Goal: Task Accomplishment & Management: Manage account settings

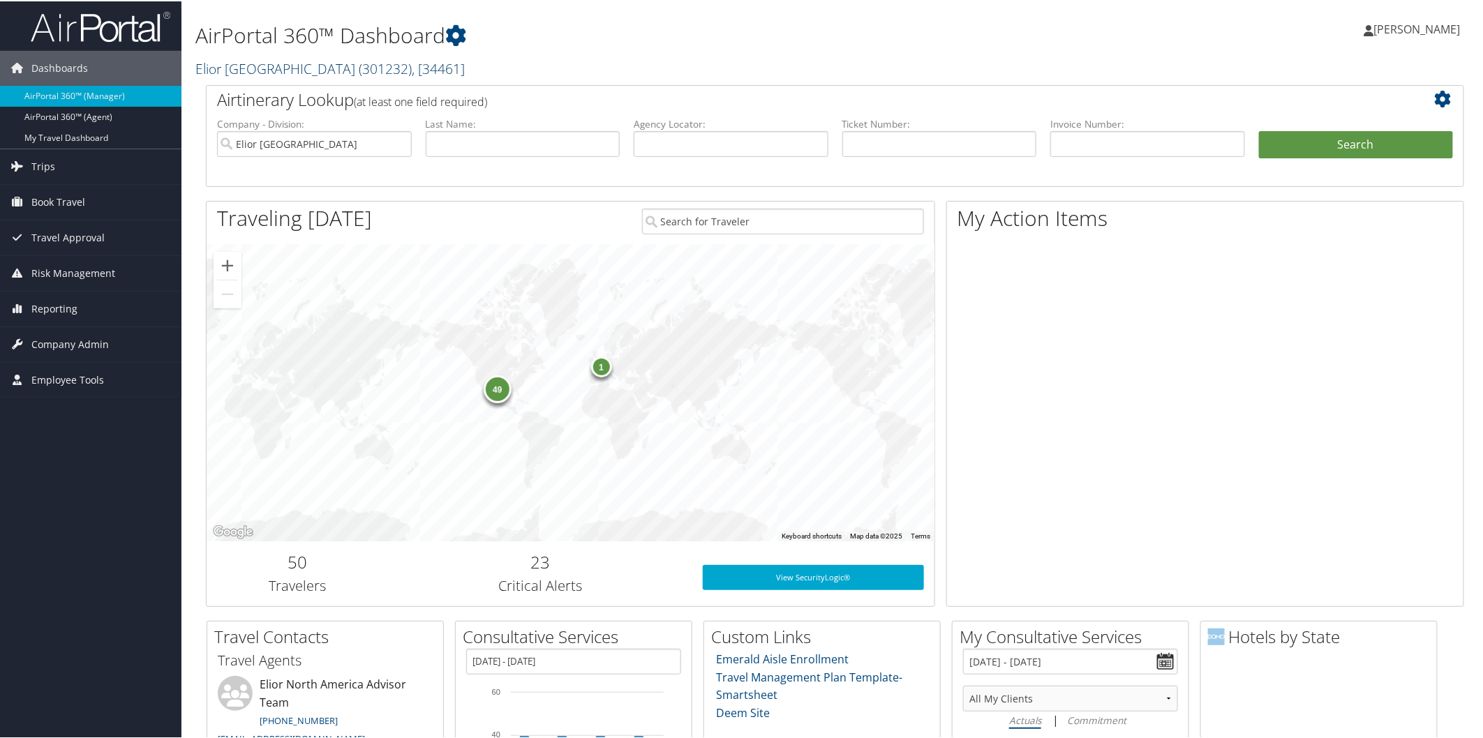
click at [255, 65] on link "Elior North America ( 301232 ) , [ 34461 ]" at bounding box center [329, 67] width 269 height 19
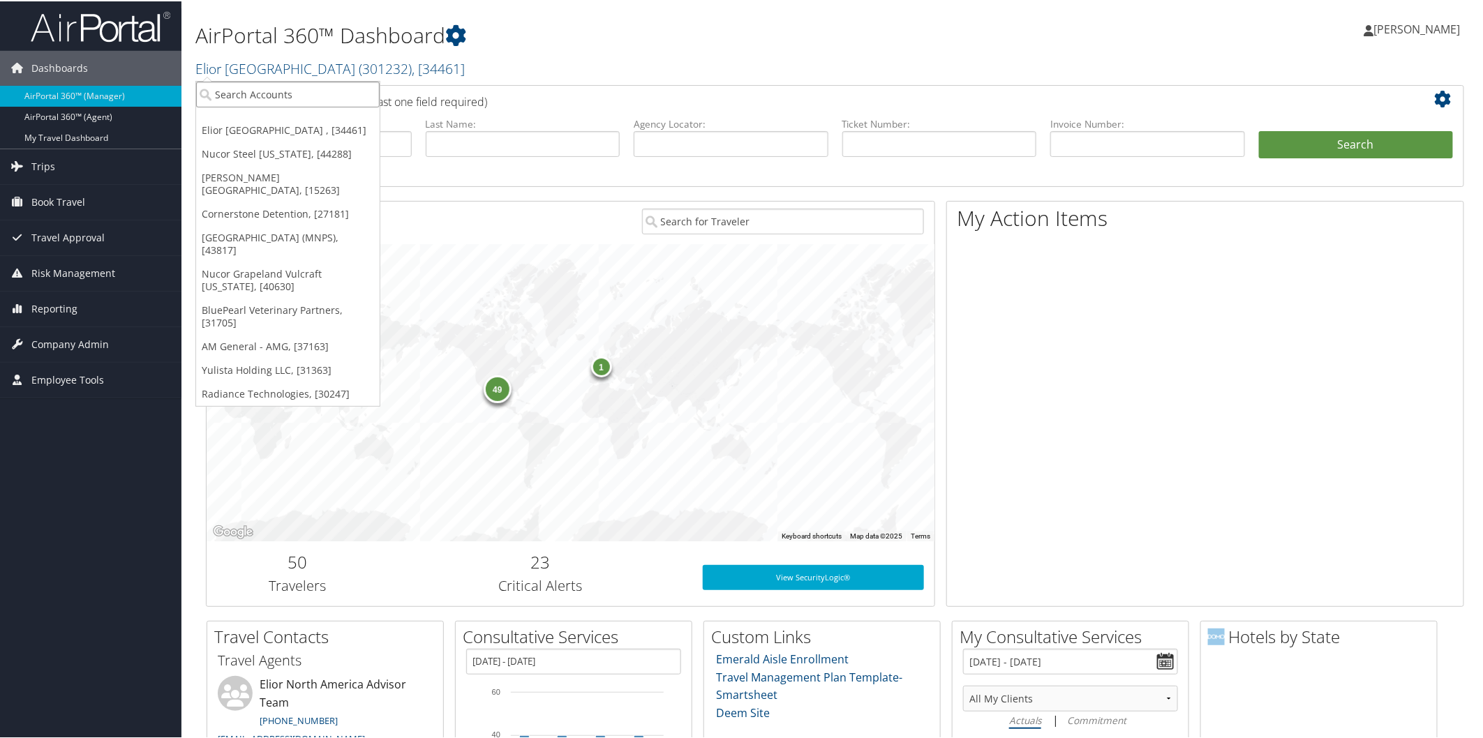
click at [267, 94] on input "search" at bounding box center [287, 93] width 183 height 26
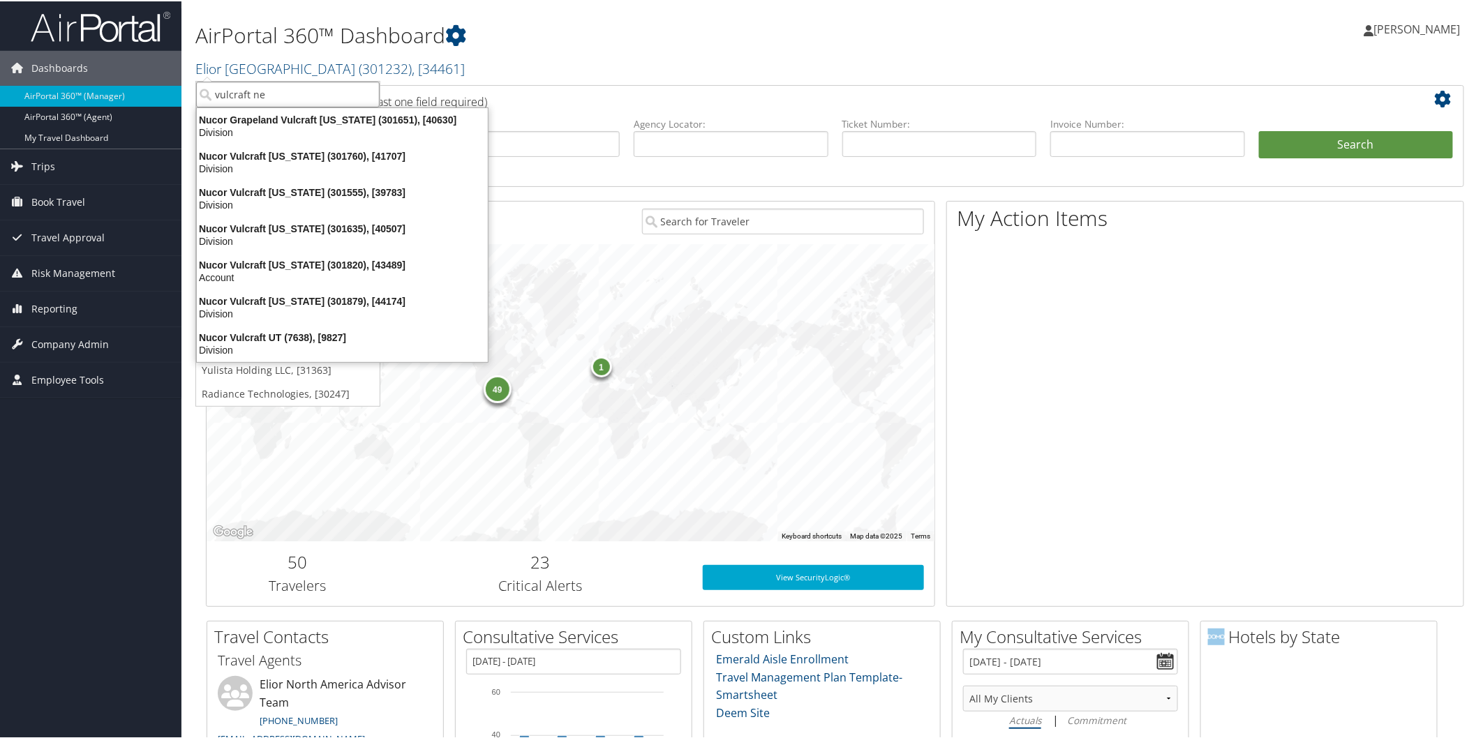
type input "vulcraft new"
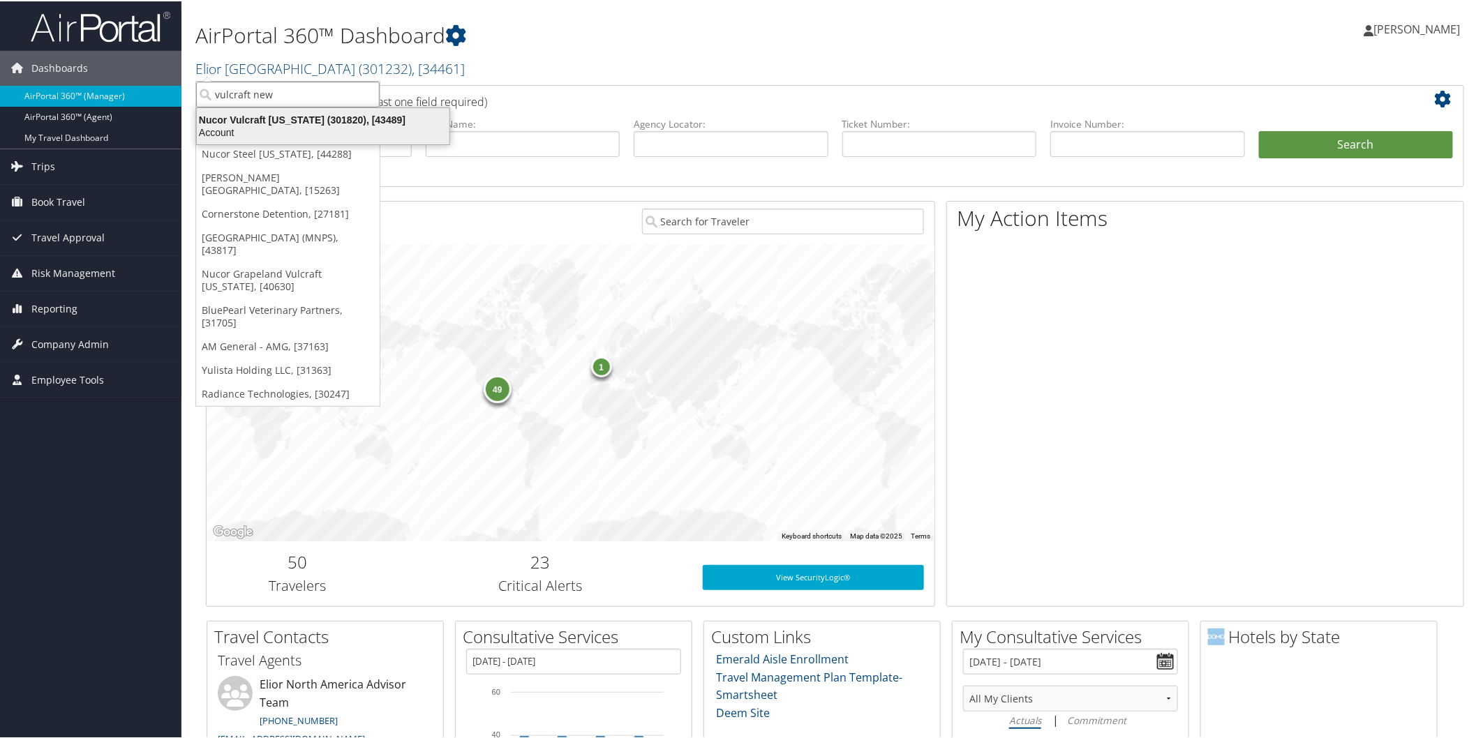
click at [262, 121] on div "Nucor Vulcraft New York (301820), [43489]" at bounding box center [322, 118] width 269 height 13
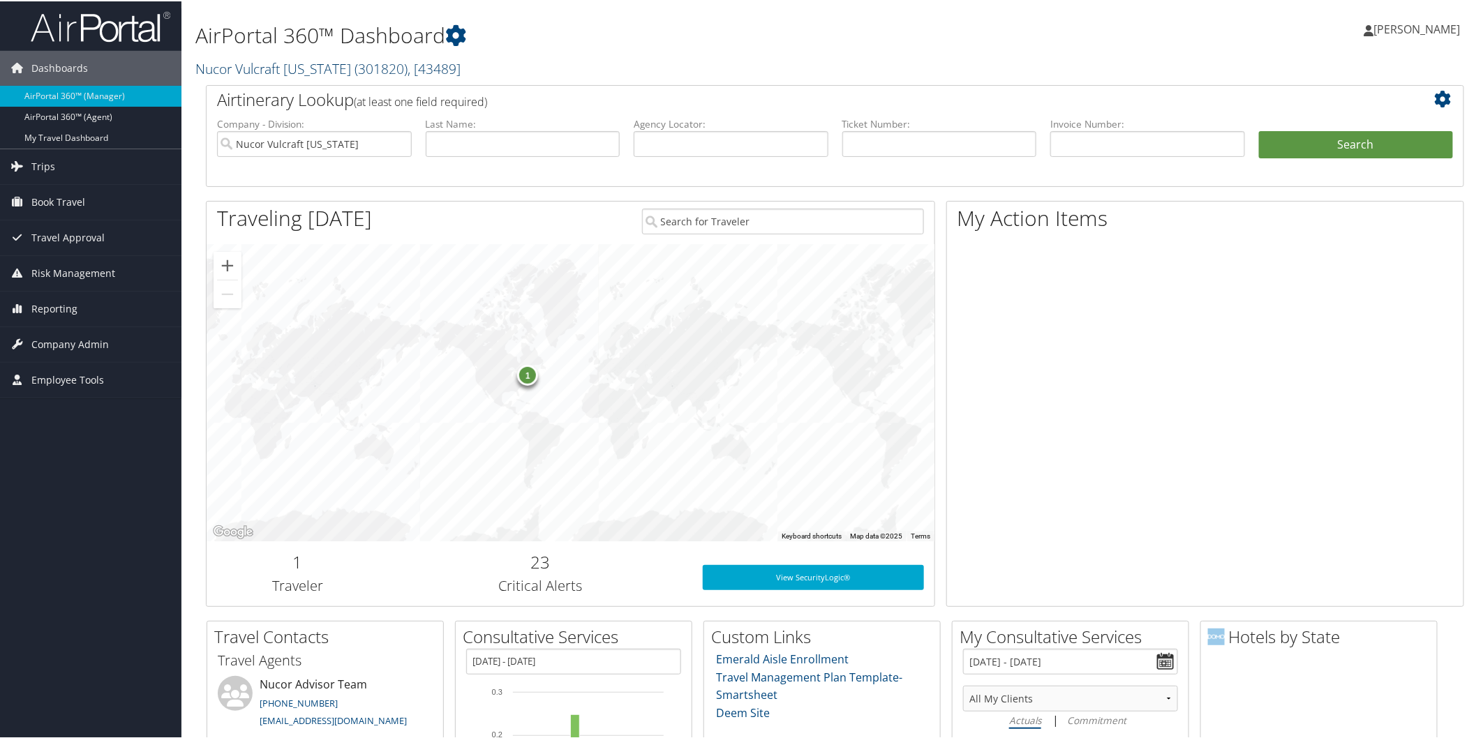
click at [282, 64] on link "Nucor Vulcraft New York ( 301820 ) , [ 43489 ]" at bounding box center [327, 67] width 265 height 19
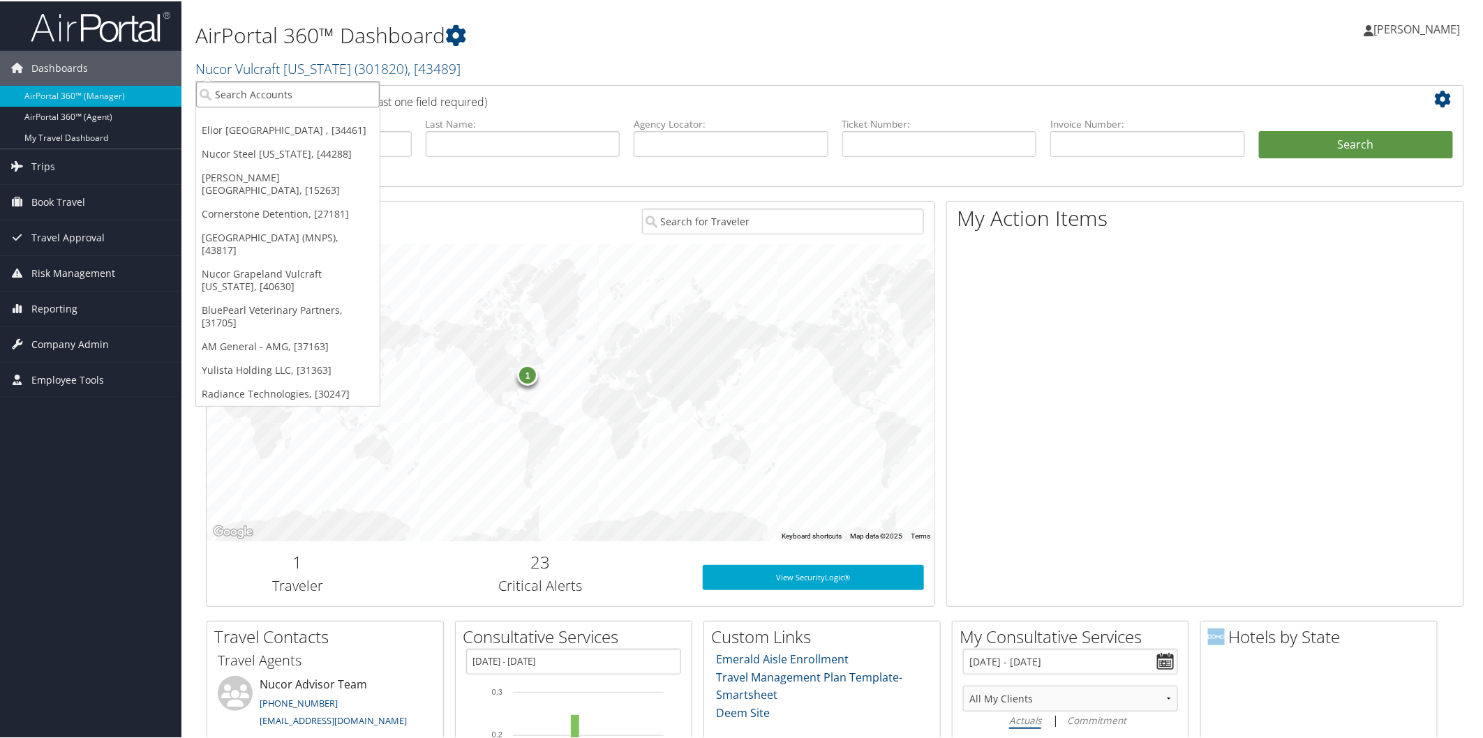
click at [306, 89] on input "search" at bounding box center [287, 93] width 183 height 26
type input "n"
type input "UIG"
click at [332, 117] on div "Nucor Universal Industrial Gases - UIG (302045), [45714]" at bounding box center [361, 118] width 347 height 13
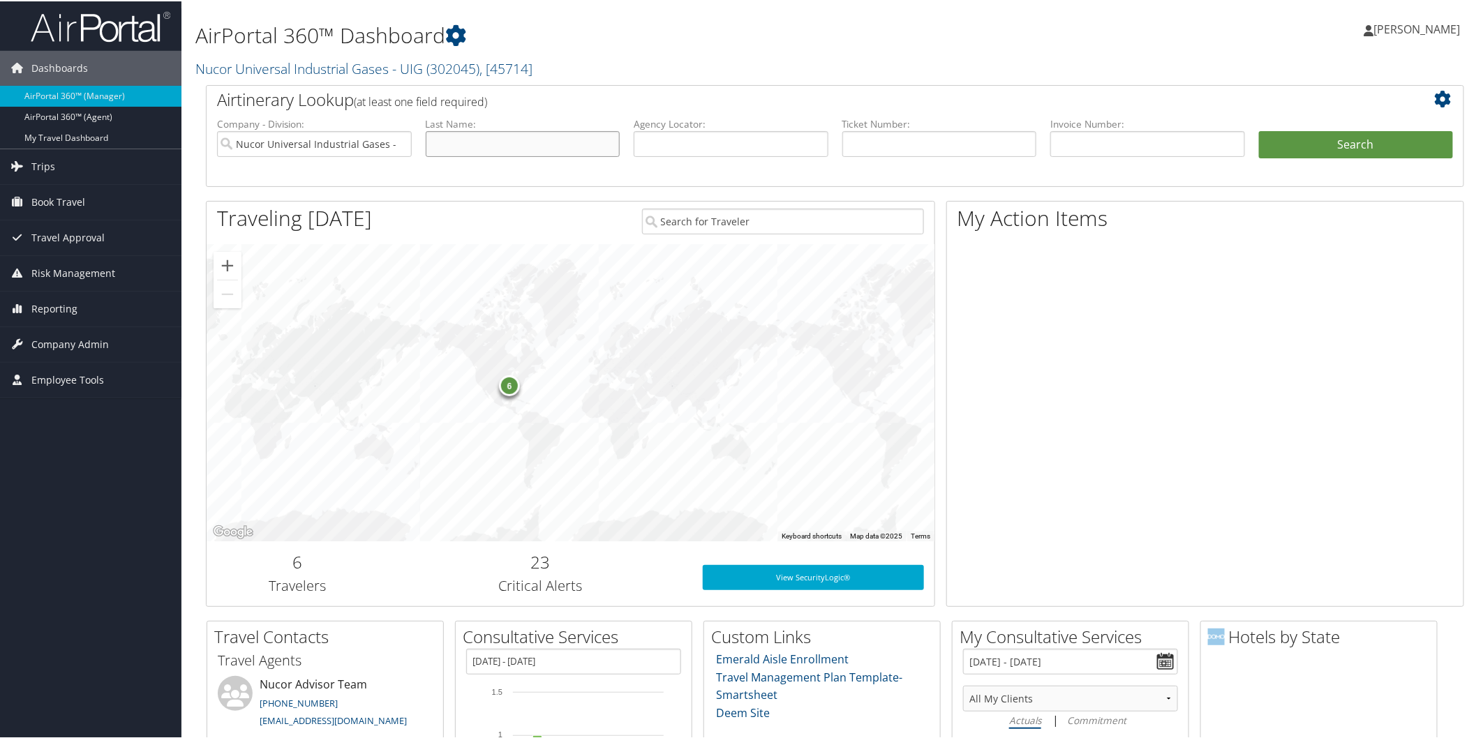
click at [569, 142] on input "text" at bounding box center [523, 143] width 195 height 26
type input "smallman"
click at [1259, 130] on button "Search" at bounding box center [1356, 144] width 195 height 28
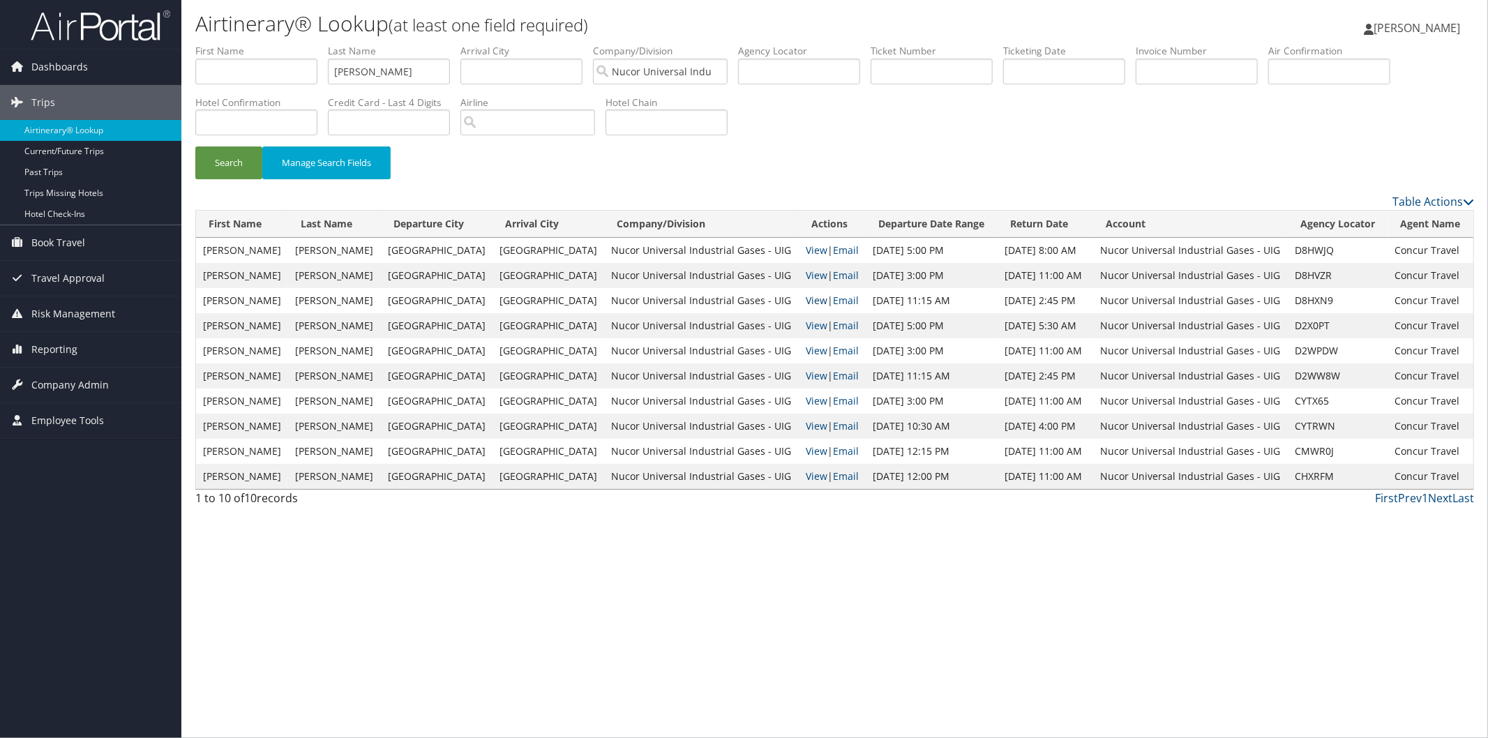
click at [806, 297] on link "View" at bounding box center [817, 300] width 22 height 13
click at [806, 373] on link "View" at bounding box center [817, 375] width 22 height 13
click at [405, 70] on input "smallman" at bounding box center [389, 72] width 122 height 26
type input "s"
click at [225, 158] on button "Search" at bounding box center [228, 163] width 67 height 33
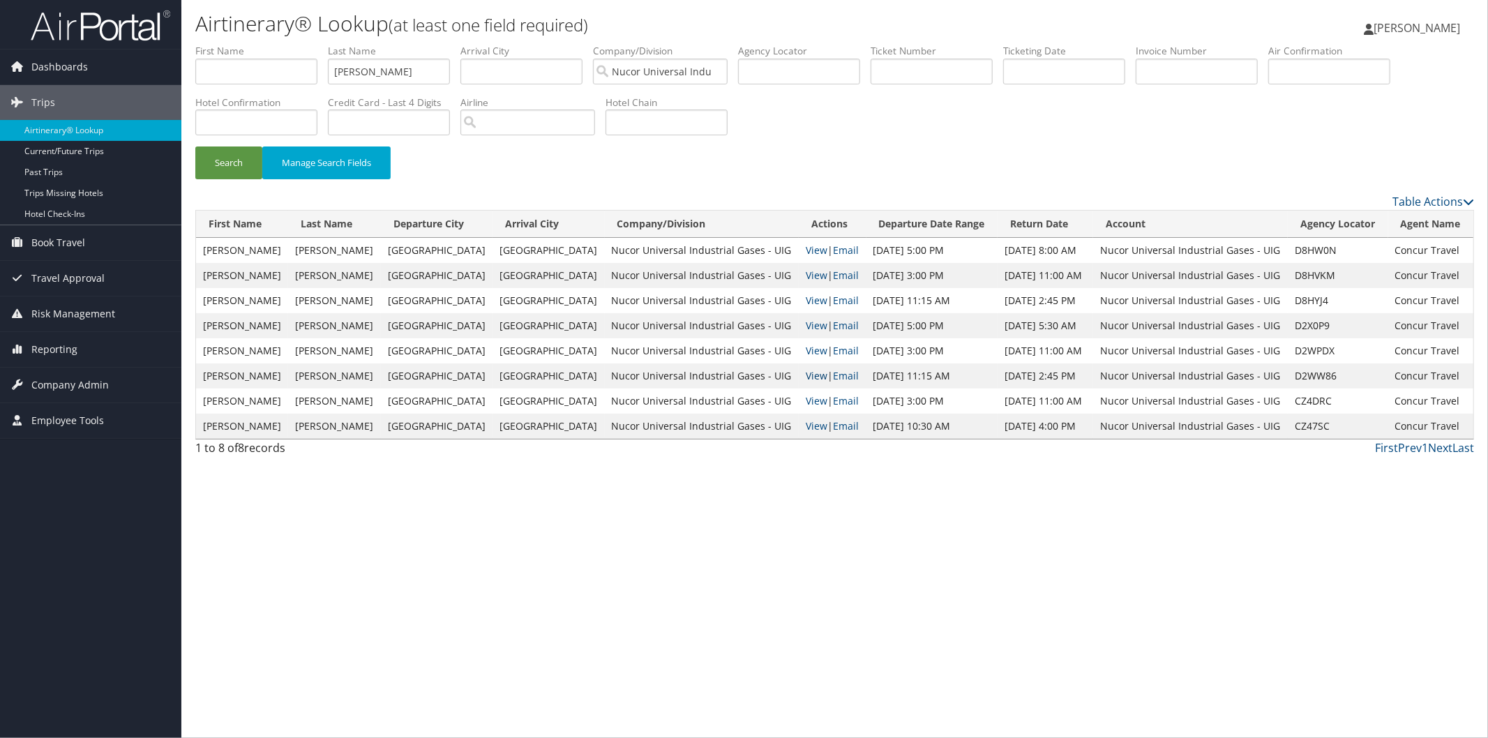
click at [806, 371] on link "View" at bounding box center [817, 375] width 22 height 13
click at [806, 375] on link "View" at bounding box center [817, 375] width 22 height 13
click at [441, 73] on body "Menu Dashboards ► AirPortal 360™ (Manager) AirPortal 360™ (Agent) My Travel Das…" at bounding box center [744, 369] width 1488 height 738
type input "g"
type input "campbell"
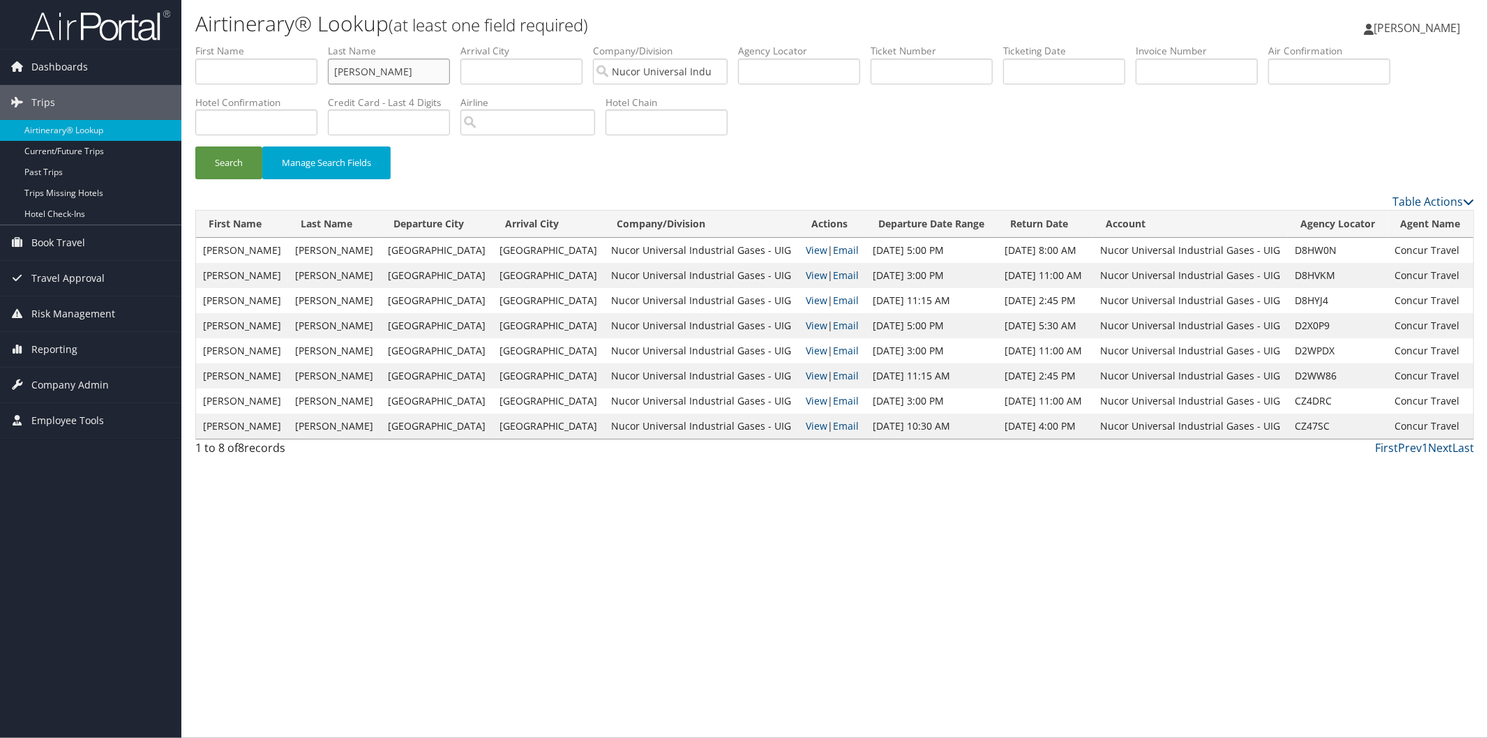
click at [195, 147] on button "Search" at bounding box center [228, 163] width 67 height 33
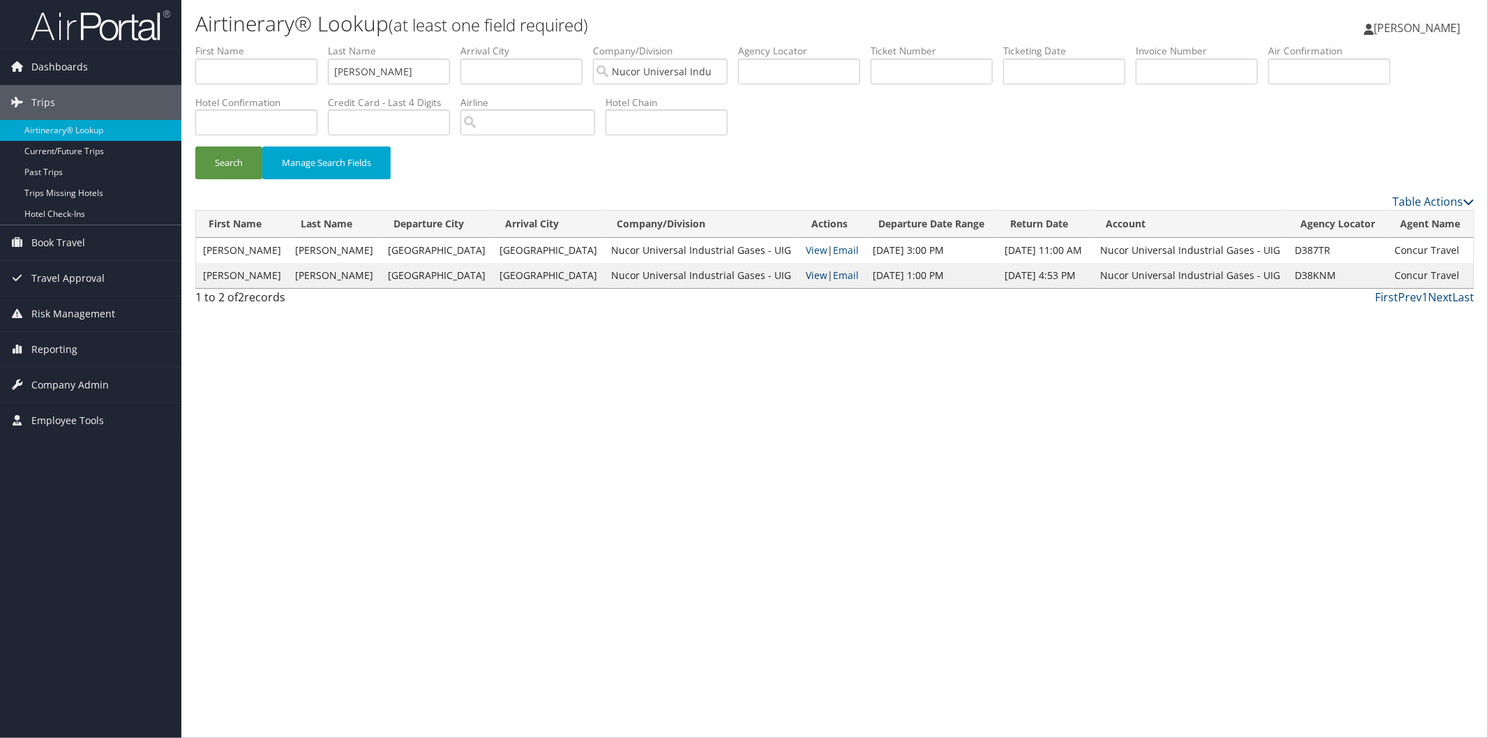
click at [806, 275] on link "View" at bounding box center [817, 275] width 22 height 13
click at [101, 382] on span "Company Admin" at bounding box center [69, 385] width 77 height 35
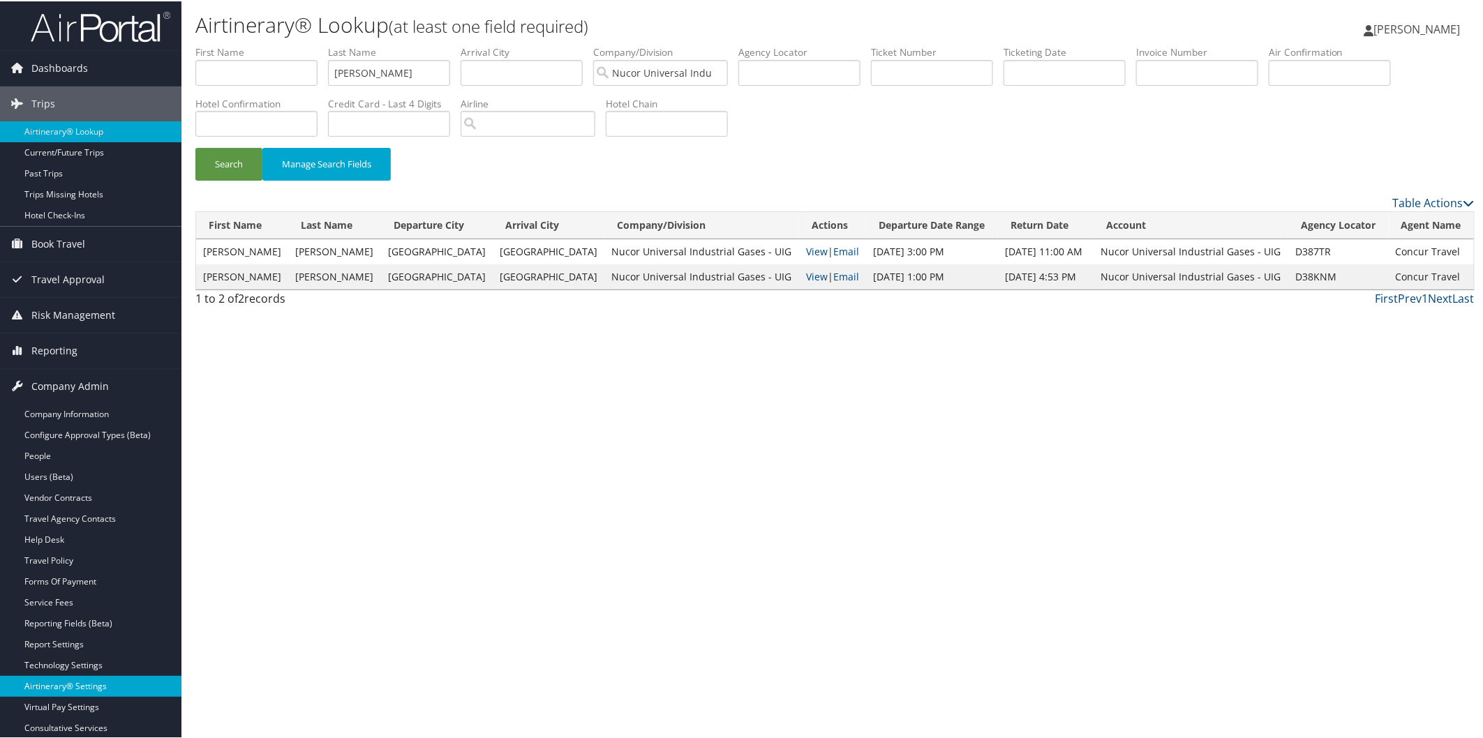
click at [84, 682] on link "Airtinerary® Settings" at bounding box center [90, 685] width 181 height 21
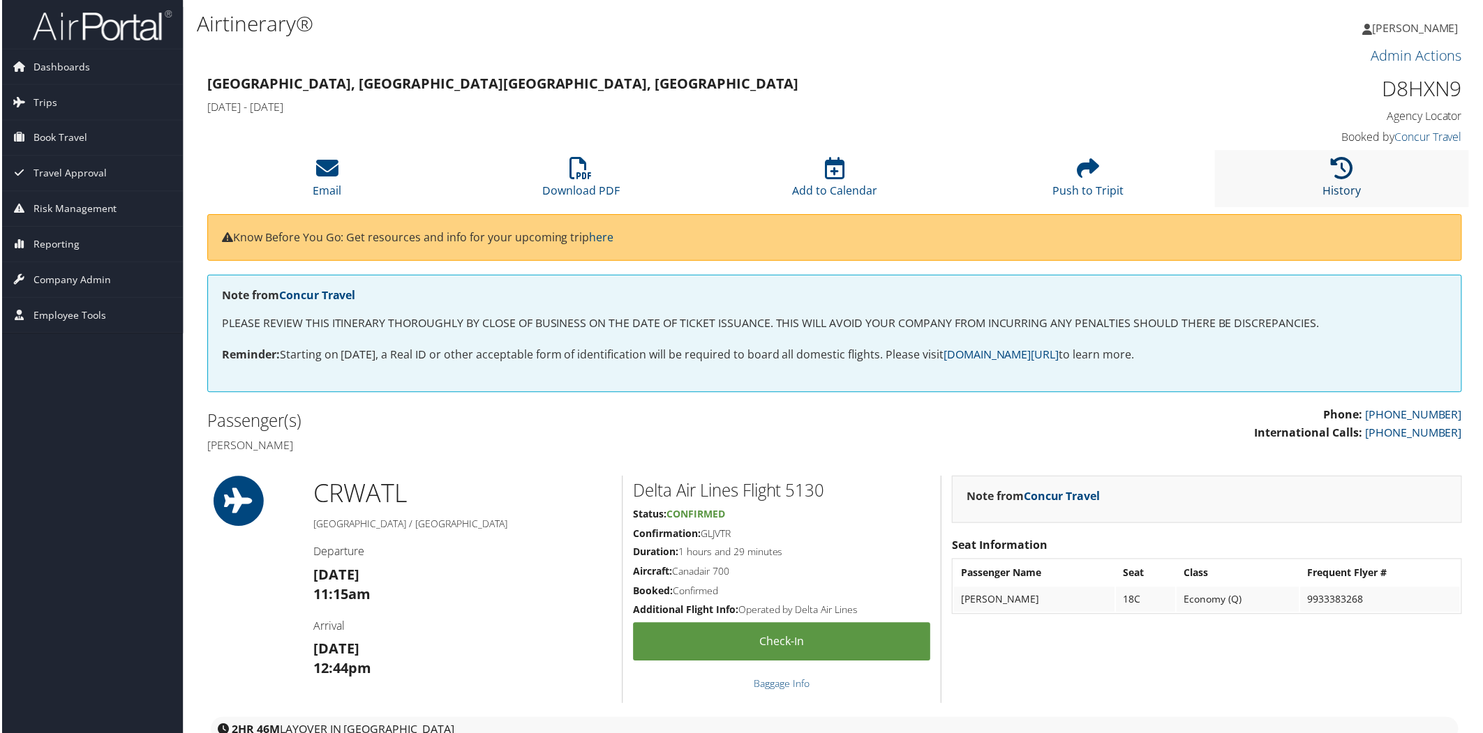
click at [1341, 171] on icon at bounding box center [1344, 169] width 22 height 22
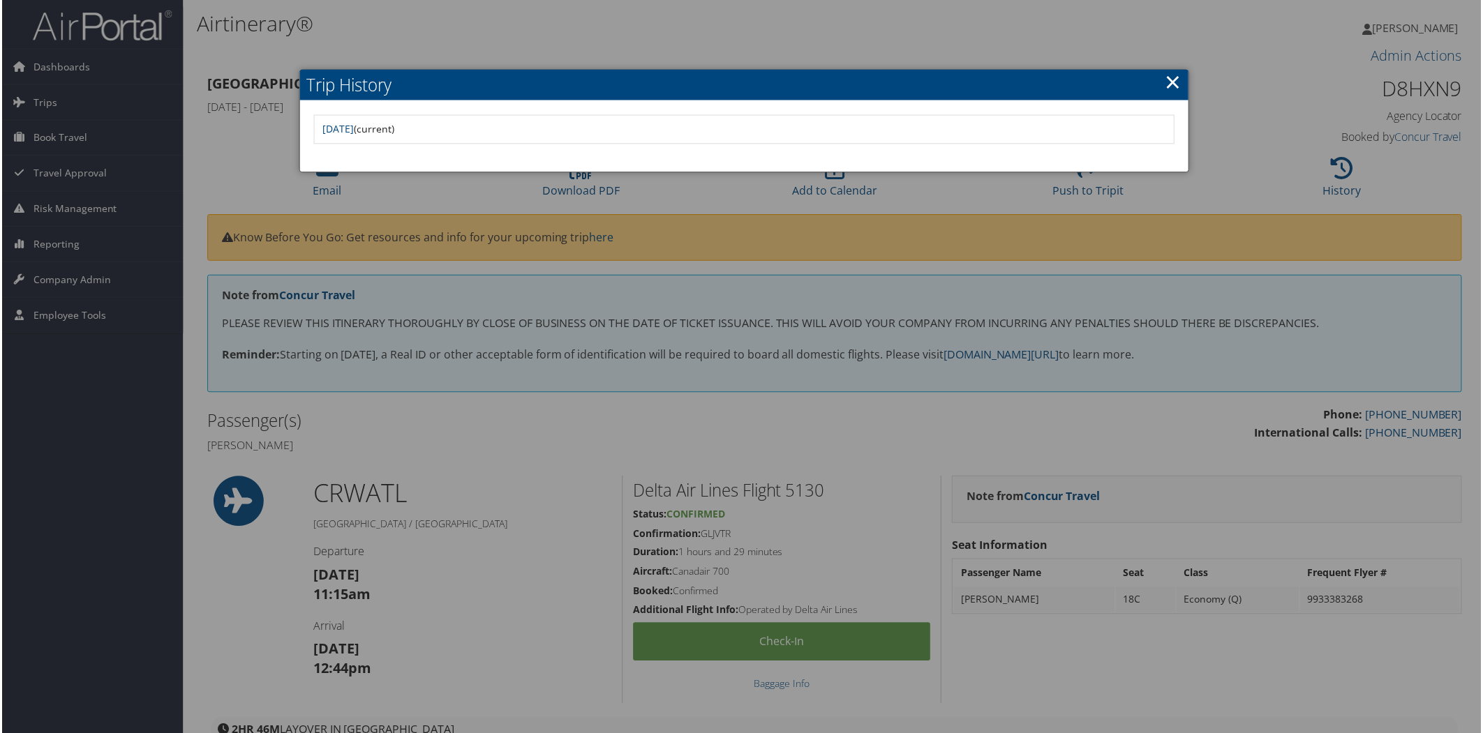
click at [1128, 255] on div at bounding box center [744, 369] width 1488 height 738
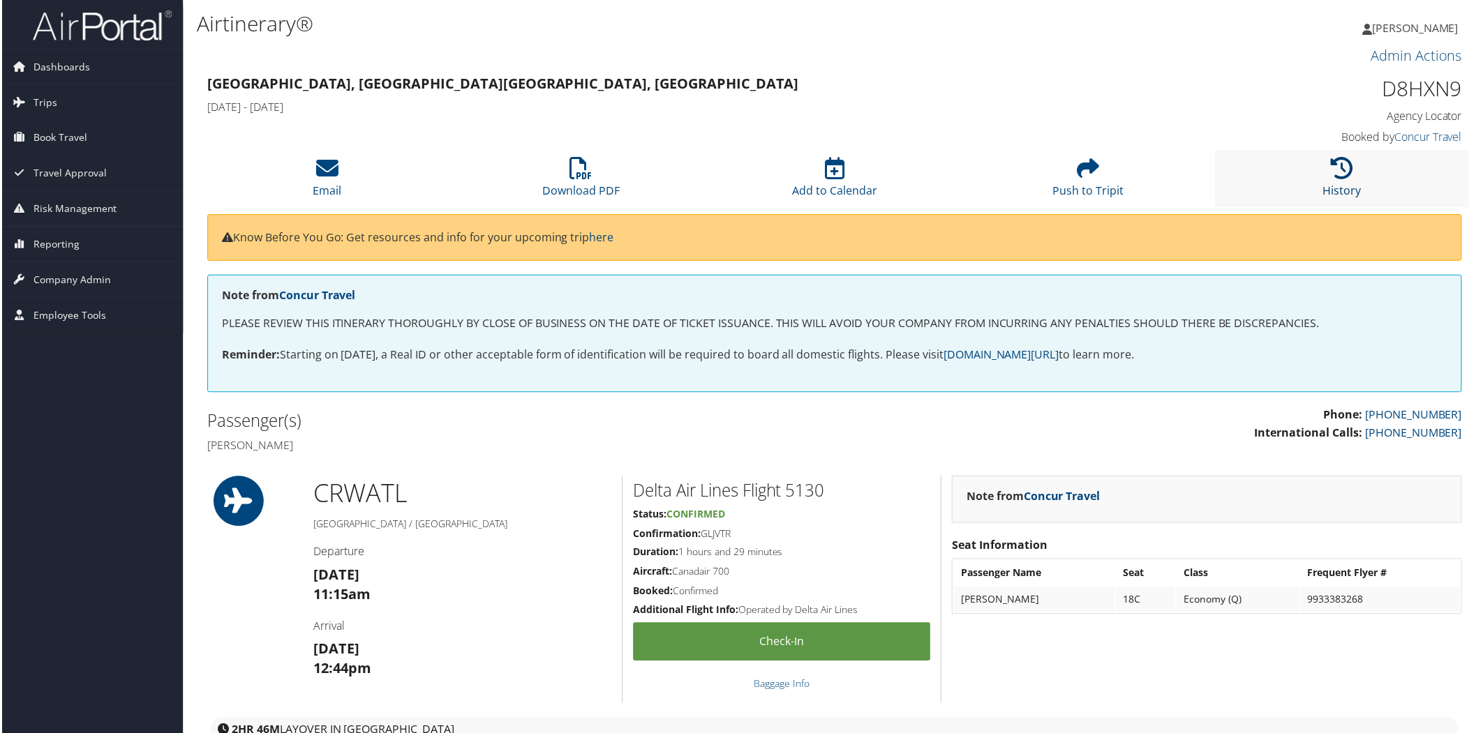
click at [1341, 171] on icon at bounding box center [1344, 169] width 22 height 22
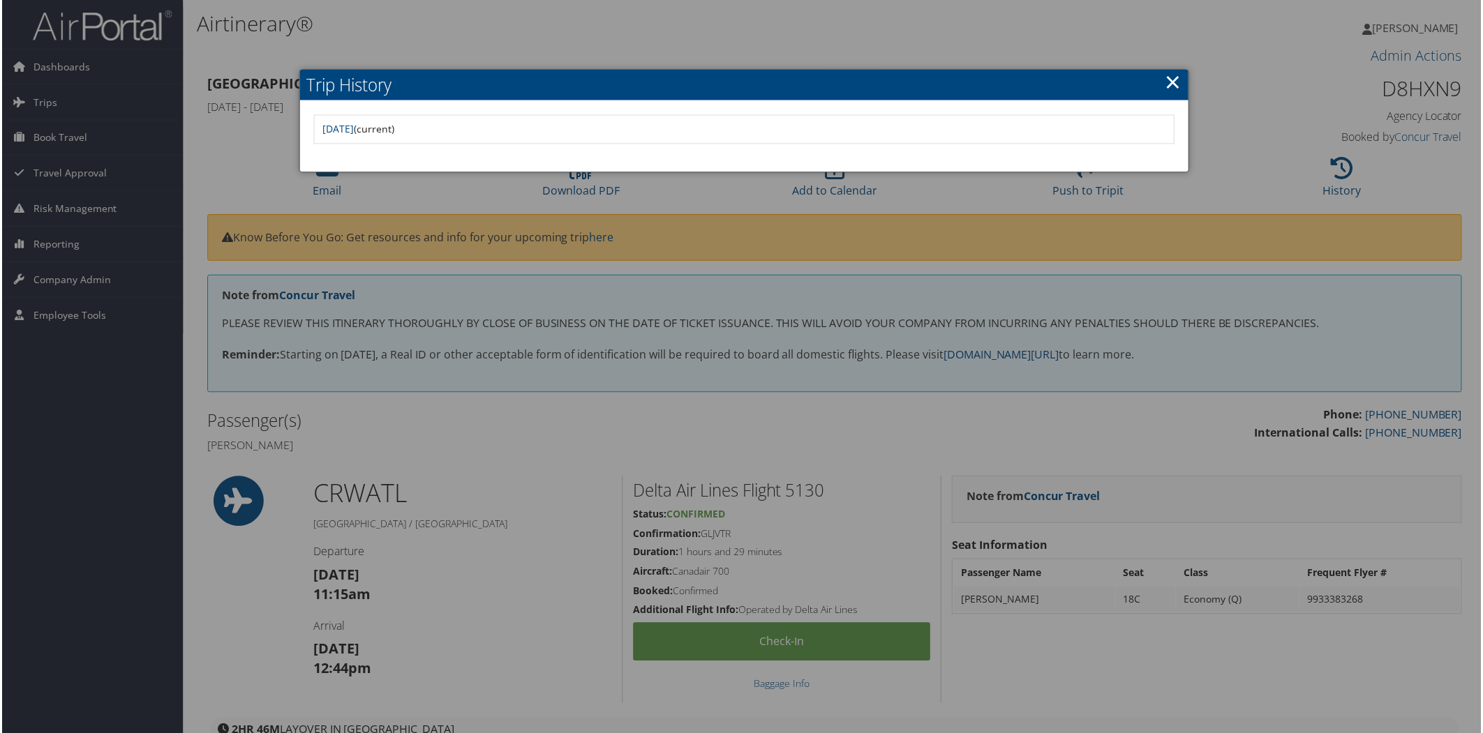
click at [1176, 82] on link "×" at bounding box center [1174, 82] width 16 height 28
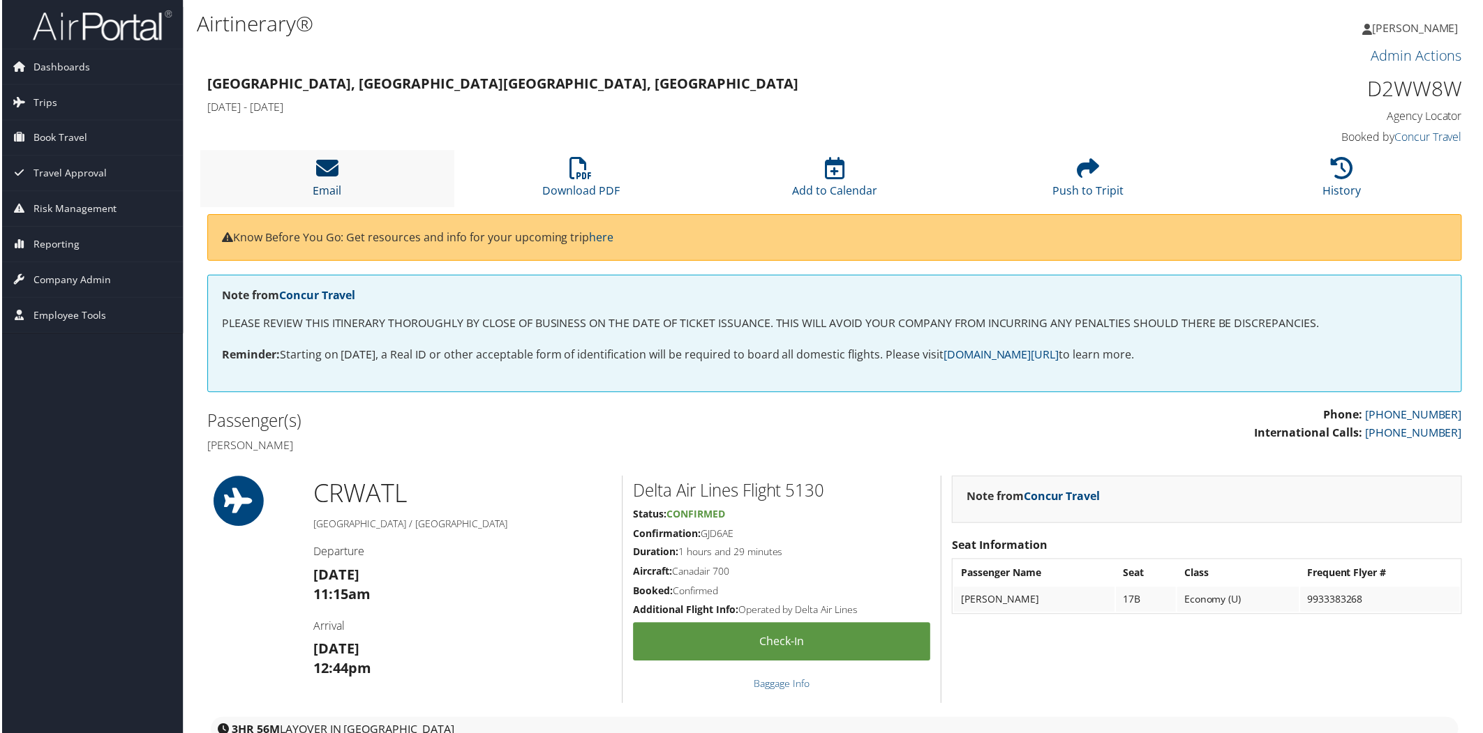
click at [329, 166] on icon at bounding box center [326, 169] width 22 height 22
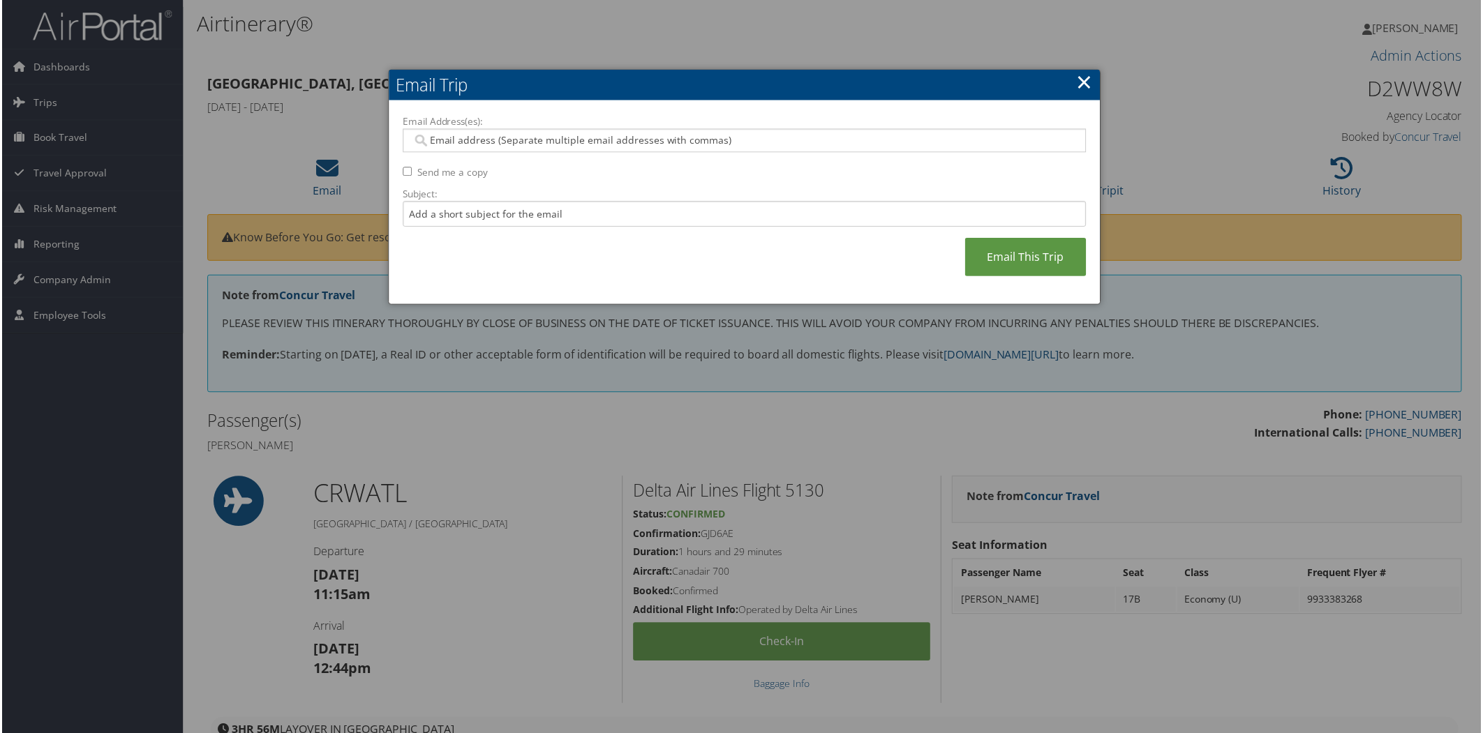
click at [520, 140] on input "Email Address(es):" at bounding box center [744, 141] width 666 height 14
type input "lau"
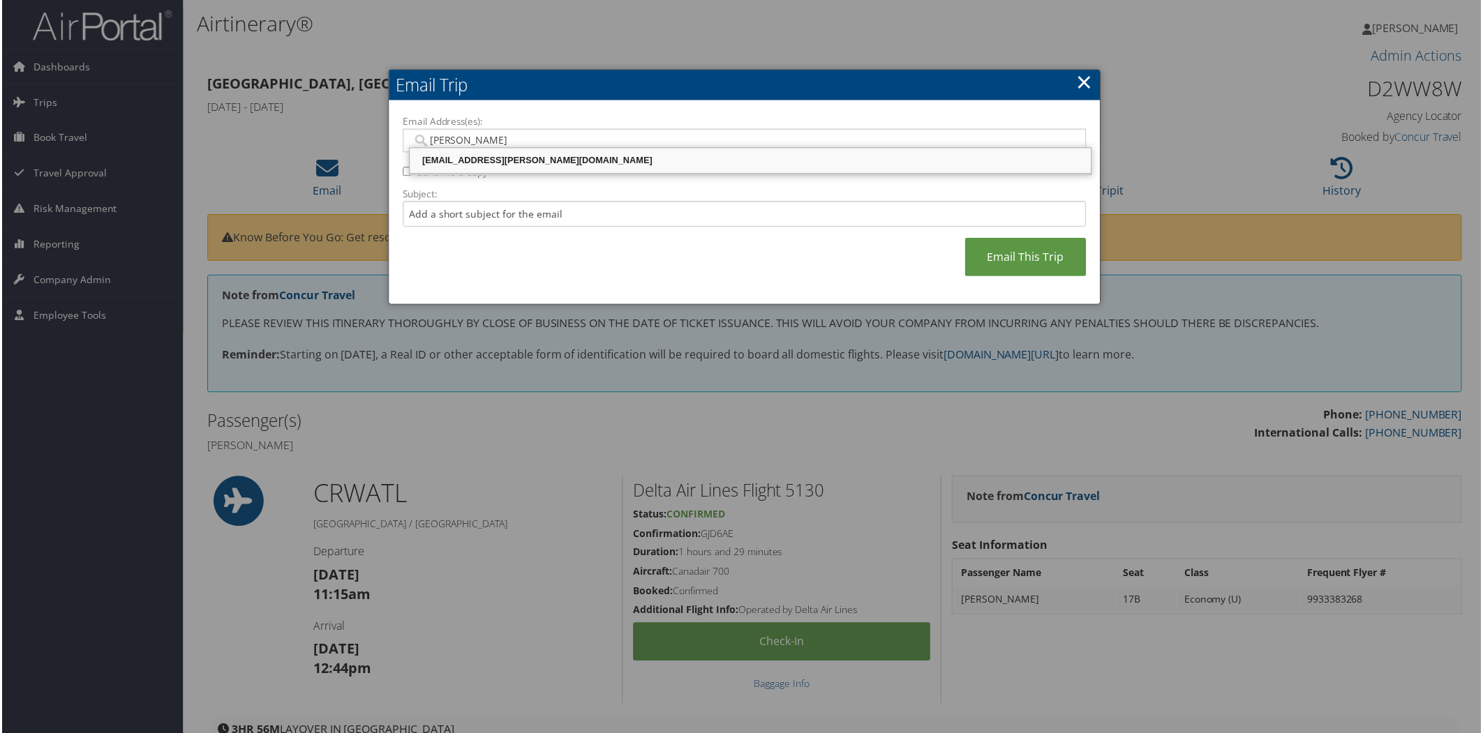
click at [527, 155] on div "Lauren.Dammeyer@uigi.com" at bounding box center [750, 161] width 679 height 14
type input "Lauren.Dammeyer@uigi.com"
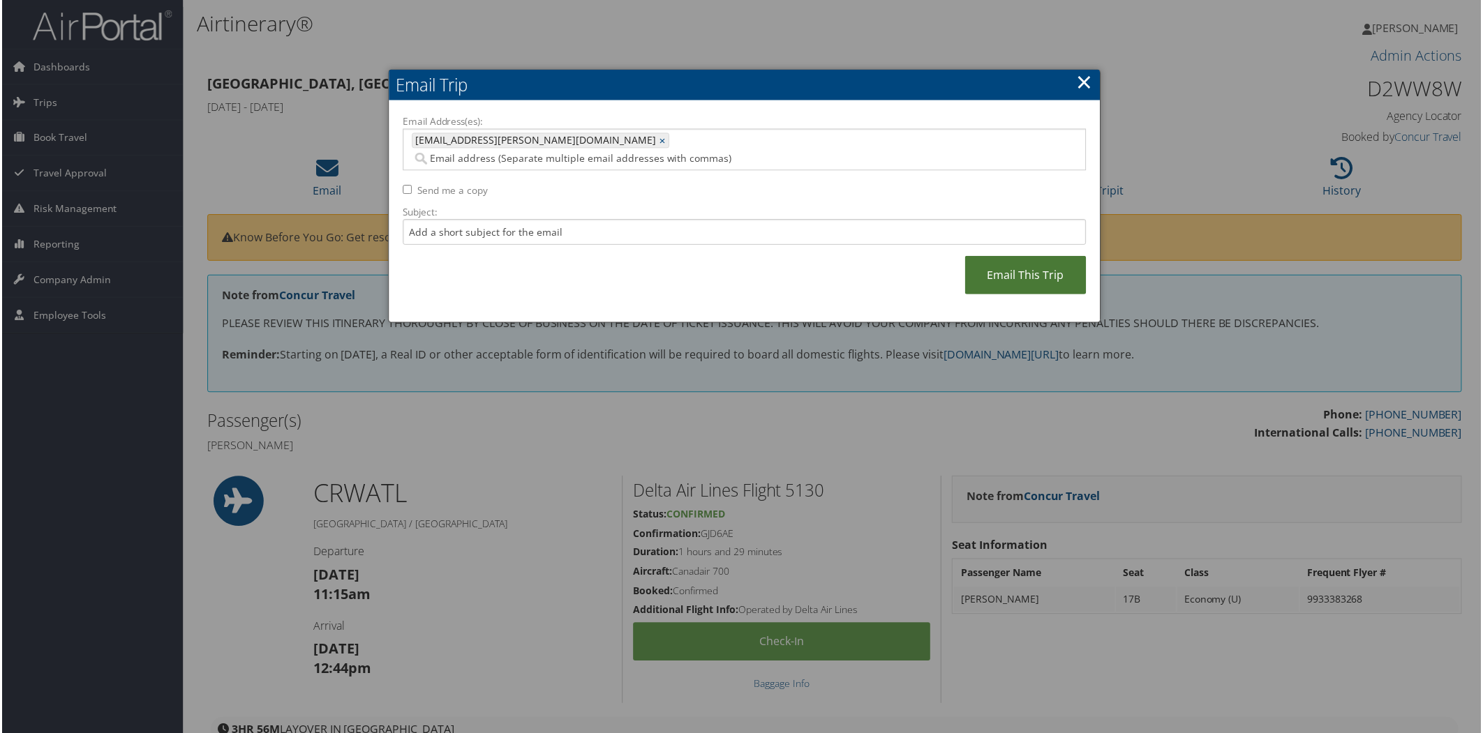
click at [1009, 257] on link "Email This Trip" at bounding box center [1026, 276] width 121 height 38
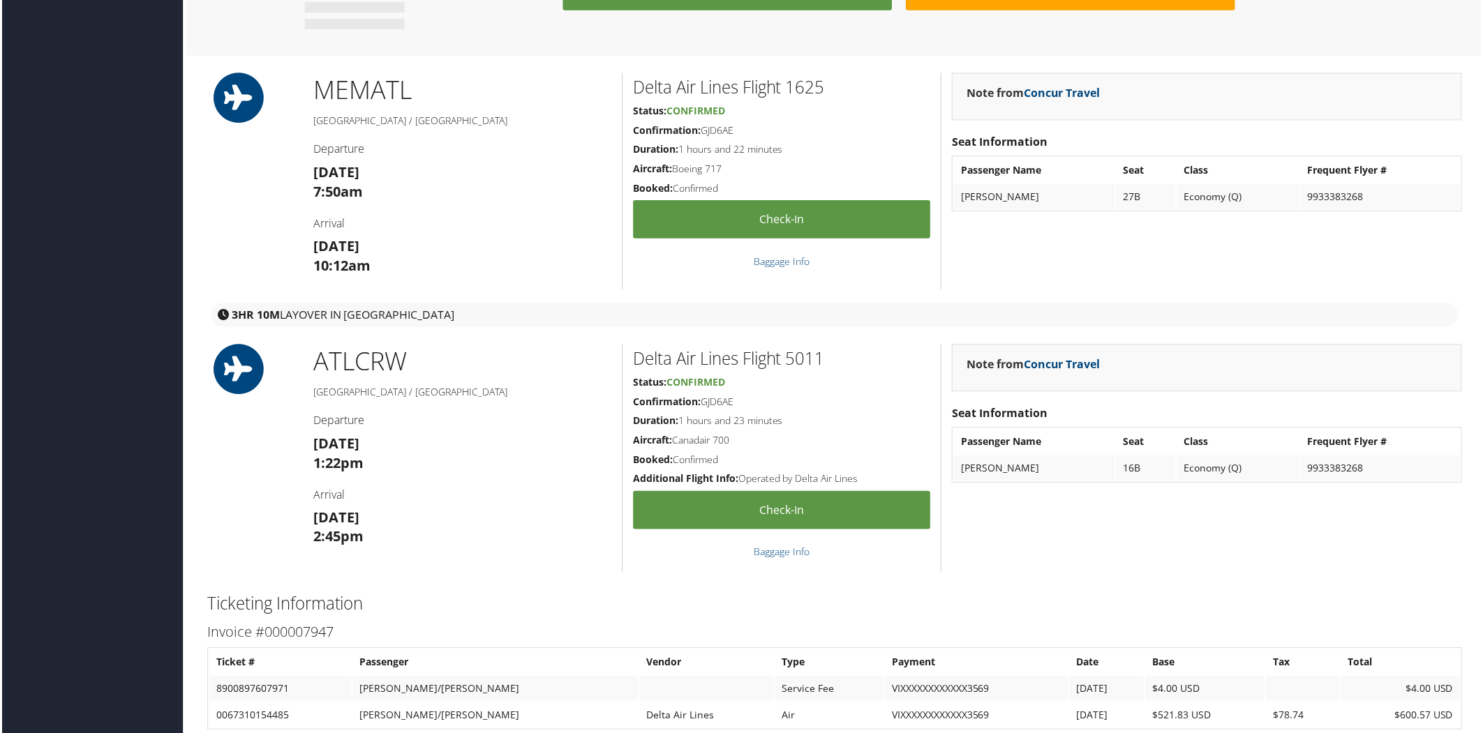
scroll to position [1547, 0]
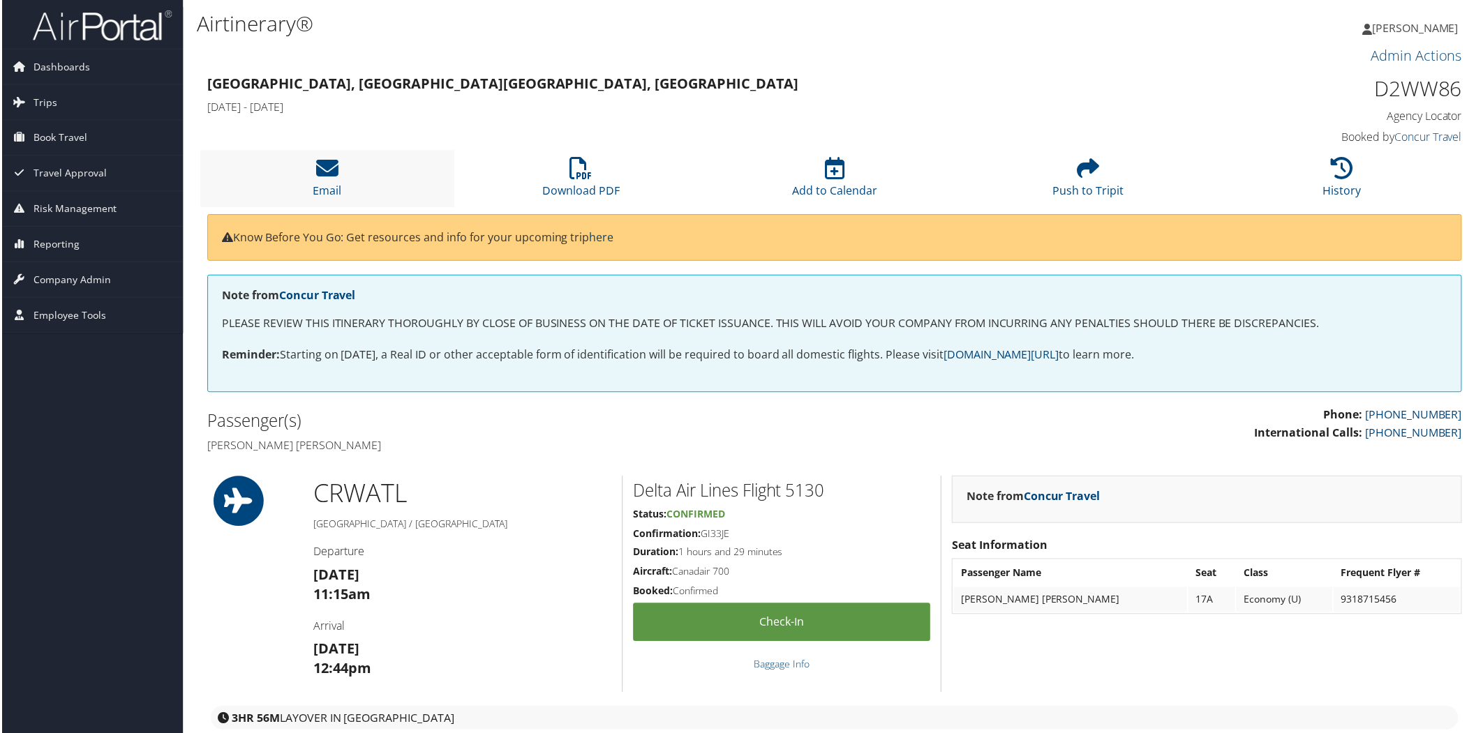
click at [339, 169] on li "Email" at bounding box center [326, 179] width 255 height 57
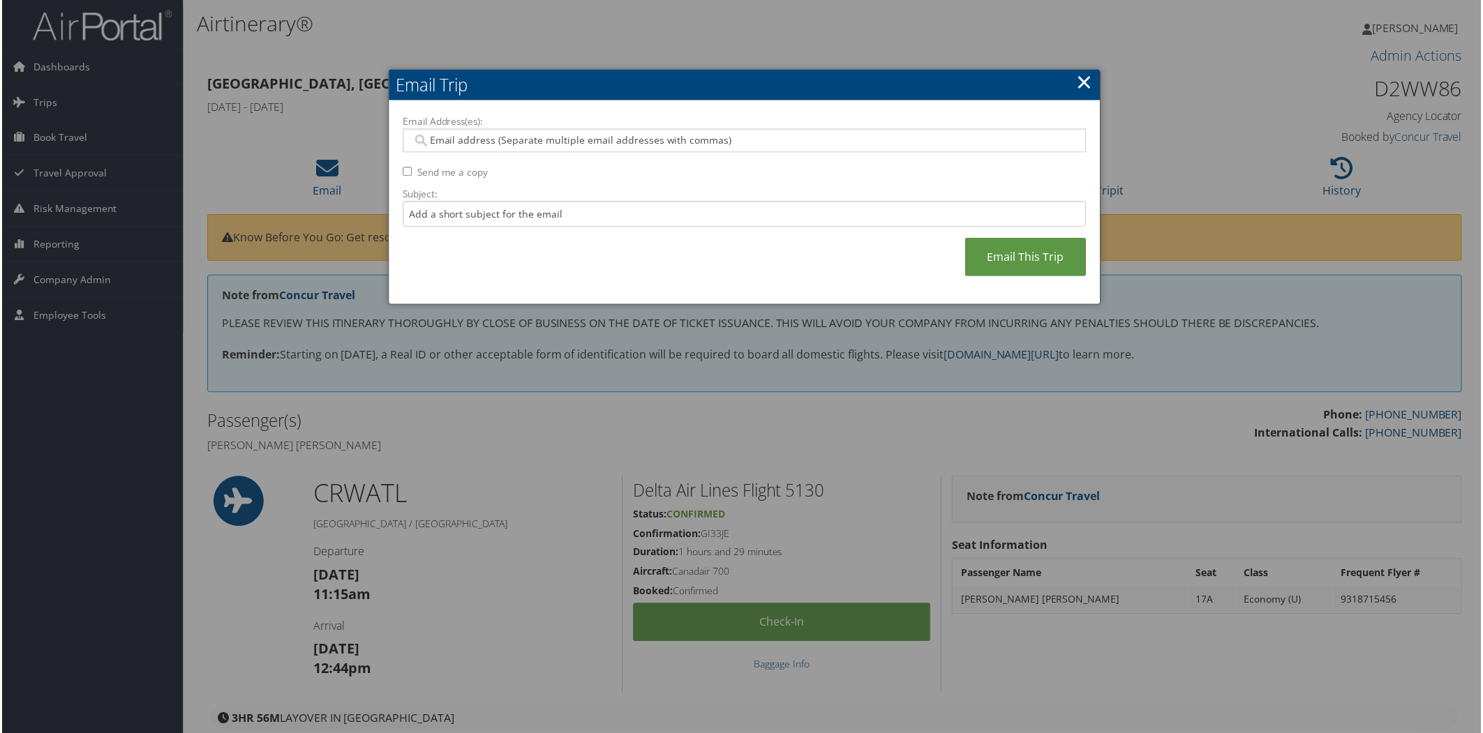
click at [557, 145] on input "Email Address(es):" at bounding box center [744, 141] width 666 height 14
type input "laure"
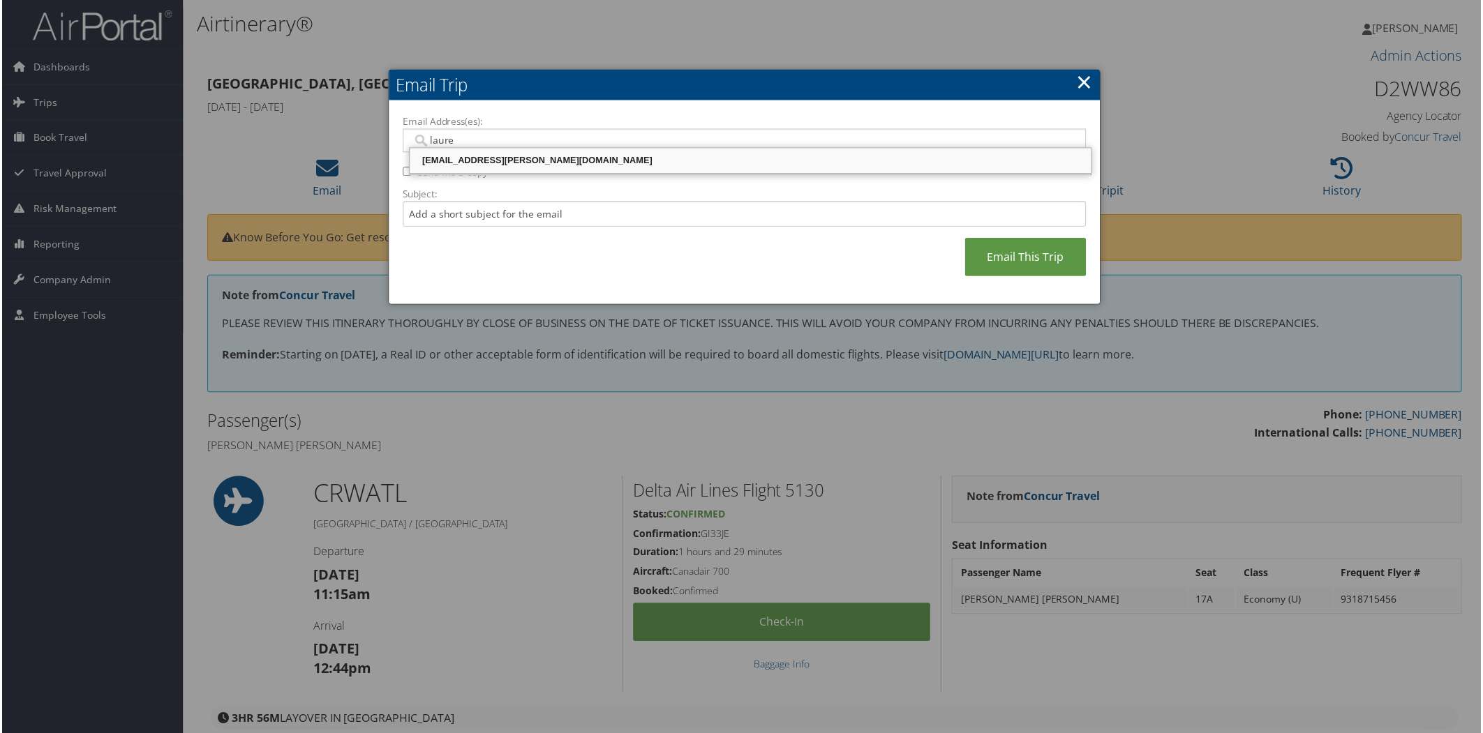
click at [526, 163] on div "Lauren.Dammeyer@uigi.com" at bounding box center [750, 161] width 679 height 14
type input "Lauren.Dammeyer@uigi.com"
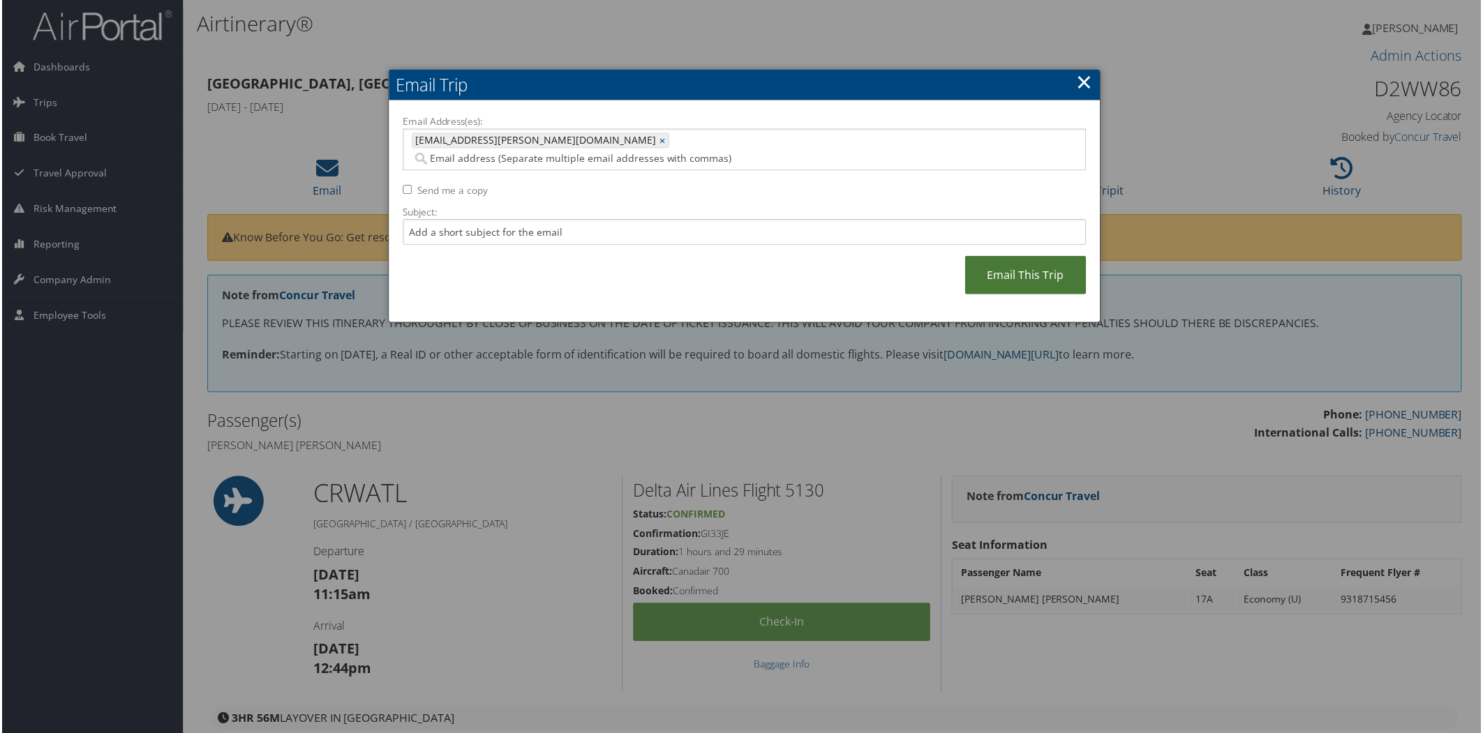
click at [1047, 262] on link "Email This Trip" at bounding box center [1026, 276] width 121 height 38
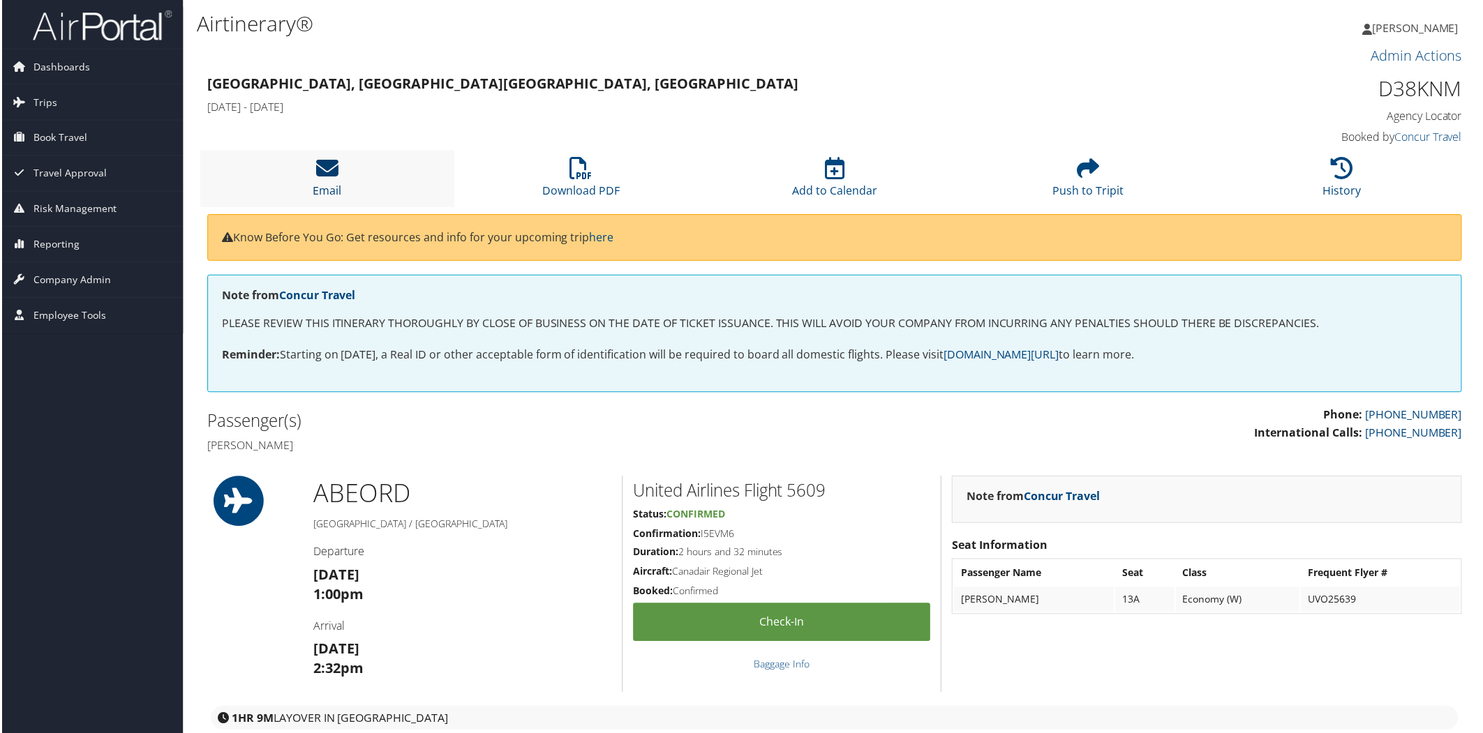
click at [322, 162] on icon at bounding box center [326, 169] width 22 height 22
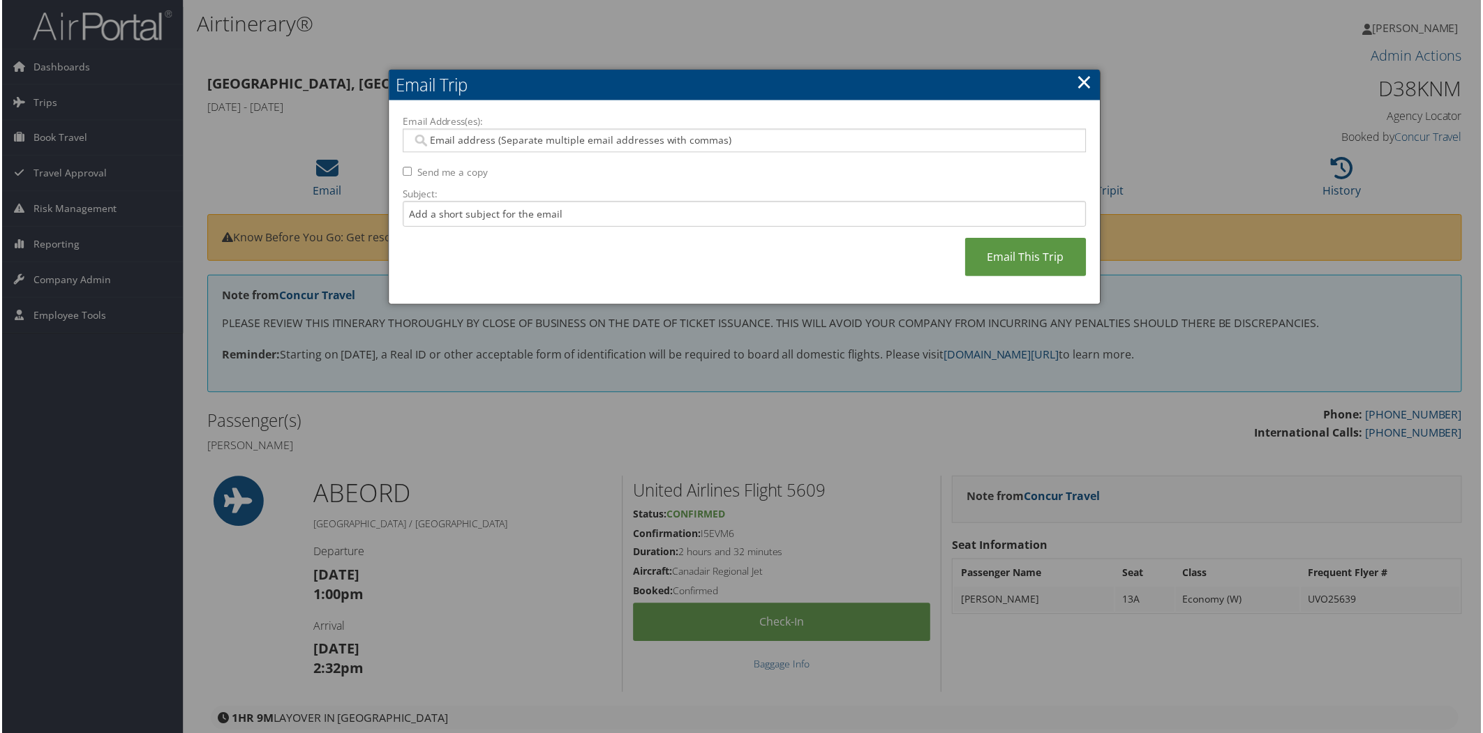
click at [498, 140] on input "Email Address(es):" at bounding box center [744, 141] width 666 height 14
type input "v"
type input "lauren"
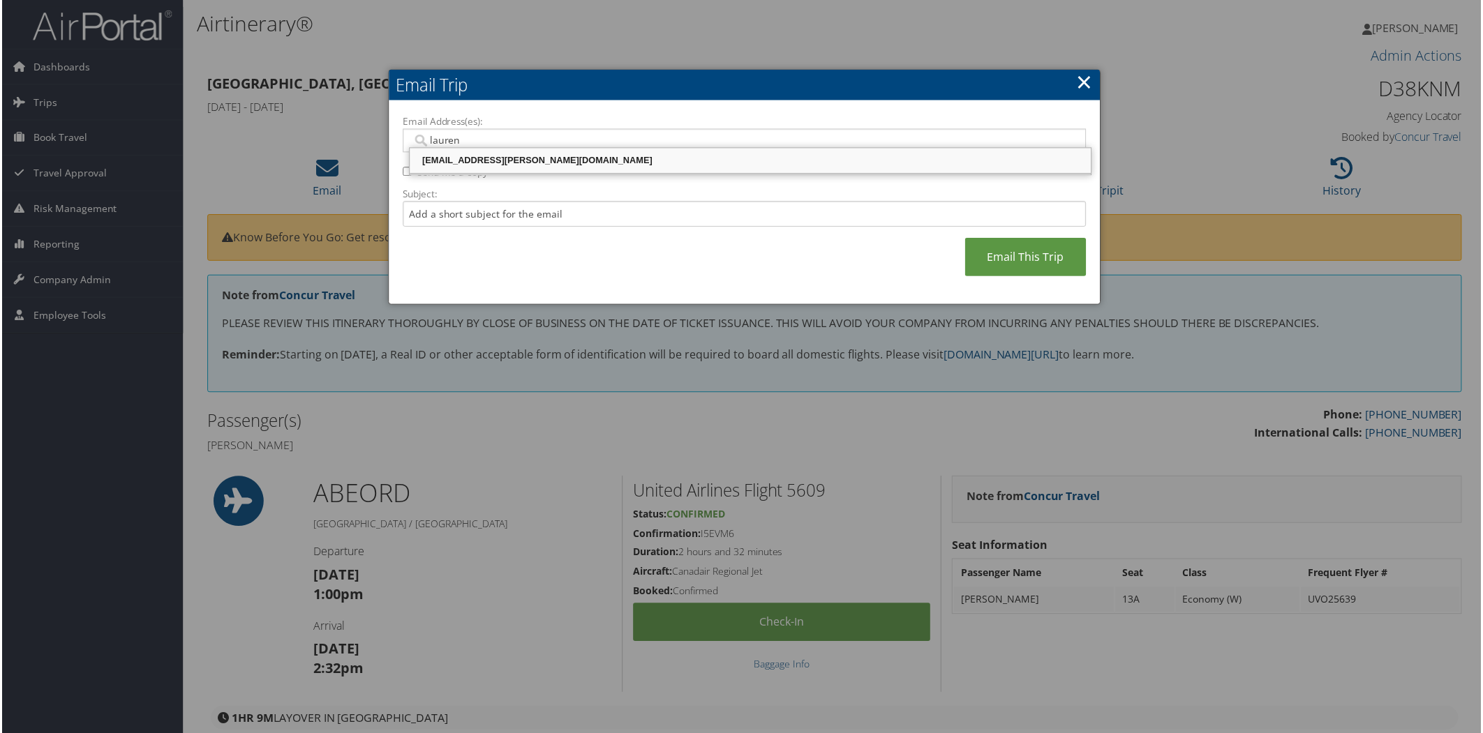
click at [517, 161] on div "Lauren.Dammeyer@uigi.com" at bounding box center [750, 161] width 679 height 14
type input "Lauren.Dammeyer@uigi.com"
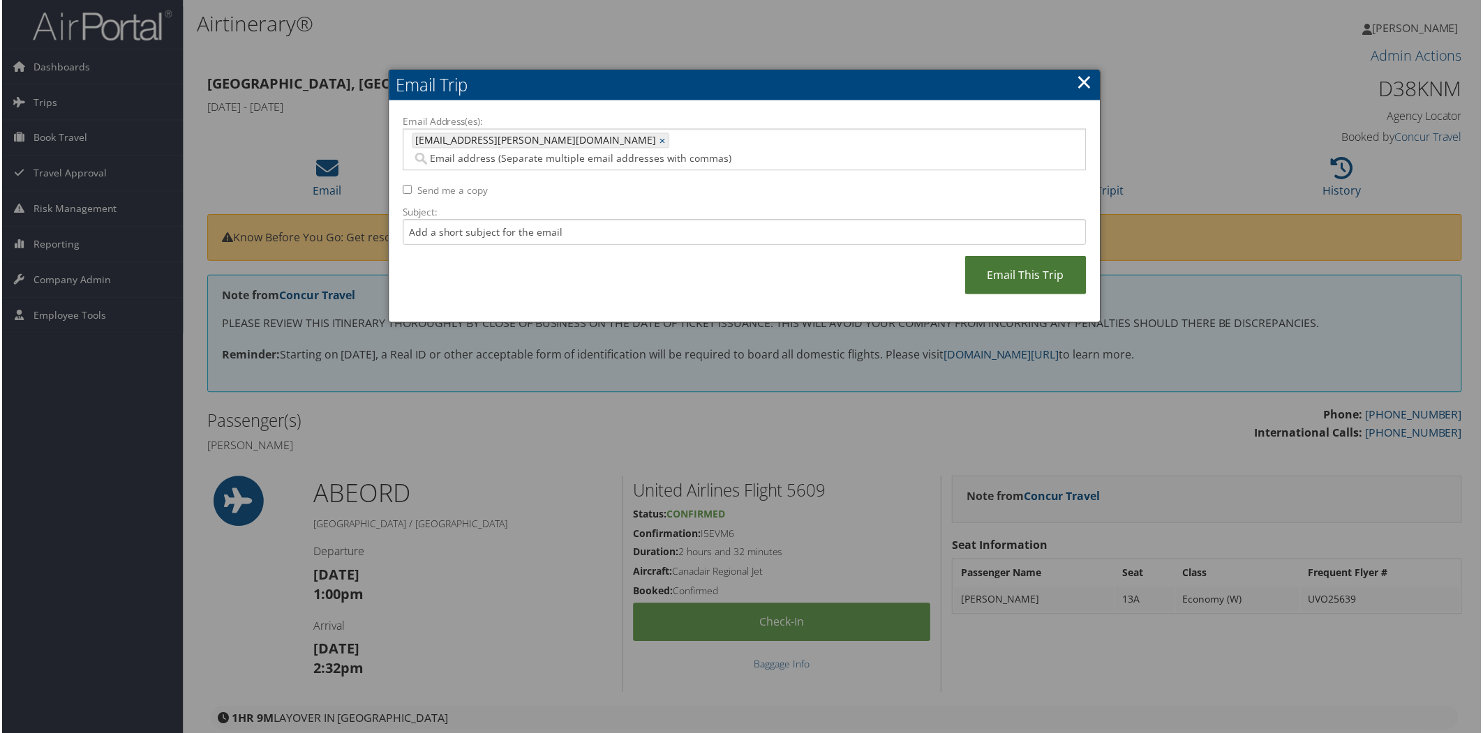
click at [1040, 257] on link "Email This Trip" at bounding box center [1026, 276] width 121 height 38
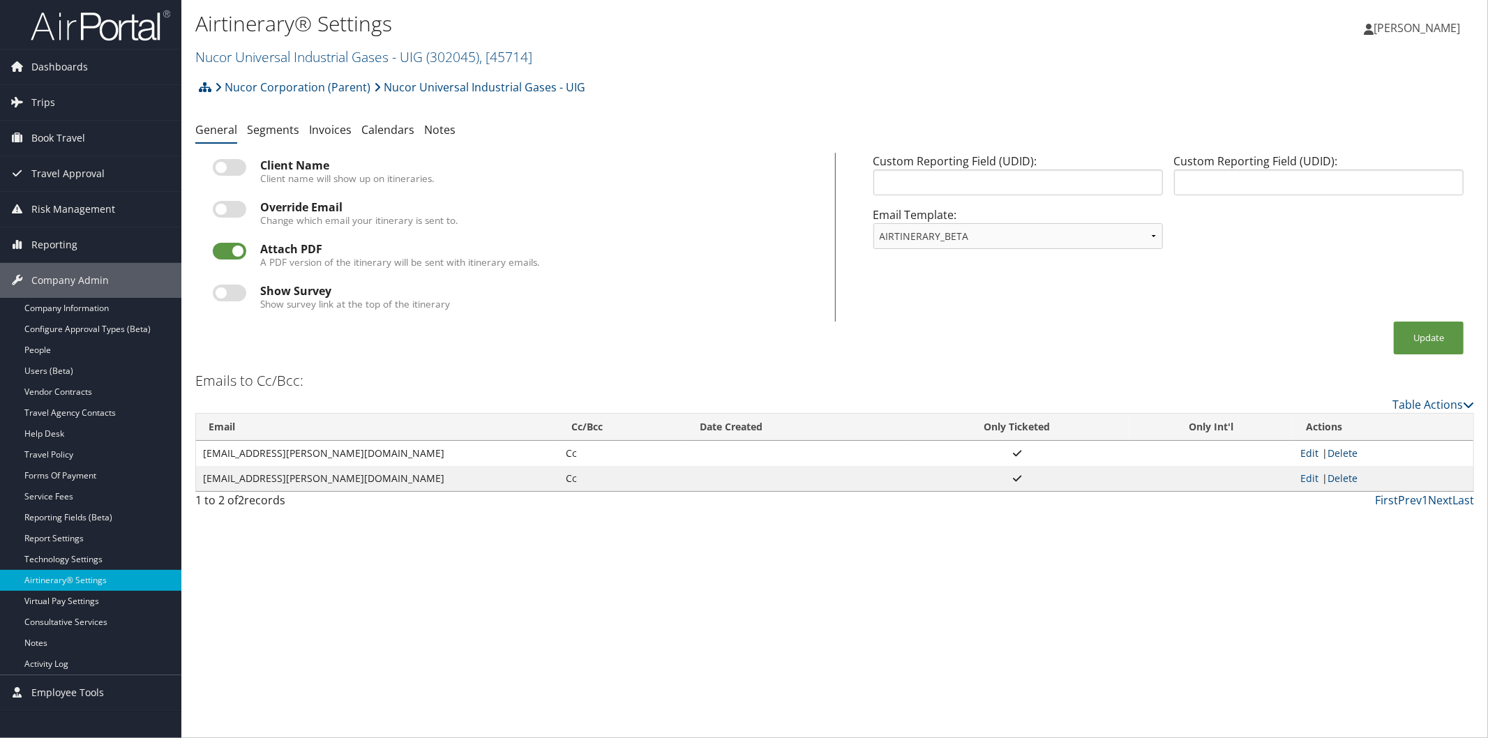
click at [1309, 453] on link "Edit" at bounding box center [1309, 453] width 18 height 13
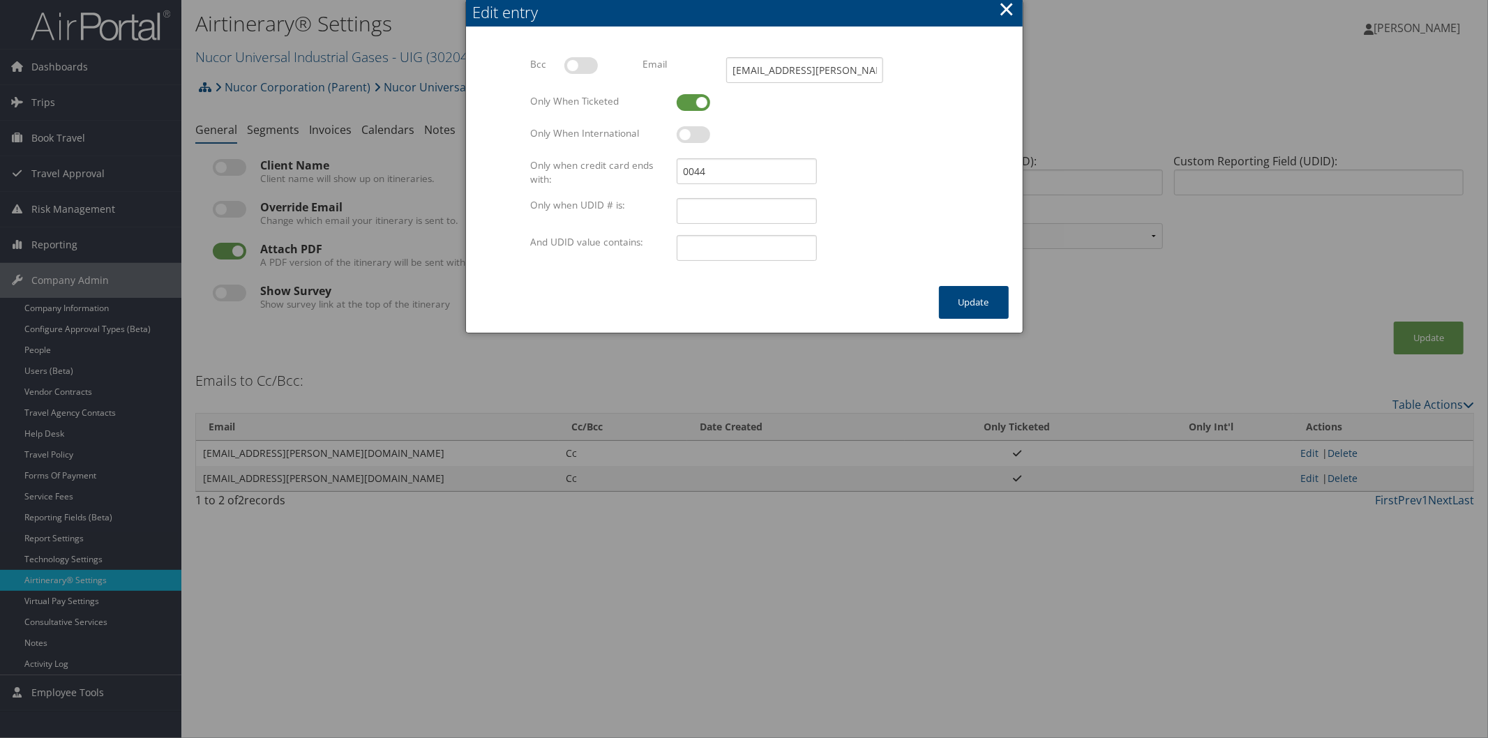
click at [1007, 4] on button "×" at bounding box center [1006, 9] width 16 height 28
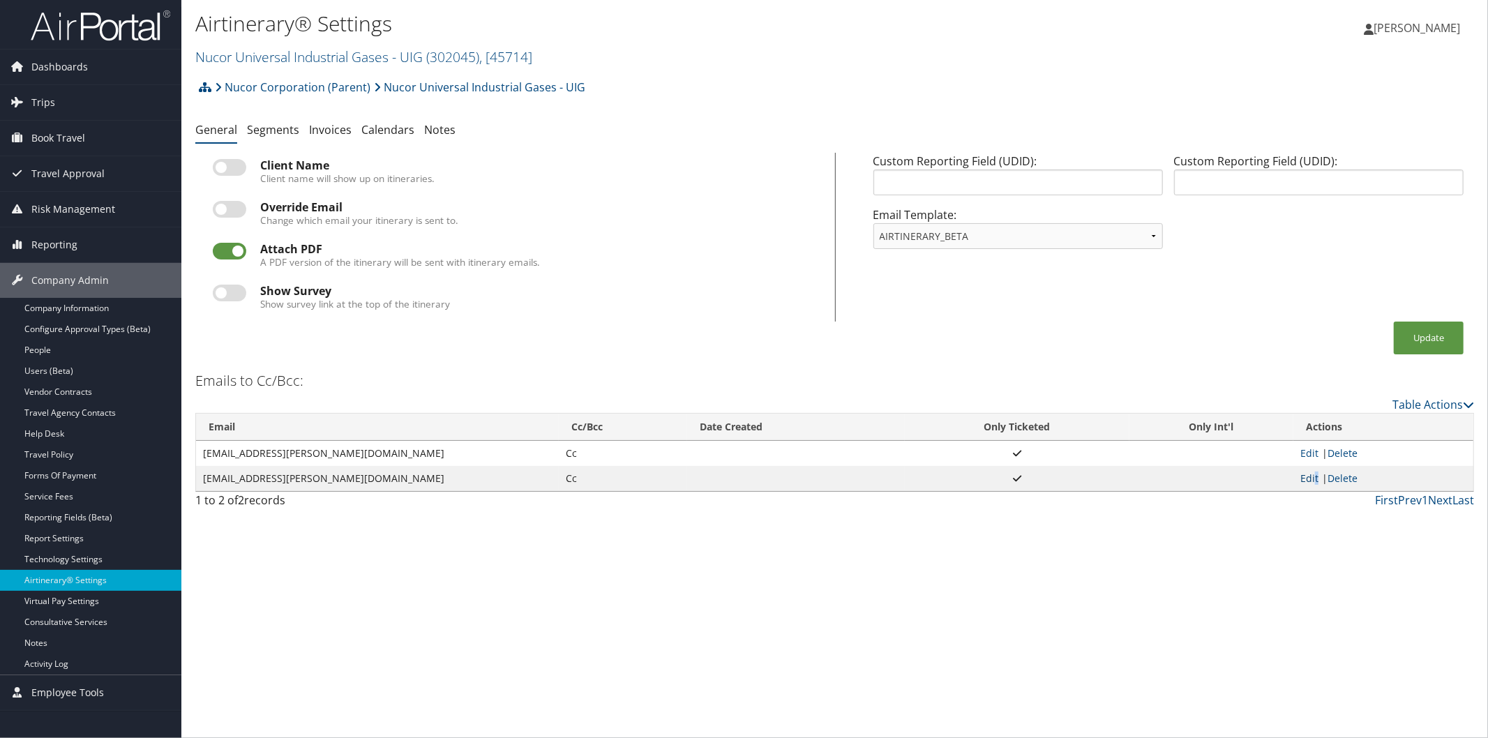
click at [1313, 481] on link "Edit" at bounding box center [1309, 478] width 18 height 13
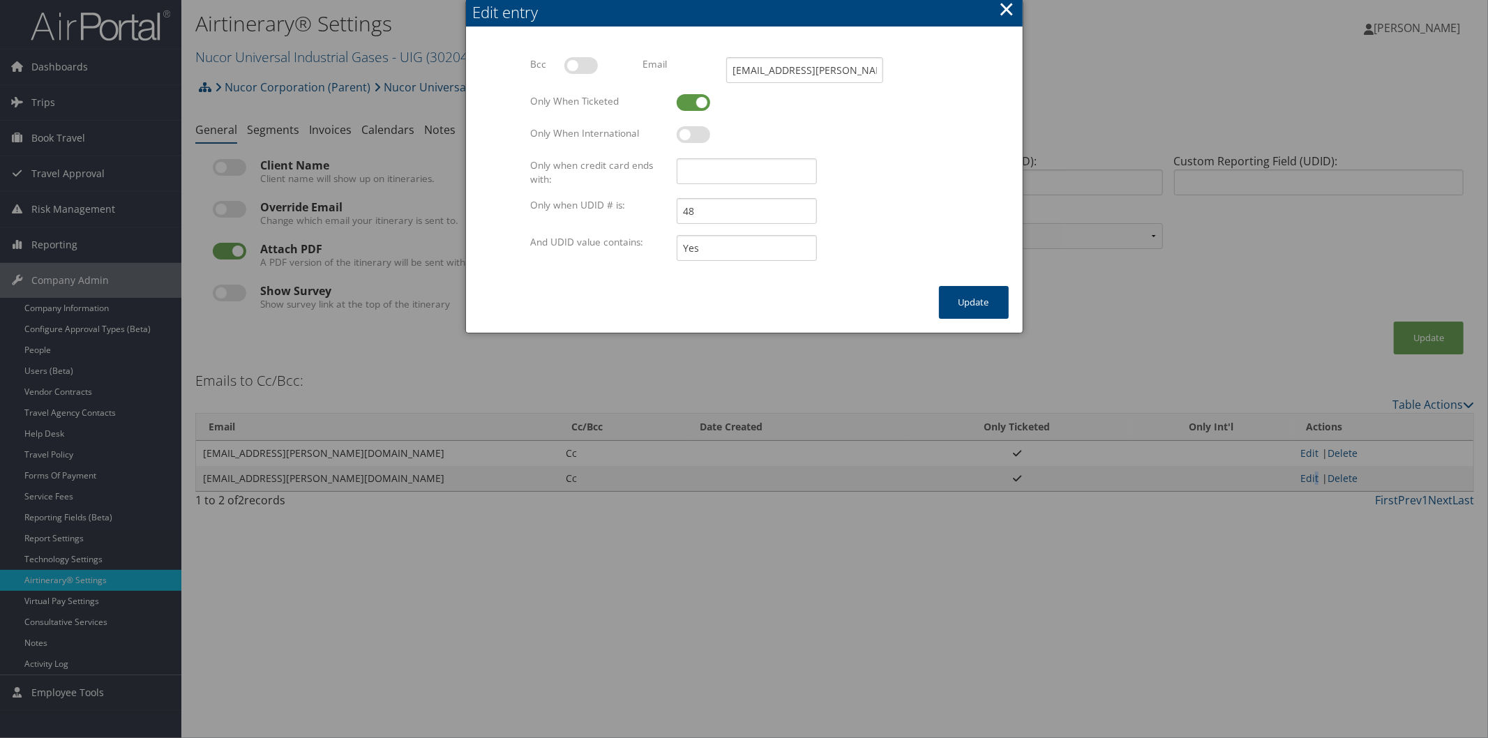
click at [1010, 10] on button "×" at bounding box center [1006, 9] width 16 height 28
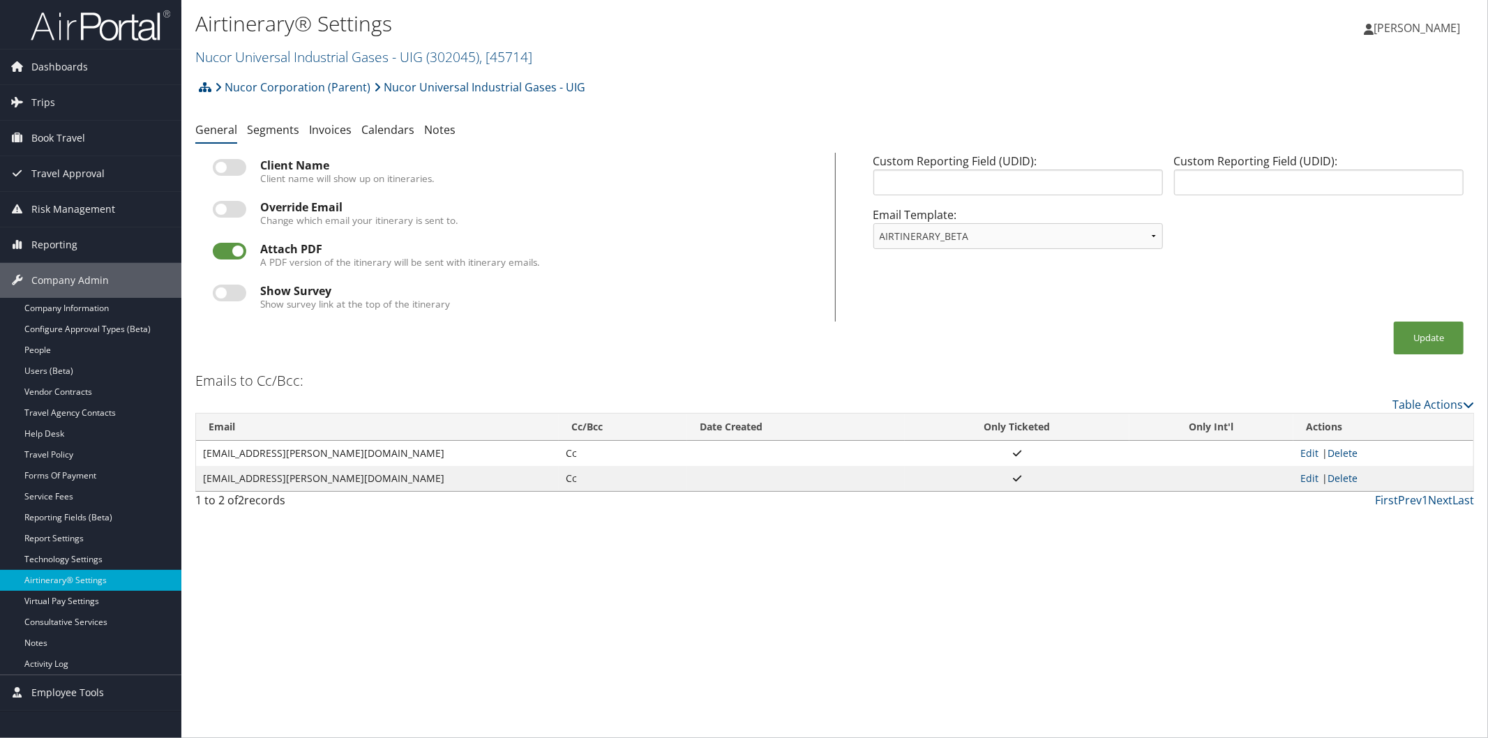
click at [1438, 583] on div "Airtinerary® Settings Nucor Universal Industrial Gases - UIG ( 302045 ) , [ 457…" at bounding box center [834, 369] width 1307 height 738
click at [1314, 454] on link "Edit" at bounding box center [1309, 453] width 18 height 13
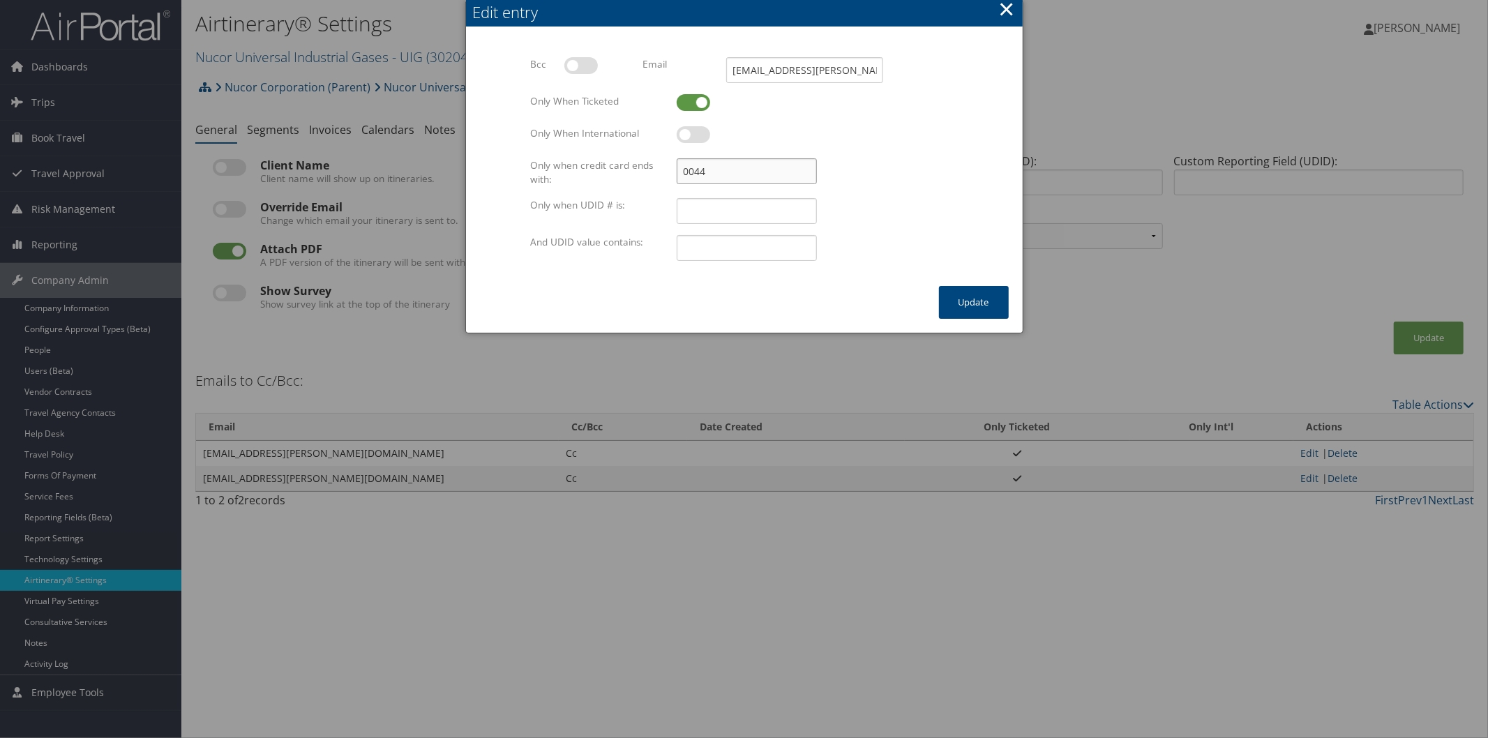
click at [737, 171] on input "0044" at bounding box center [747, 171] width 140 height 26
type input "0"
type input "3569"
click at [963, 295] on button "Update" at bounding box center [974, 302] width 70 height 33
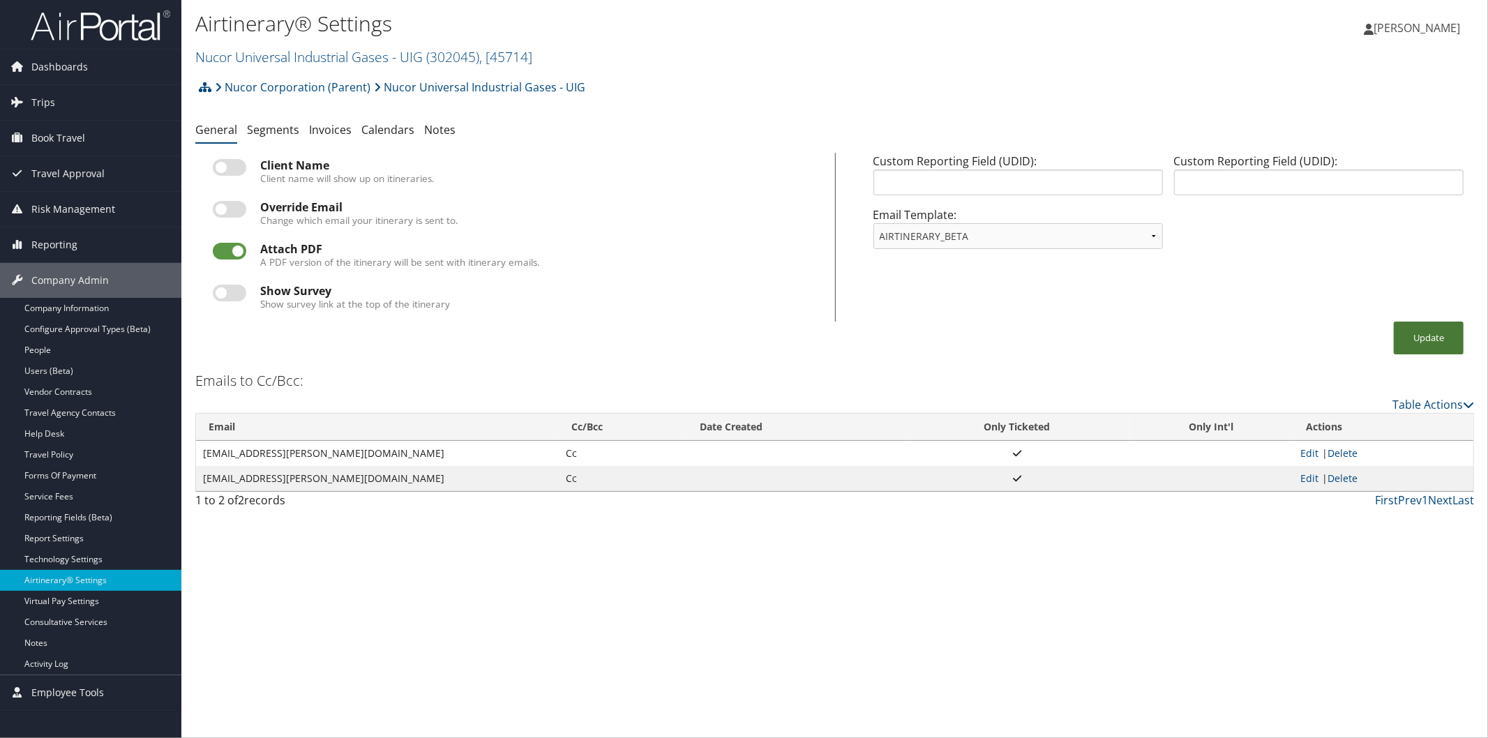
click at [1449, 332] on button "Update" at bounding box center [1429, 338] width 70 height 33
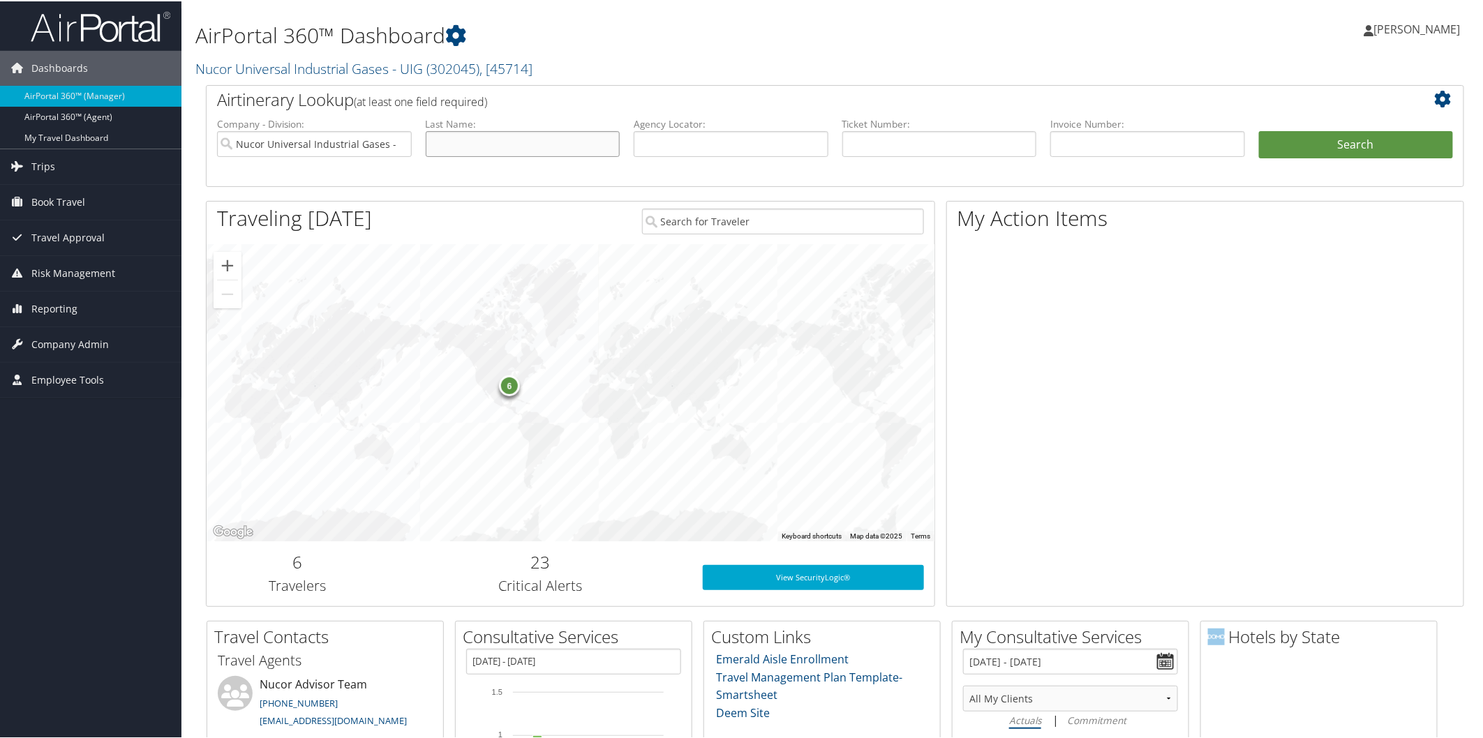
click at [593, 143] on body "Menu Dashboards ► AirPortal 360™ (Manager) AirPortal 360™ (Agent) My Travel Das…" at bounding box center [744, 369] width 1488 height 738
type input "[PERSON_NAME]"
click at [1259, 130] on button "Search" at bounding box center [1356, 144] width 195 height 28
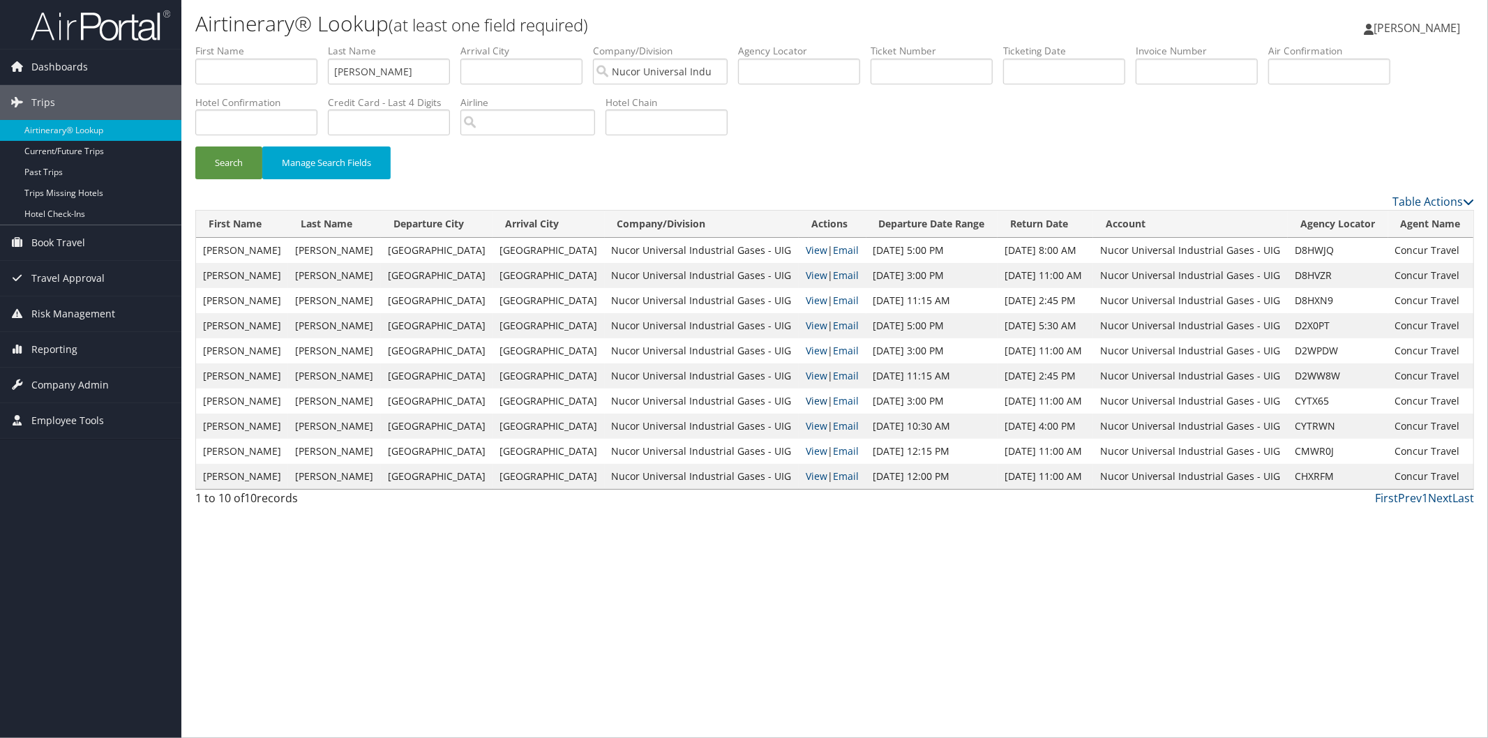
click at [806, 398] on link "View" at bounding box center [817, 400] width 22 height 13
click at [80, 382] on span "Company Admin" at bounding box center [69, 385] width 77 height 35
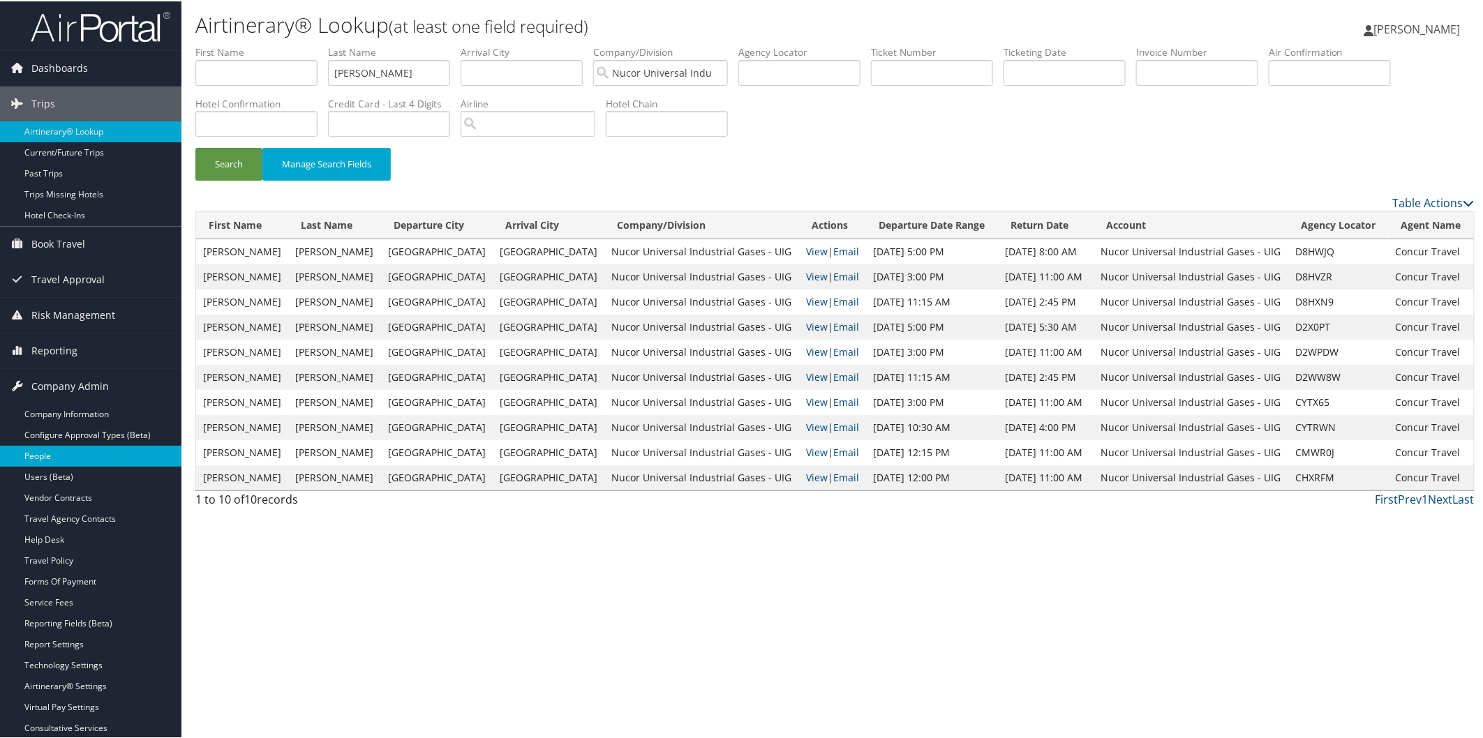
click at [61, 448] on link "People" at bounding box center [90, 454] width 181 height 21
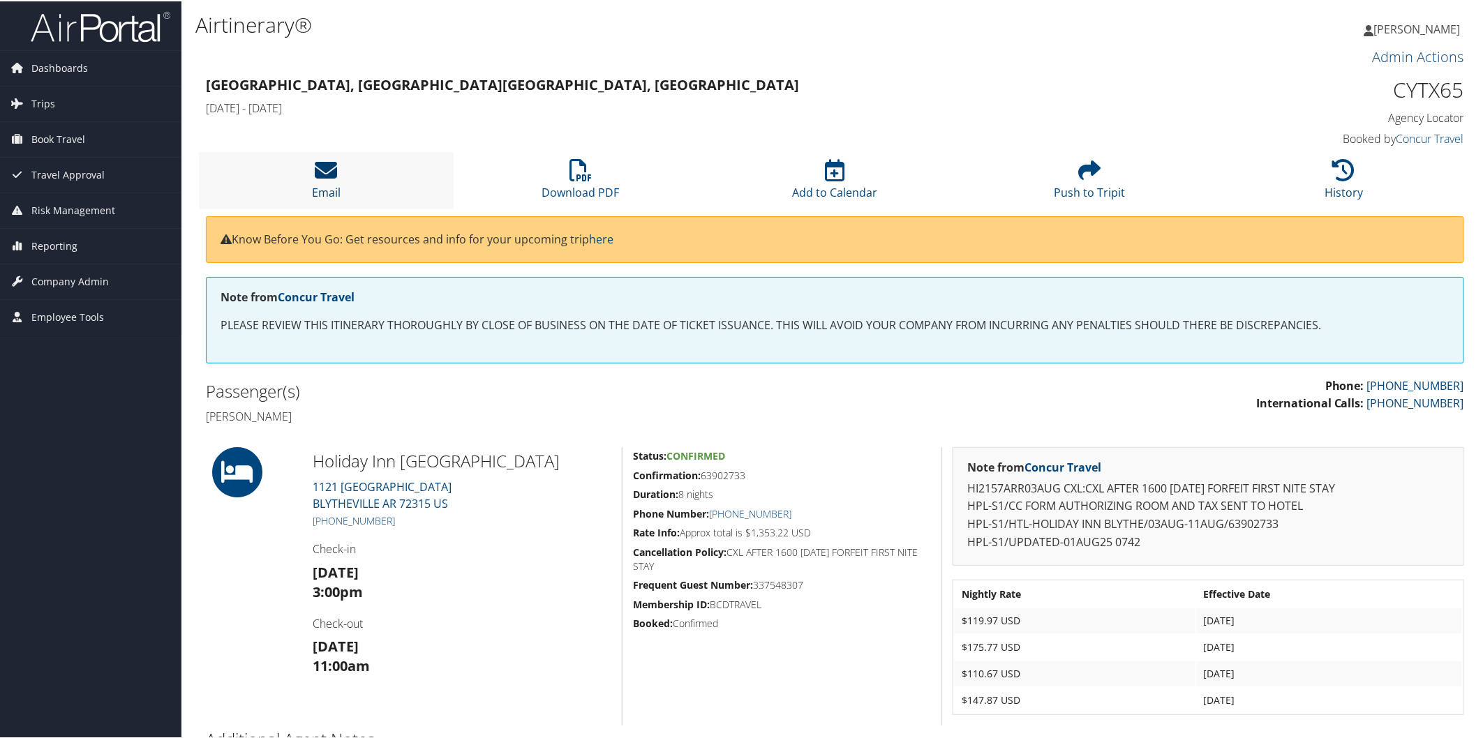
click at [328, 168] on icon at bounding box center [326, 169] width 22 height 22
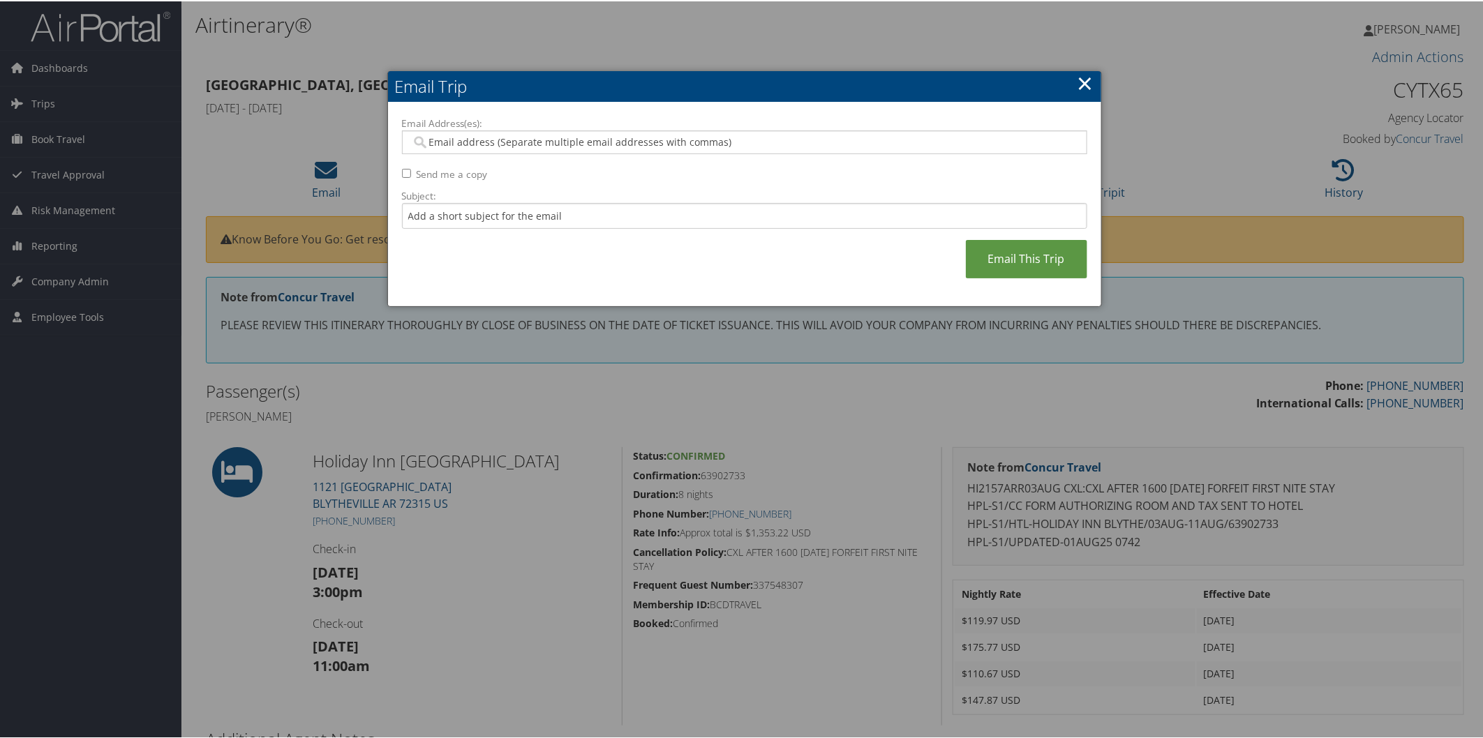
click at [502, 140] on input "Email Address(es):" at bounding box center [744, 141] width 666 height 14
type input "lauren"
click at [537, 162] on div "Lauren.Dammeyer@uigi.com" at bounding box center [750, 161] width 679 height 14
type input "Lauren.Dammeyer@uigi.com"
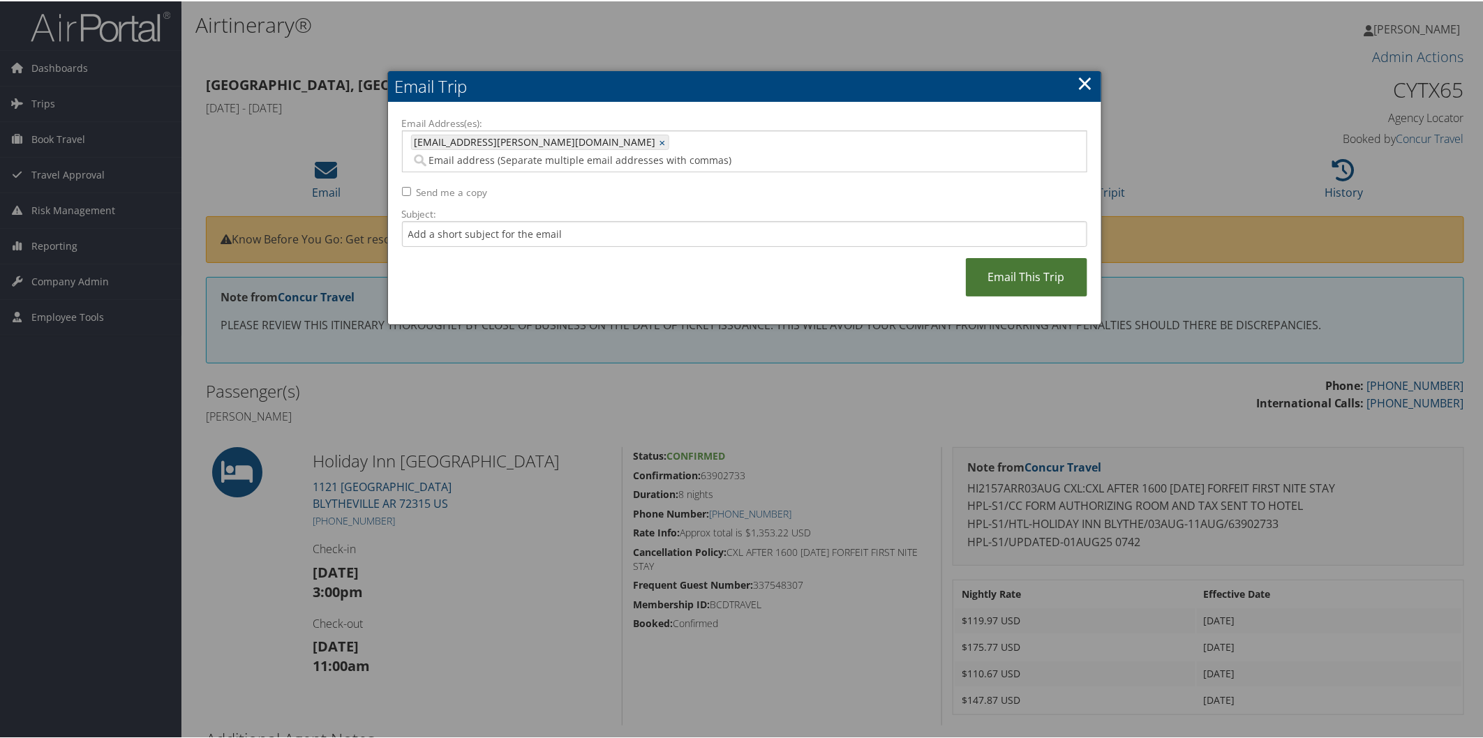
click at [1021, 257] on link "Email This Trip" at bounding box center [1026, 276] width 121 height 38
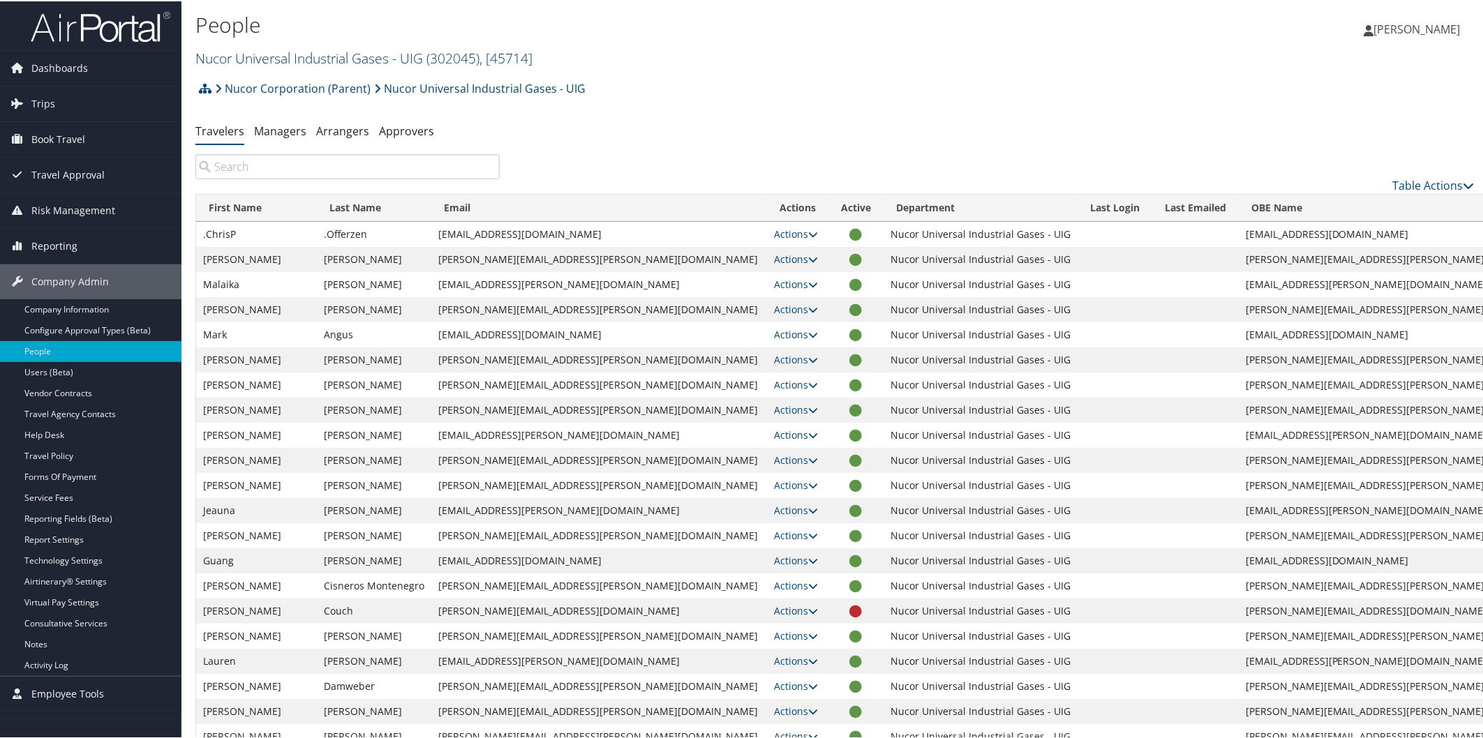
click at [333, 54] on link "Nucor Universal Industrial Gases - UIG ( 302045 ) , [ 45714 ]" at bounding box center [363, 56] width 337 height 19
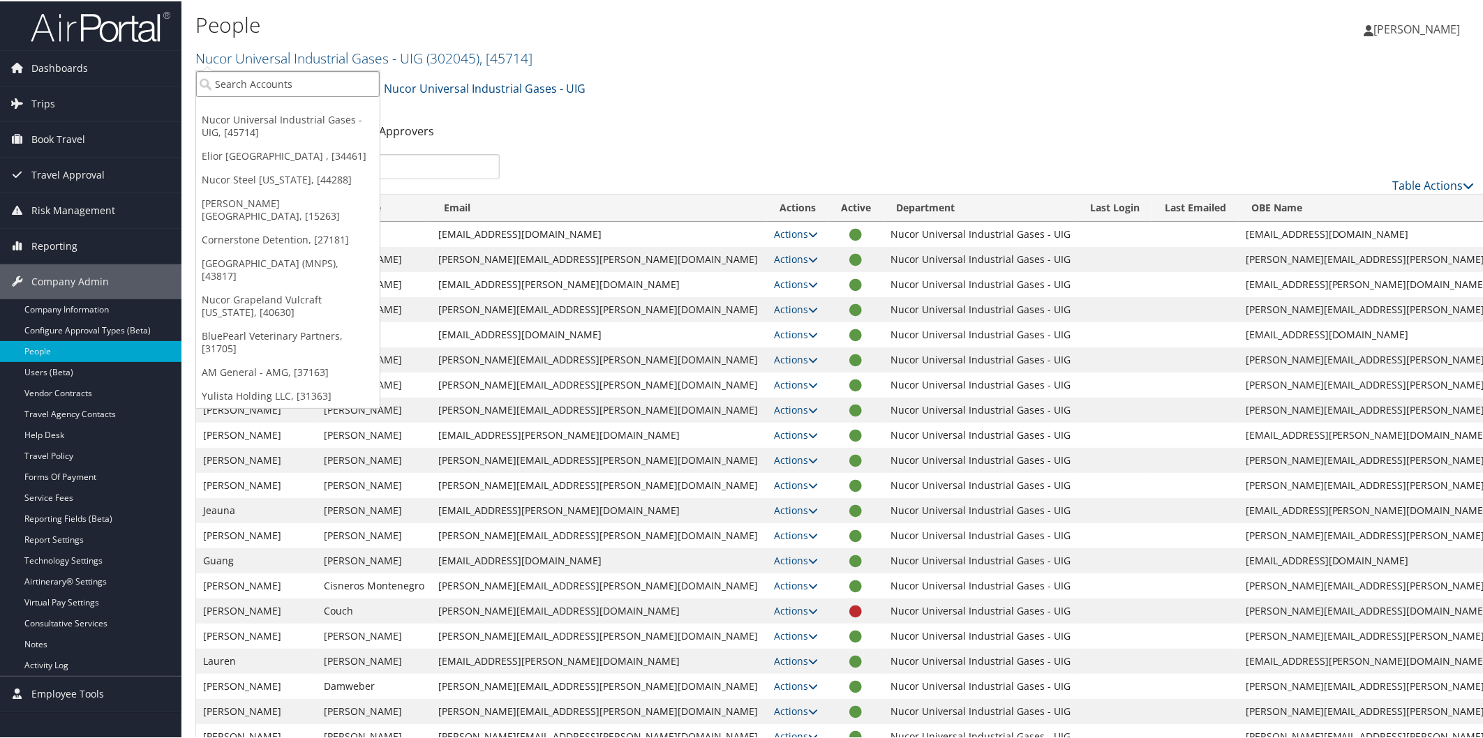
click at [315, 80] on input "search" at bounding box center [287, 83] width 183 height 26
type input "tyone"
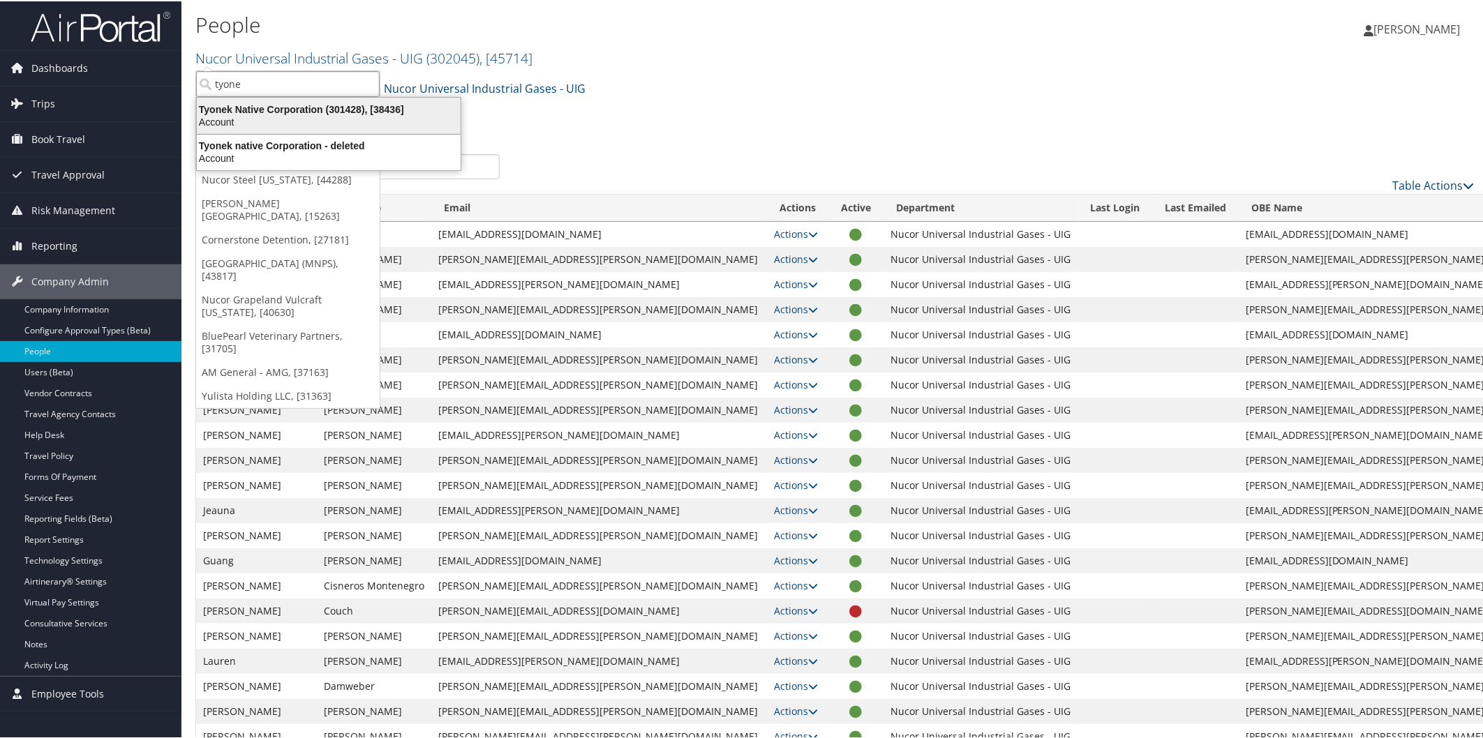
click at [308, 110] on div "Tyonek Native Corporation (301428), [38436]" at bounding box center [328, 108] width 280 height 13
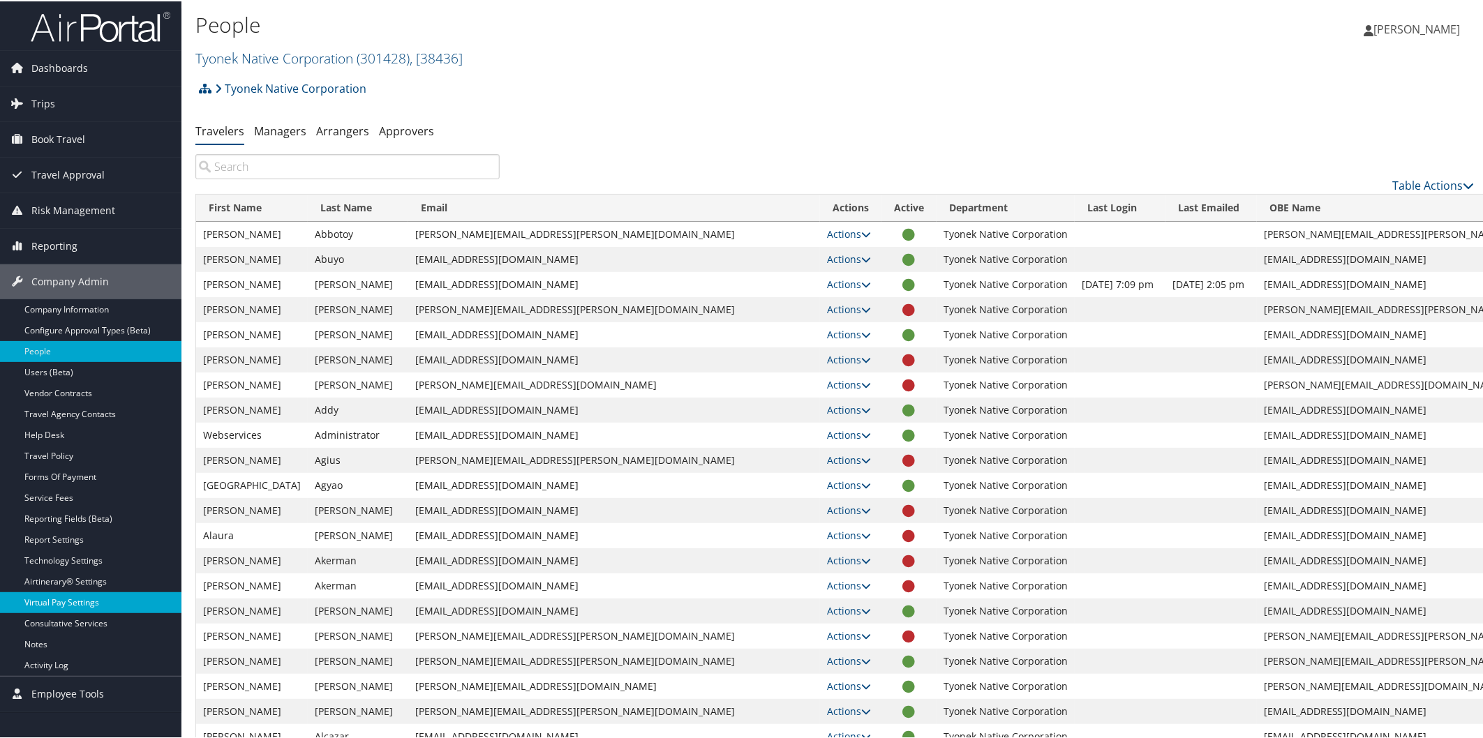
click at [82, 603] on link "Virtual Pay Settings" at bounding box center [90, 601] width 181 height 21
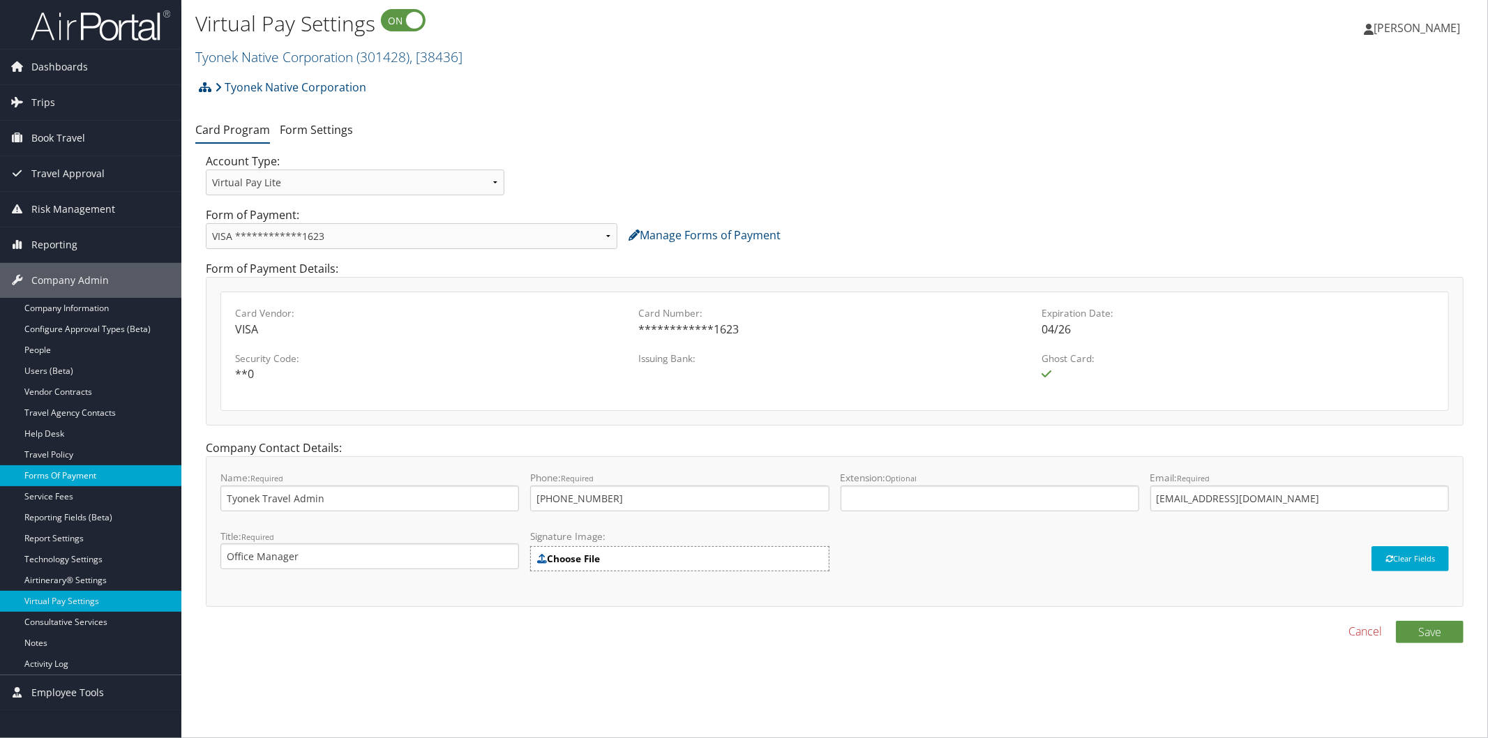
click at [71, 473] on link "Forms Of Payment" at bounding box center [90, 475] width 181 height 21
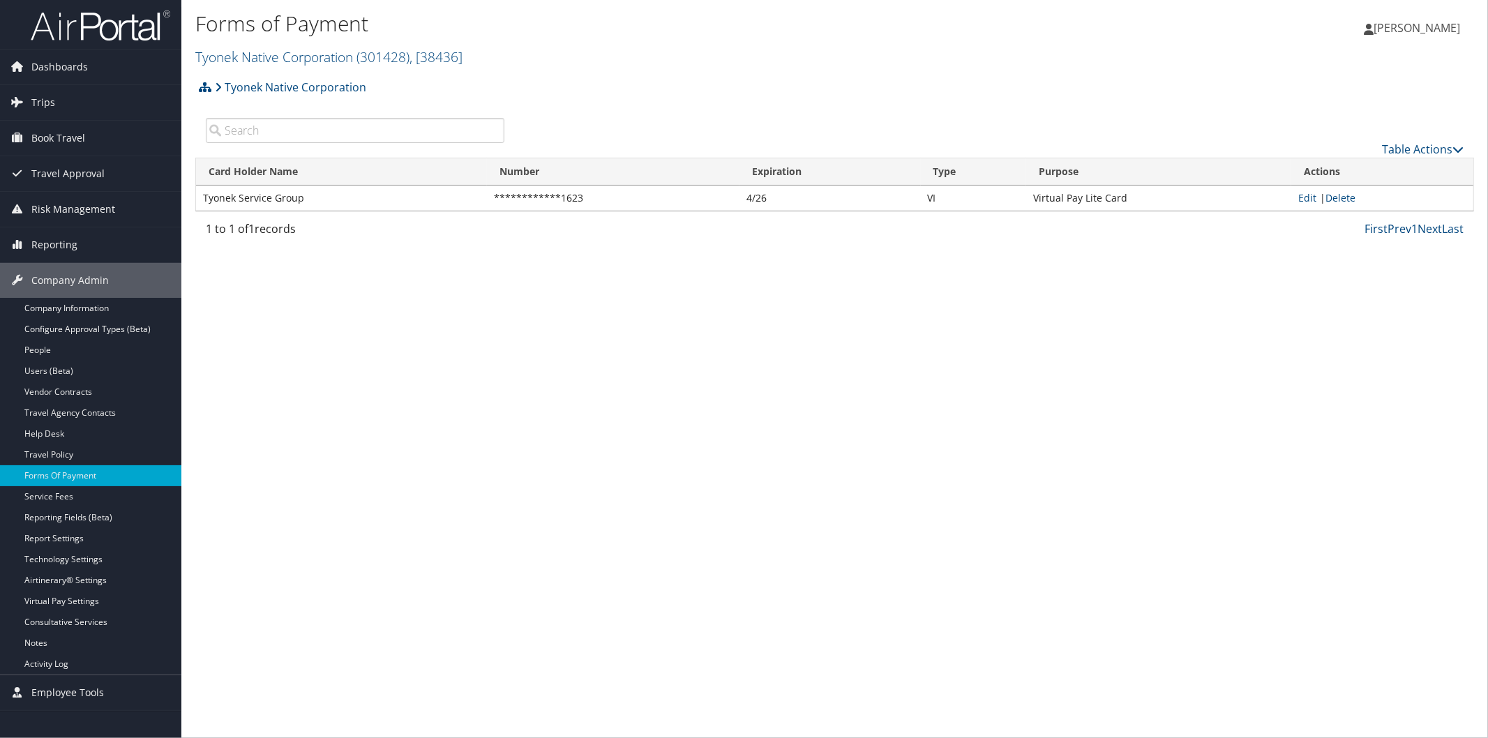
click at [1441, 289] on div "Forms of Payment Tyonek Native Corporation ( 301428 ) , [ 38436 ] Nucor Univers…" at bounding box center [834, 369] width 1307 height 738
click at [74, 309] on link "Company Information" at bounding box center [90, 308] width 181 height 21
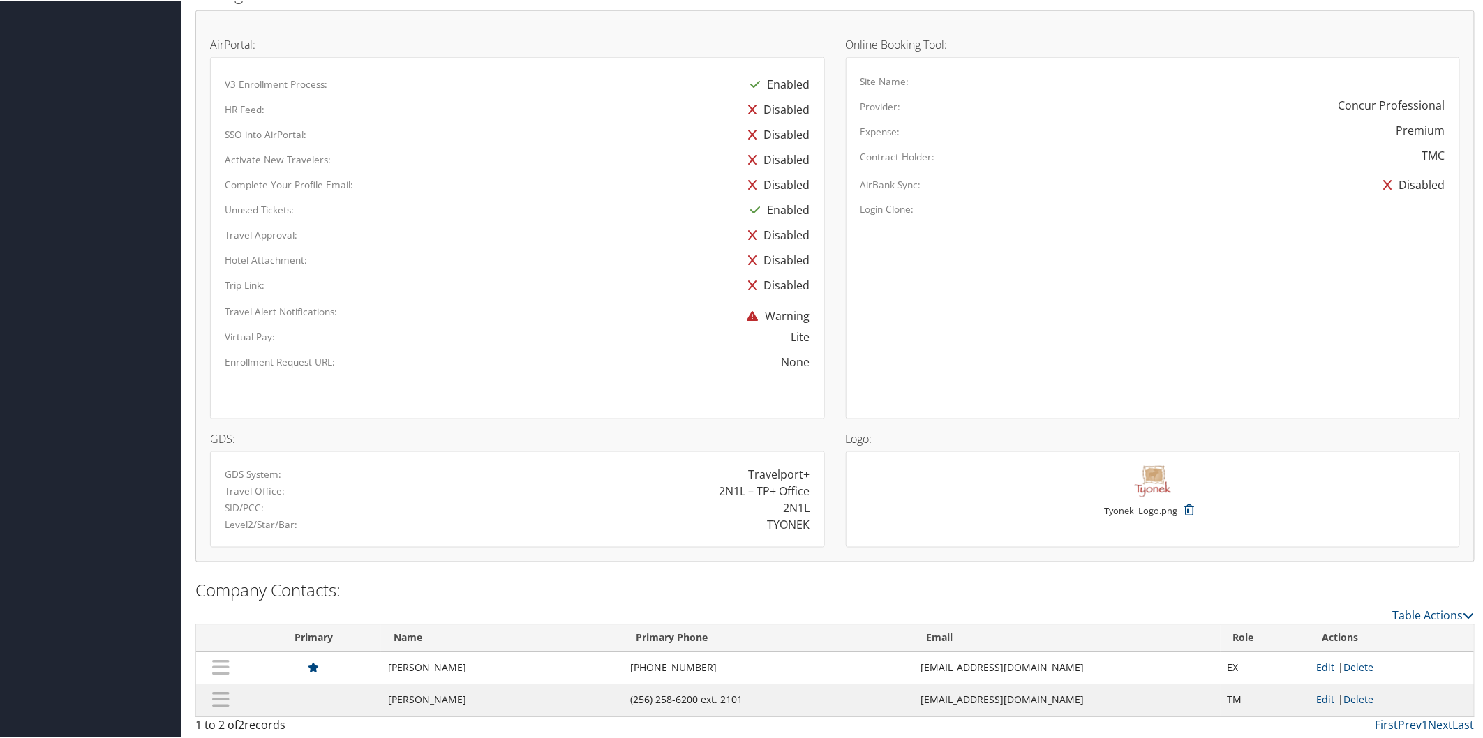
scroll to position [738, 0]
drag, startPoint x: 631, startPoint y: 696, endPoint x: 696, endPoint y: 702, distance: 65.1
click at [696, 702] on td "(256) 258-6200 ext. 2101" at bounding box center [768, 698] width 291 height 32
copy td "(256) 258-6200"
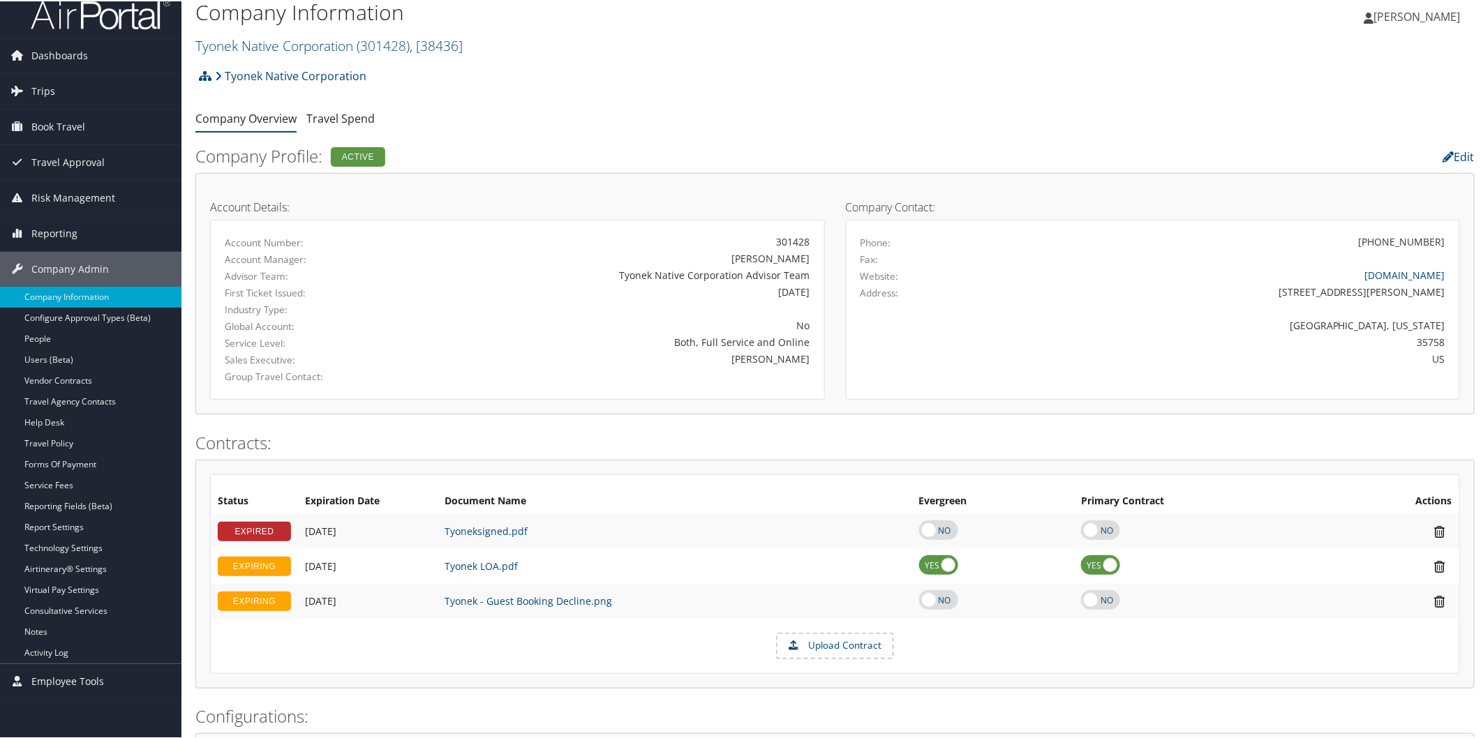
scroll to position [0, 0]
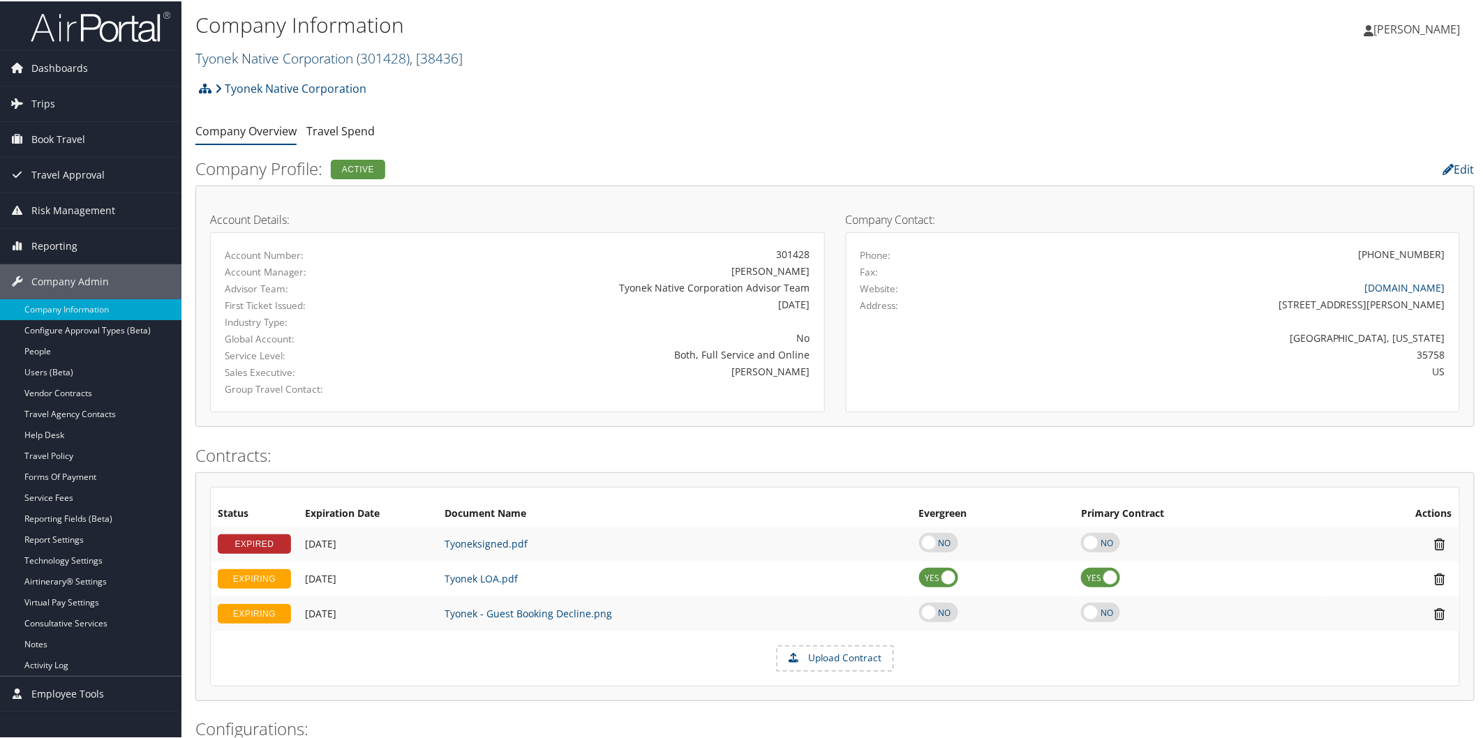
click at [262, 50] on link "Tyonek Native Corporation ( 301428 ) , [ 38436 ]" at bounding box center [328, 56] width 267 height 19
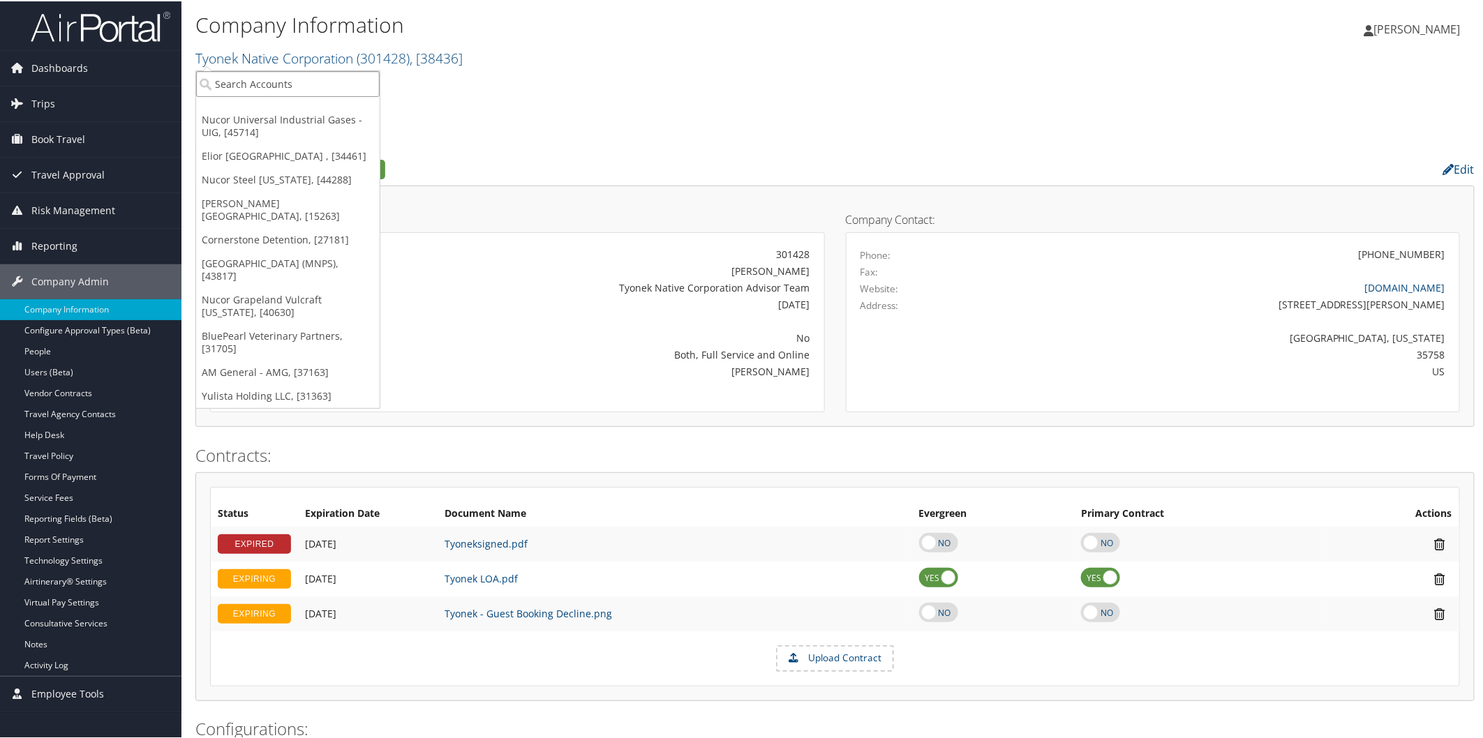
click at [287, 77] on input "search" at bounding box center [287, 83] width 183 height 26
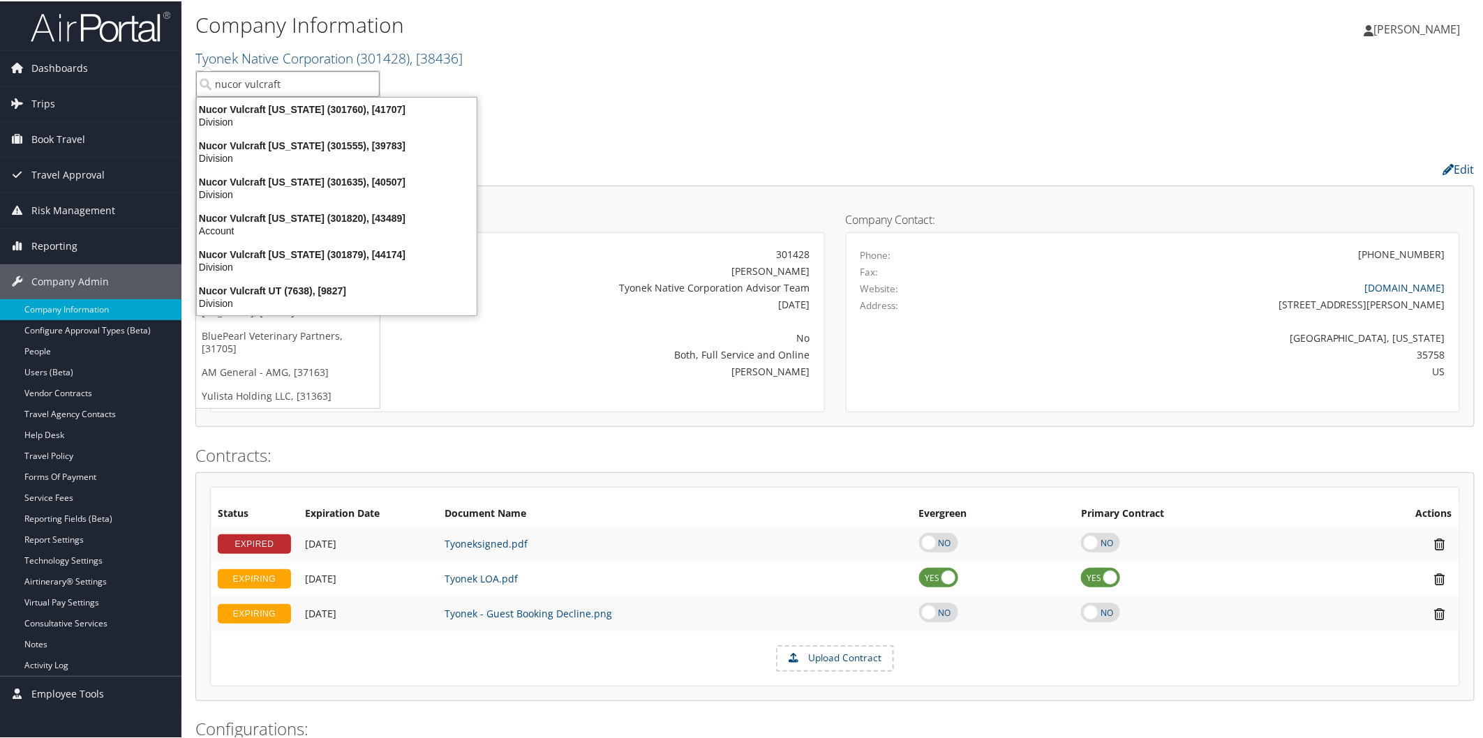
type input "nucor vulcraft n"
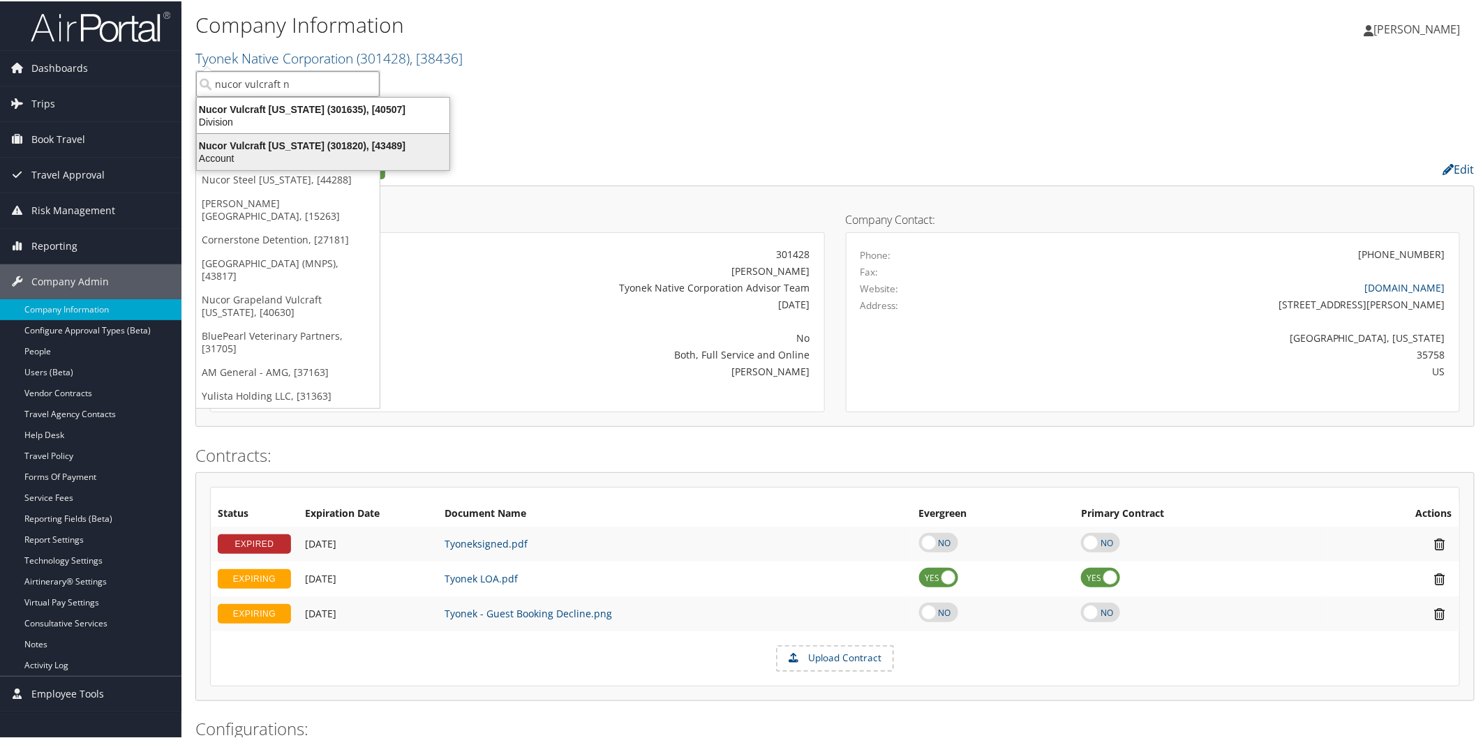
click at [304, 142] on div "Nucor Vulcraft New York (301820), [43489]" at bounding box center [322, 144] width 269 height 13
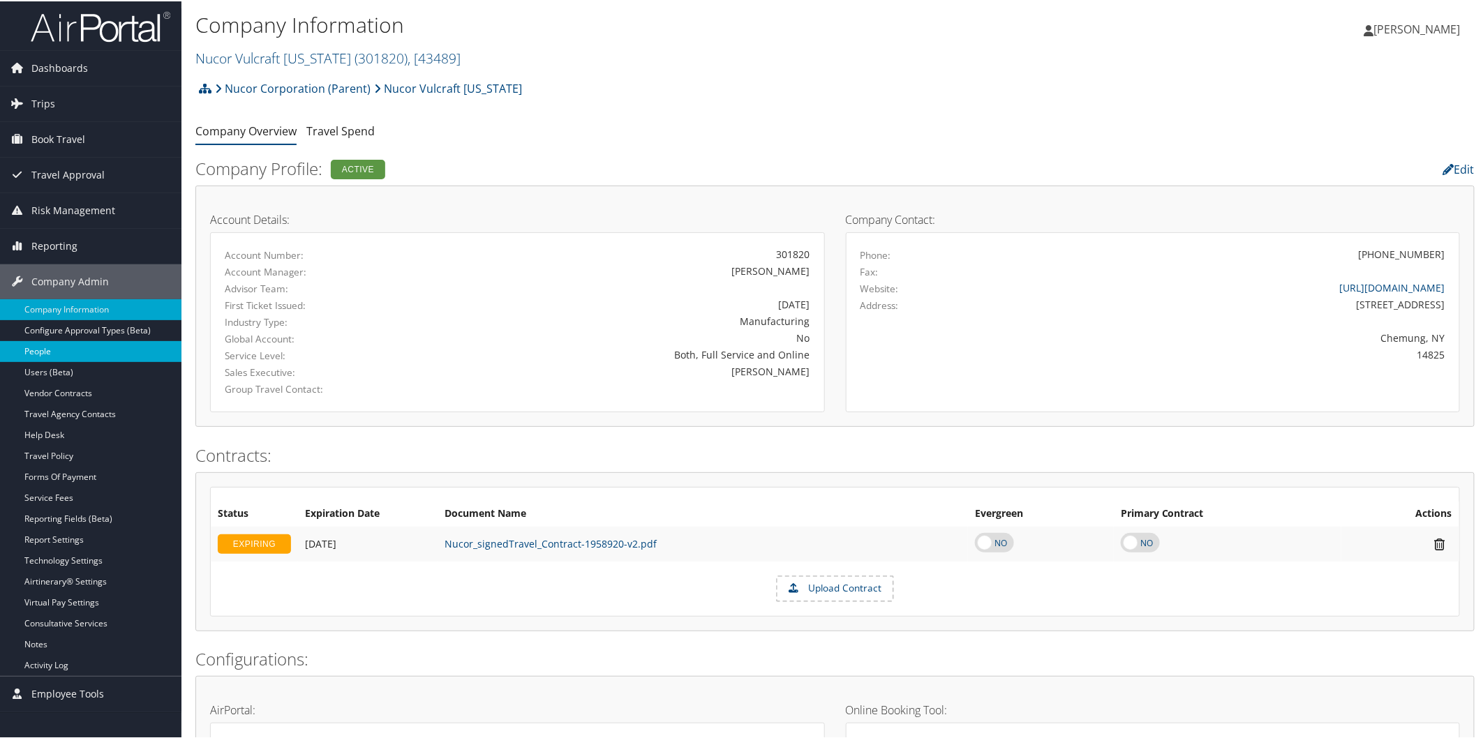
click at [47, 347] on link "People" at bounding box center [90, 350] width 181 height 21
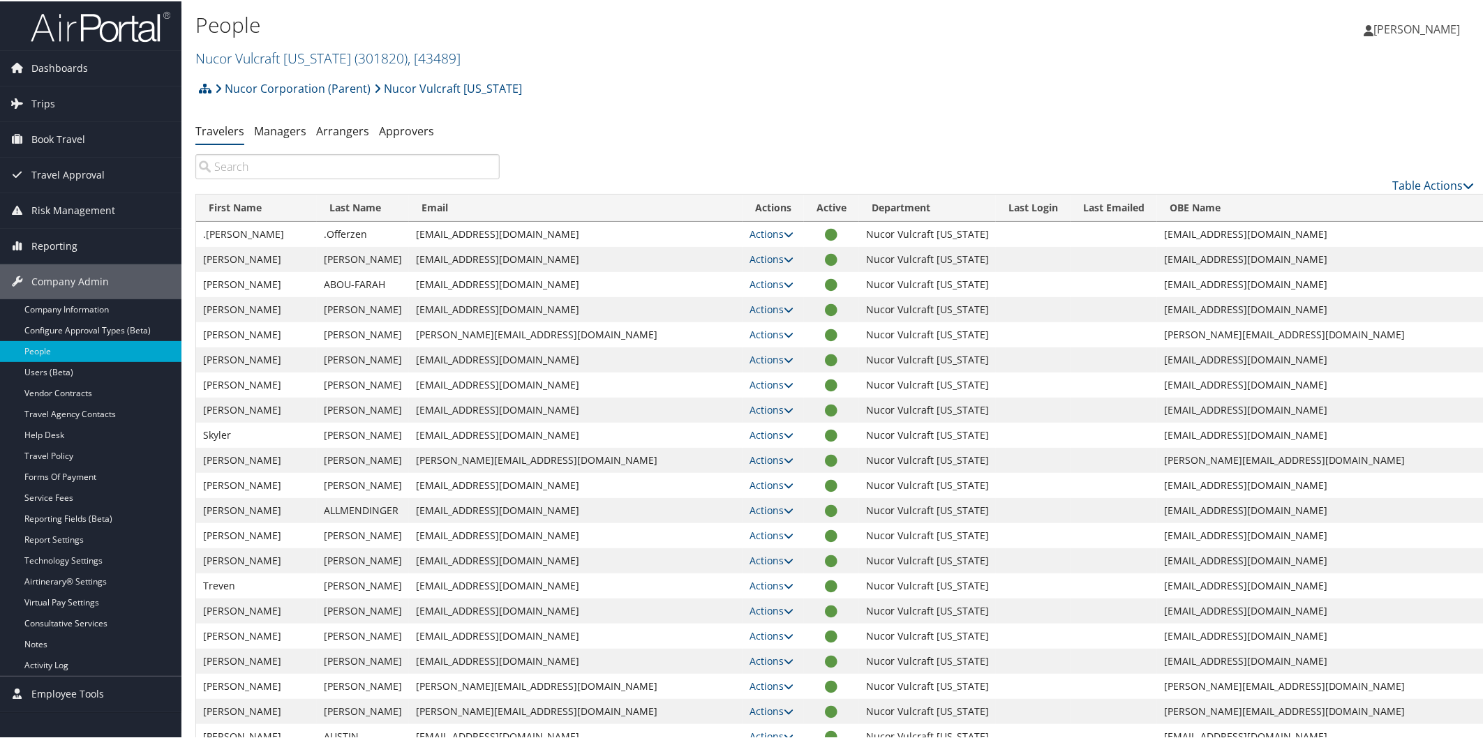
click at [329, 170] on input "search" at bounding box center [347, 165] width 304 height 25
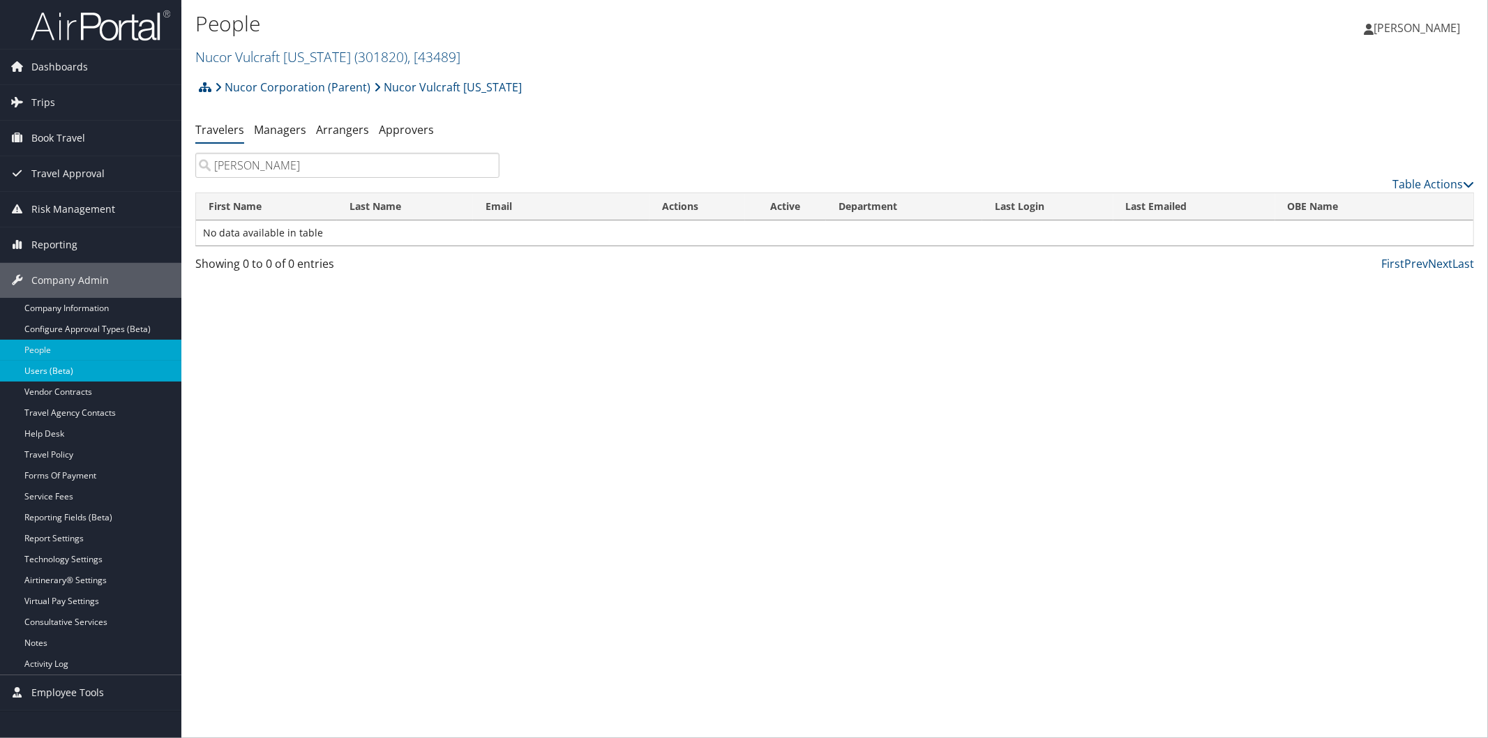
type input "[PERSON_NAME]"
click at [22, 367] on link "Users (Beta)" at bounding box center [90, 371] width 181 height 21
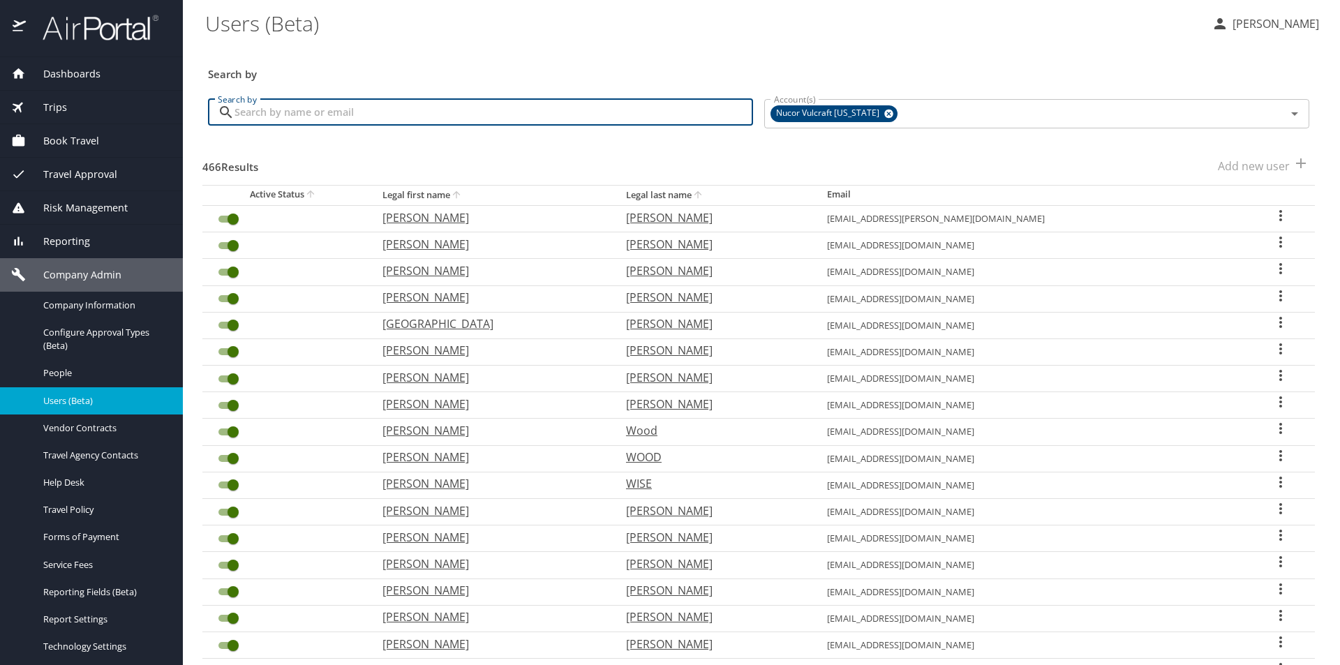
click at [511, 117] on input "Search by" at bounding box center [493, 112] width 518 height 27
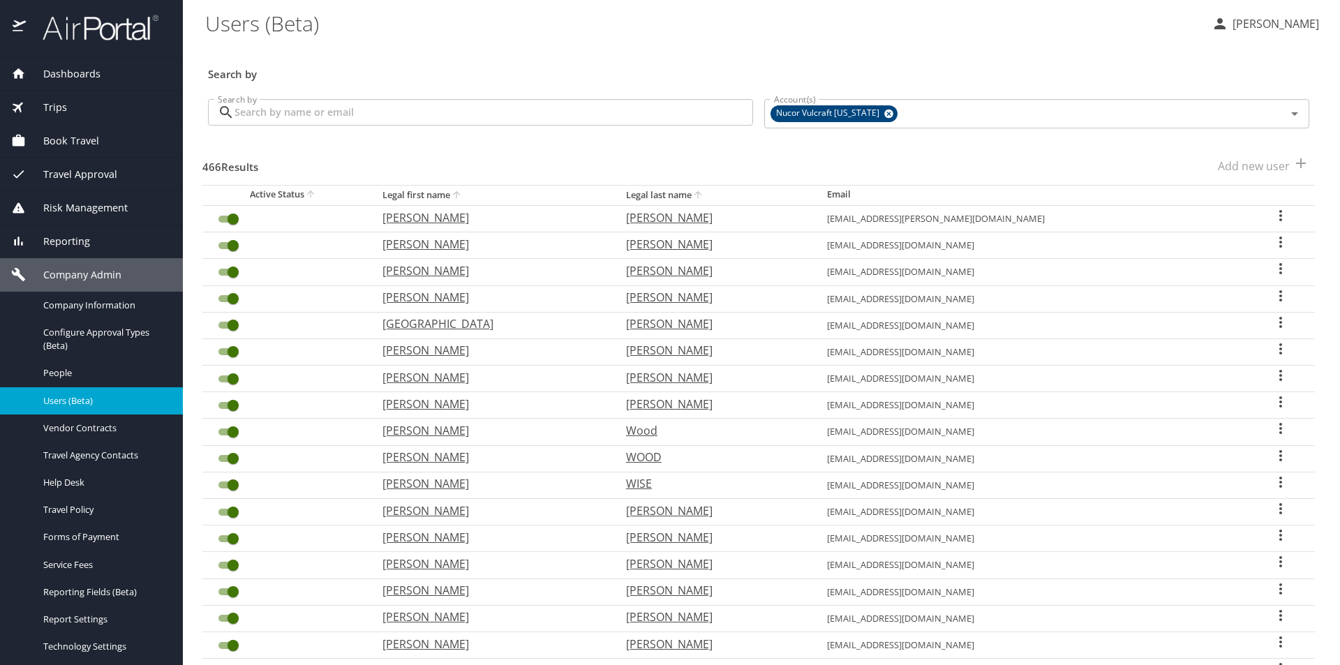
click at [462, 197] on icon "sort" at bounding box center [456, 194] width 11 height 11
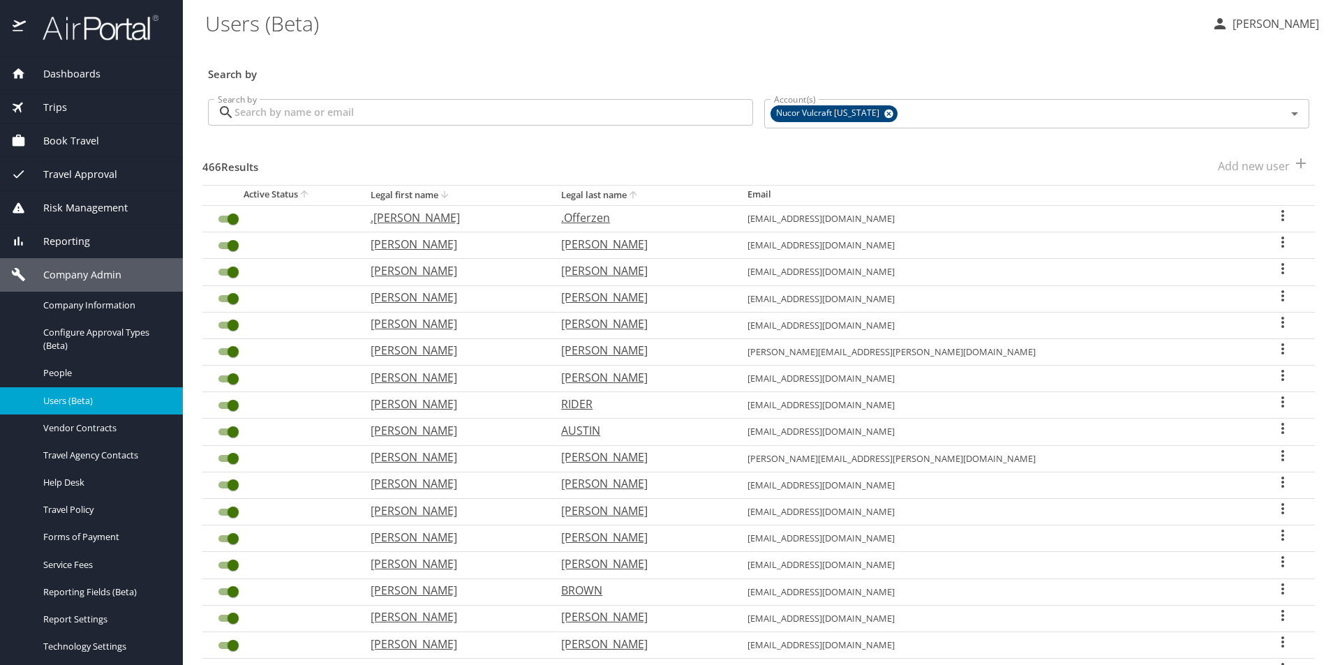
click at [638, 199] on icon "sort" at bounding box center [632, 194] width 11 height 11
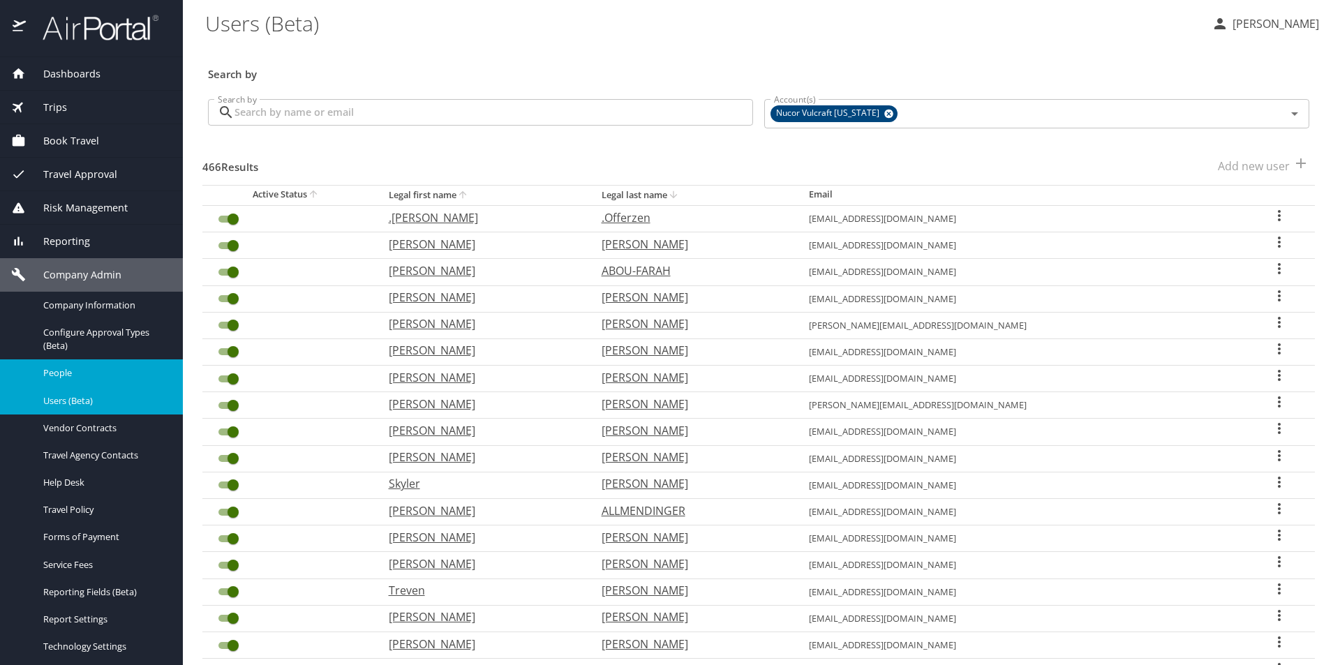
click at [45, 368] on span "People" at bounding box center [104, 372] width 123 height 13
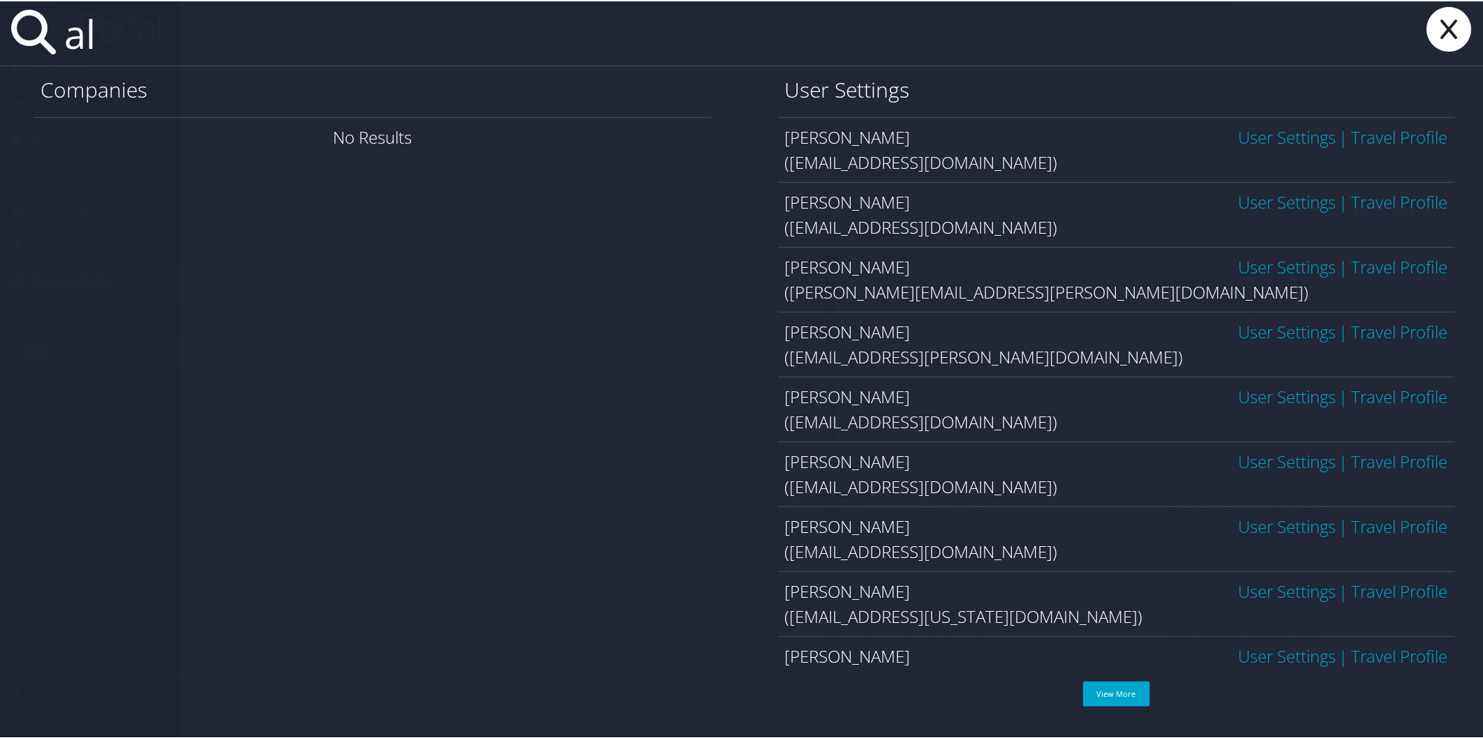
type input "a"
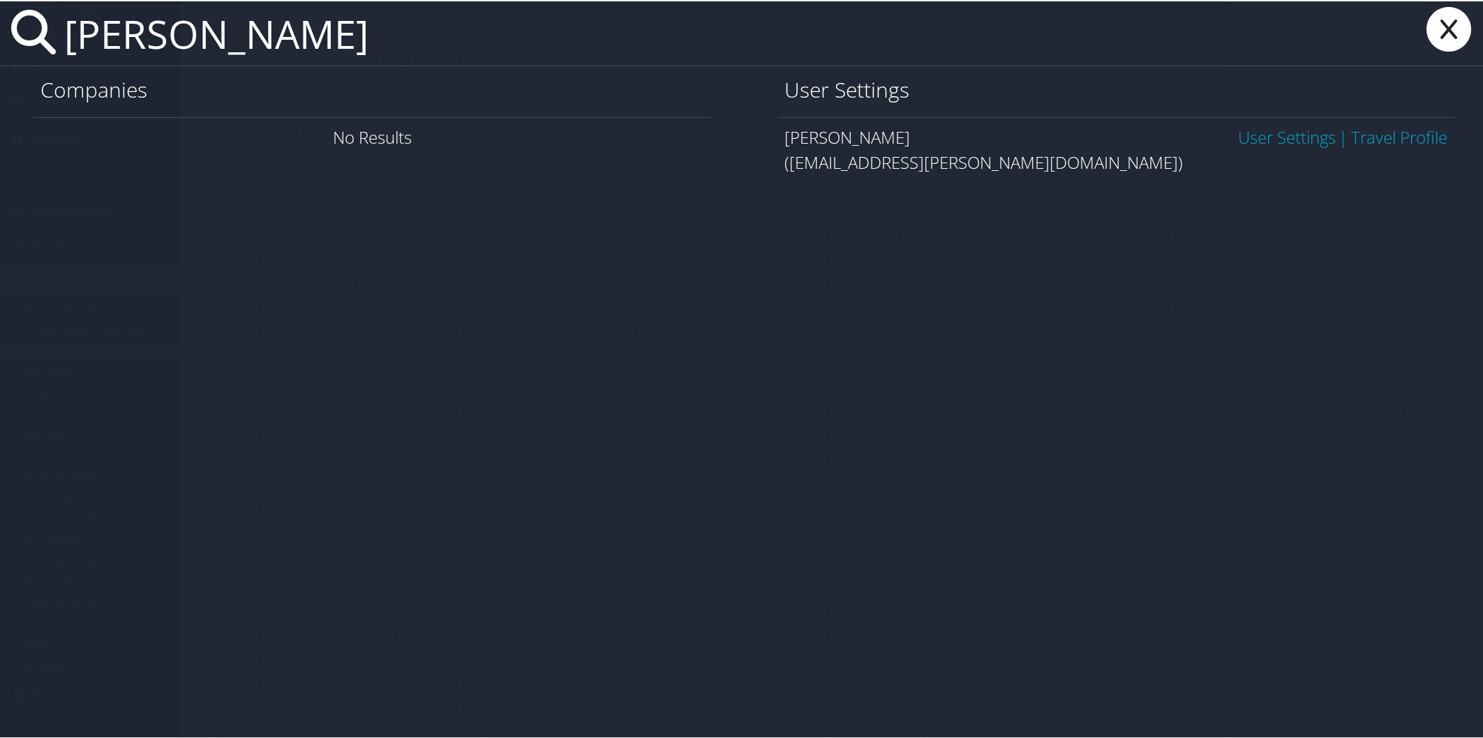
type input "[PERSON_NAME]"
click at [1441, 28] on icon at bounding box center [1449, 28] width 56 height 45
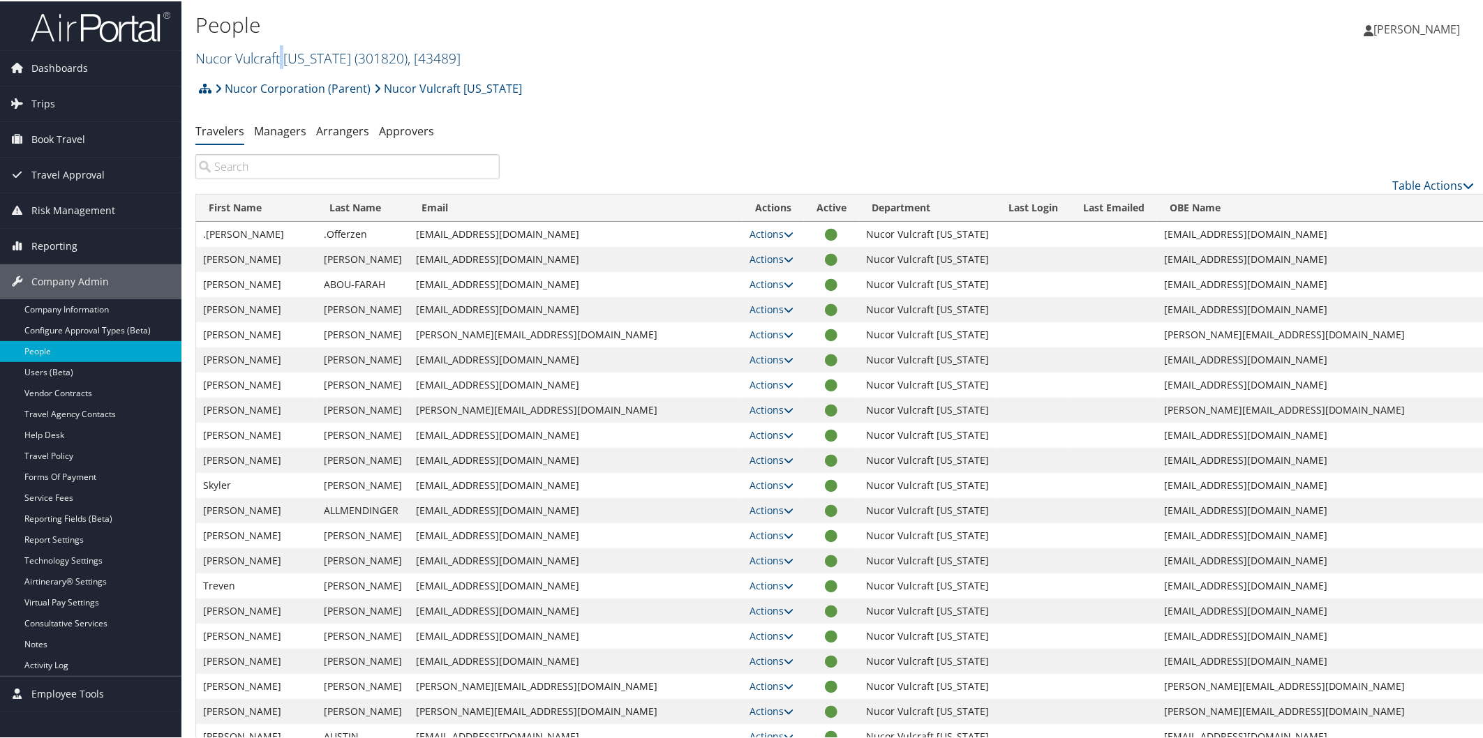
click at [284, 56] on link "Nucor Vulcraft New York ( 301820 ) , [ 43489 ]" at bounding box center [327, 56] width 265 height 19
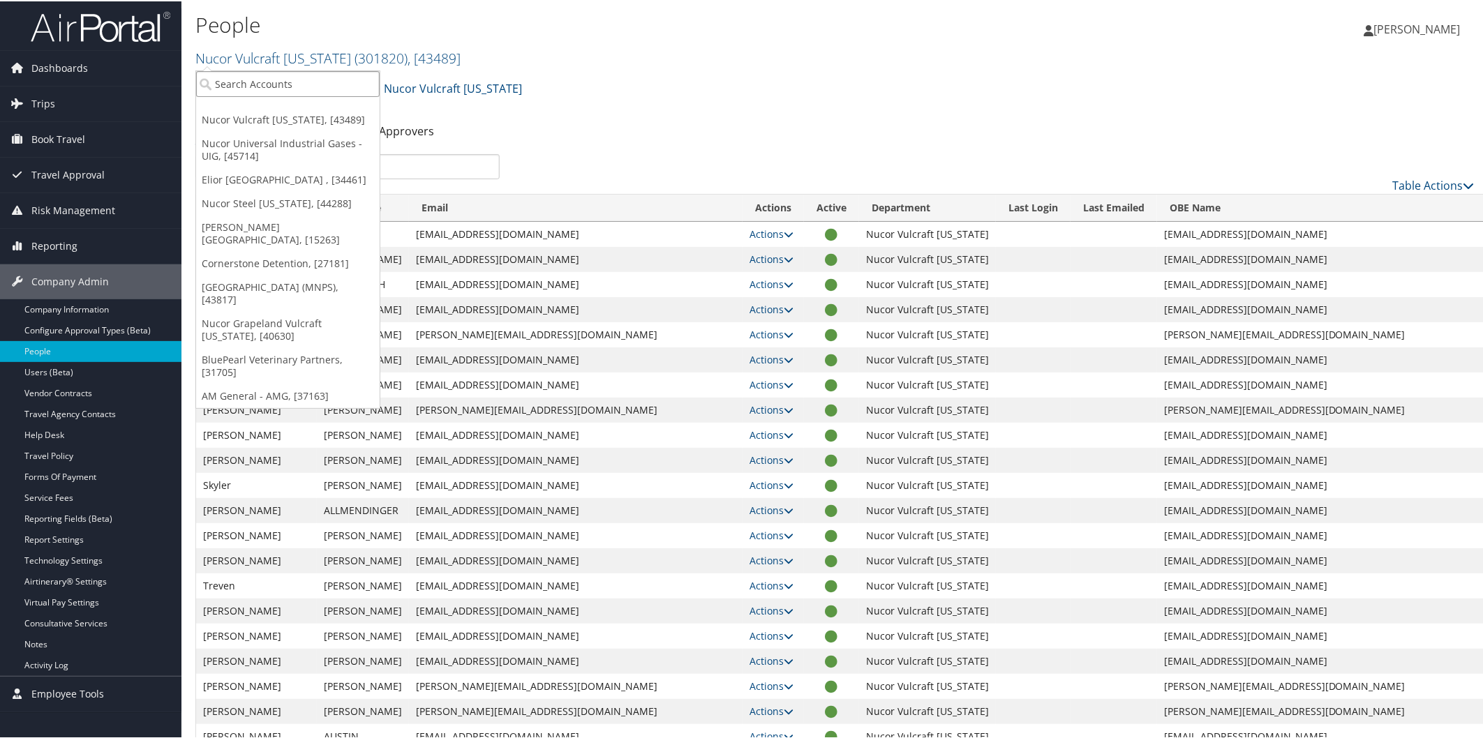
click at [255, 89] on input "search" at bounding box center [287, 83] width 183 height 26
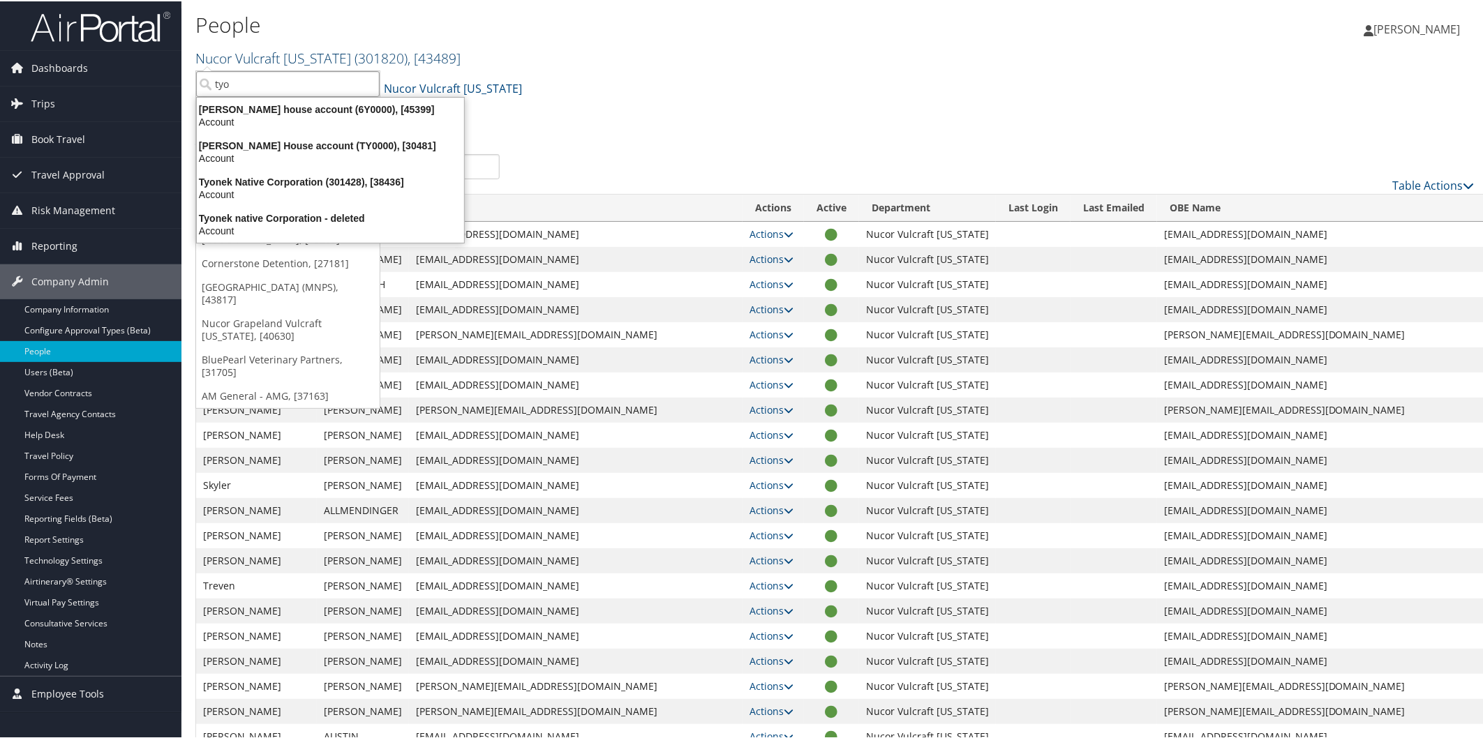
type input "ty"
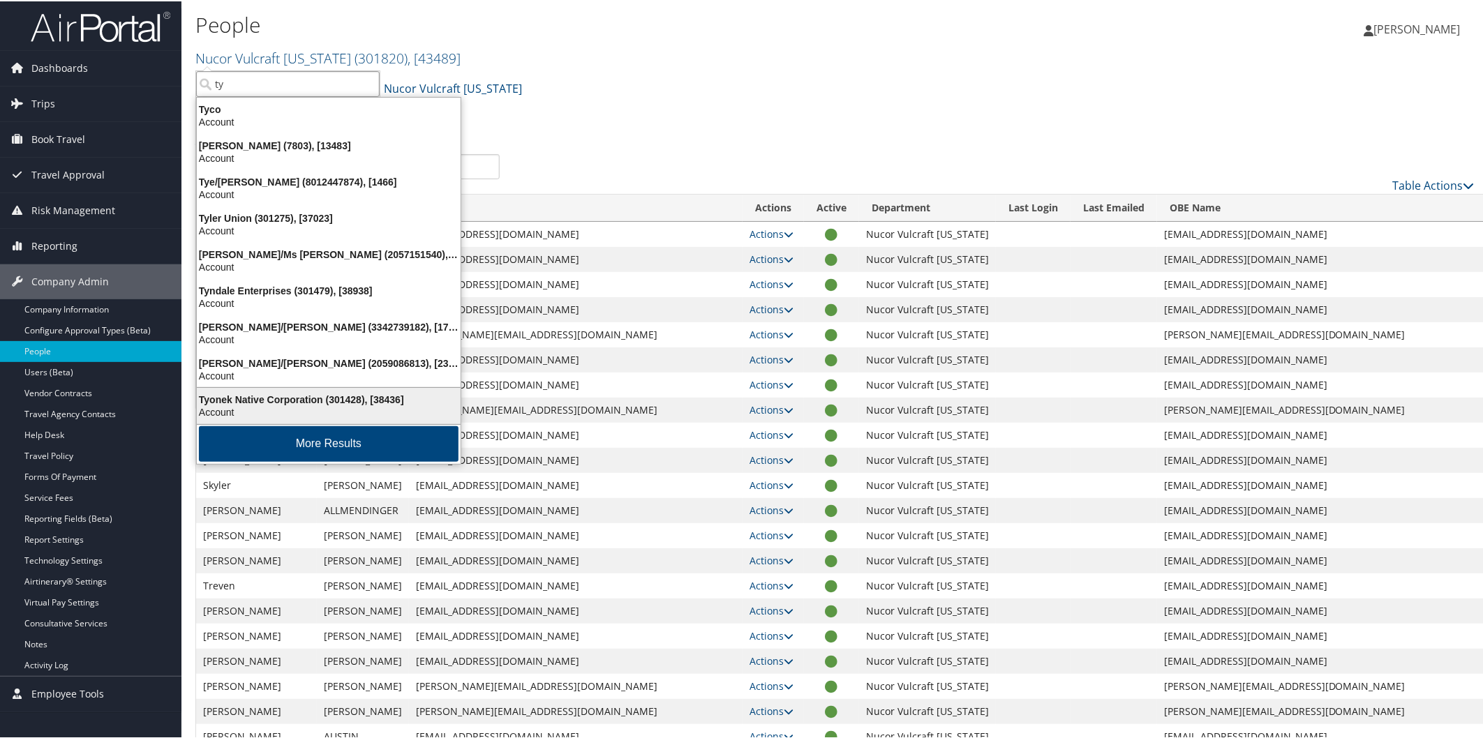
click at [287, 389] on div "Tyonek Native Corporation (301428), [38436] Account" at bounding box center [329, 405] width 260 height 32
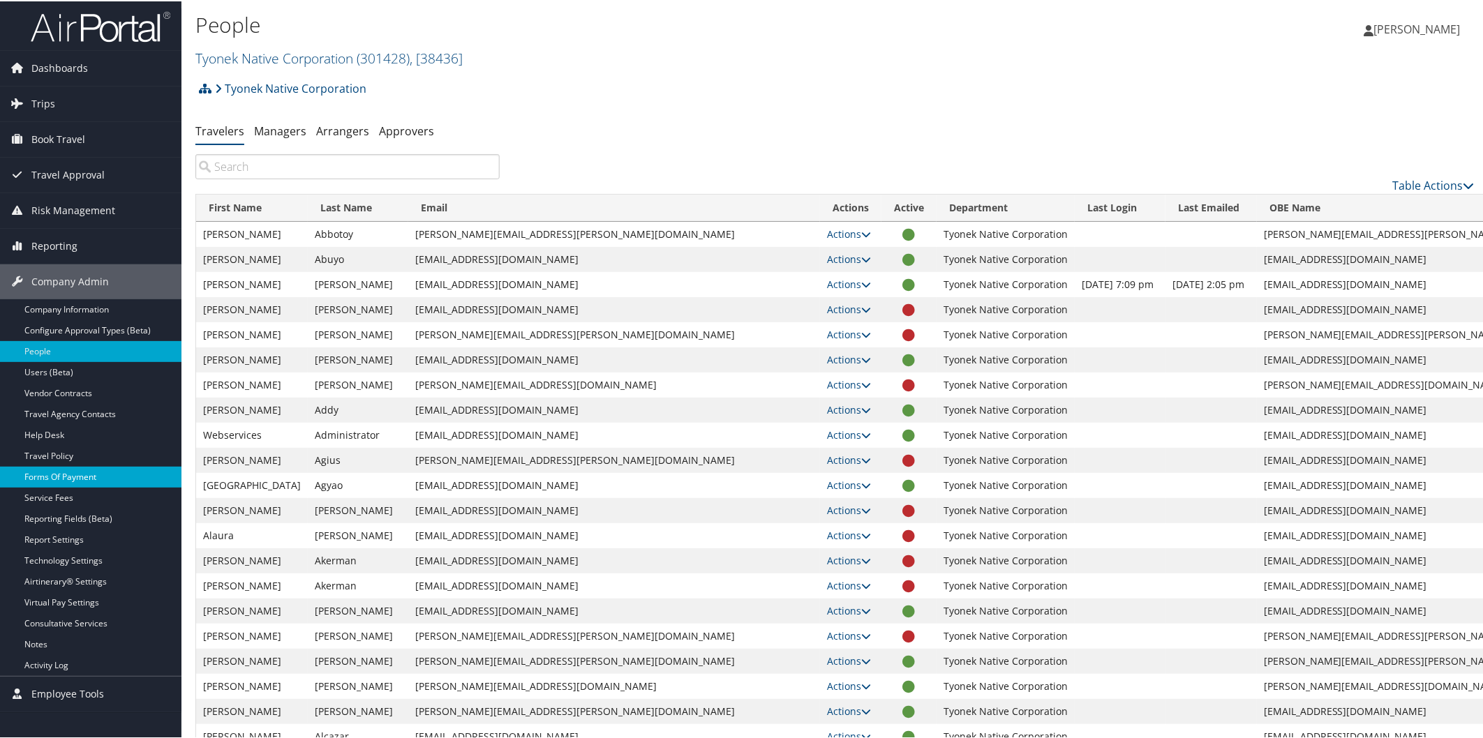
click at [77, 472] on link "Forms Of Payment" at bounding box center [90, 475] width 181 height 21
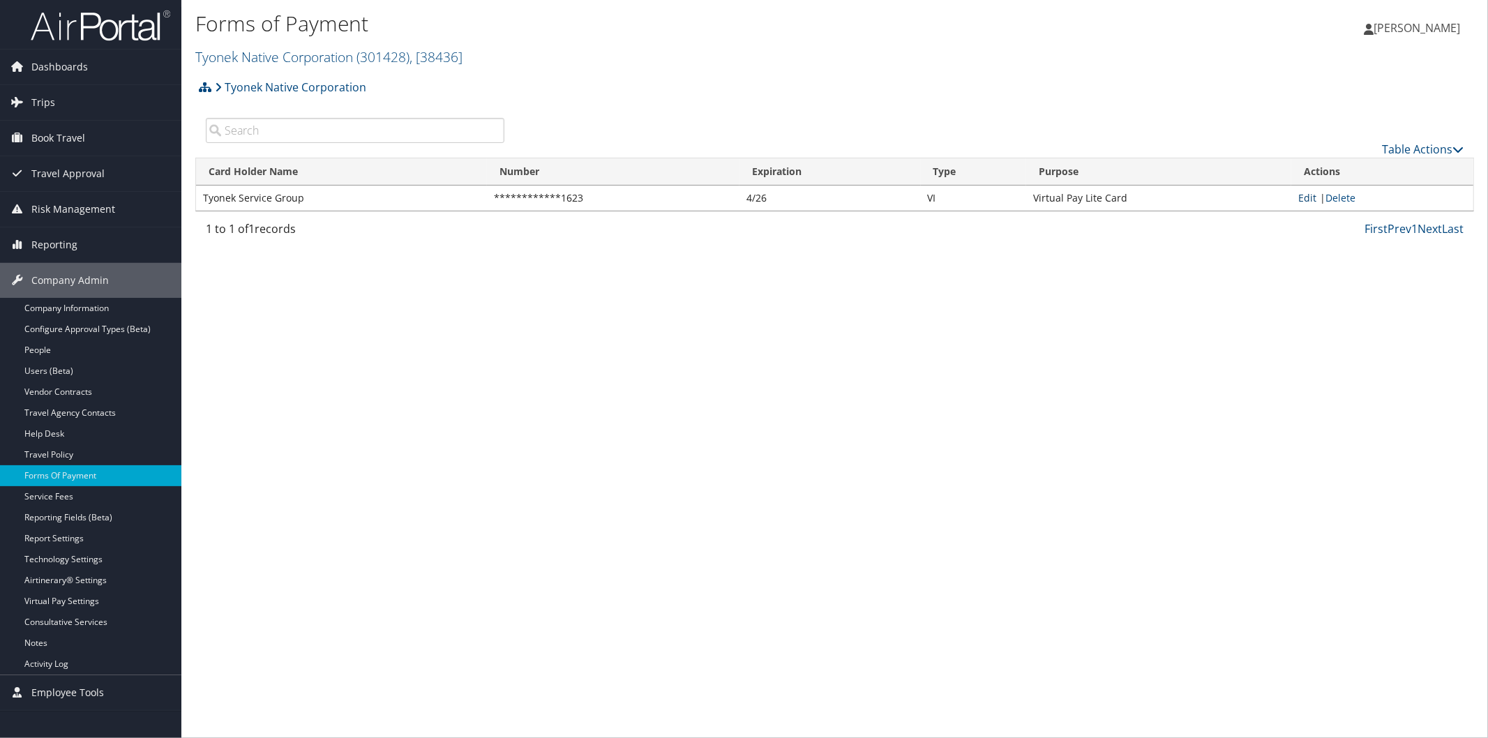
click at [1309, 198] on link "Edit" at bounding box center [1307, 197] width 18 height 13
select select "15"
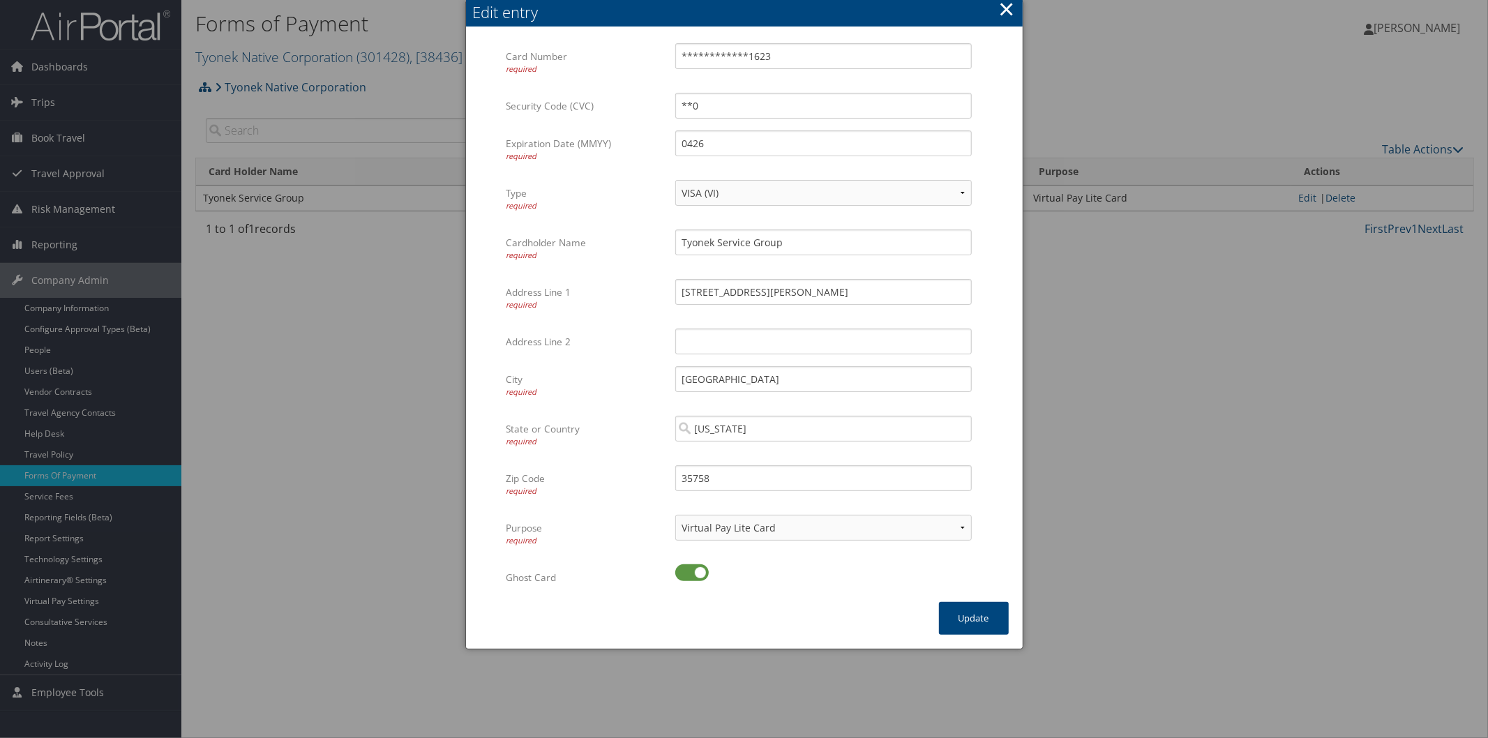
click at [1014, 15] on button "×" at bounding box center [1006, 9] width 16 height 28
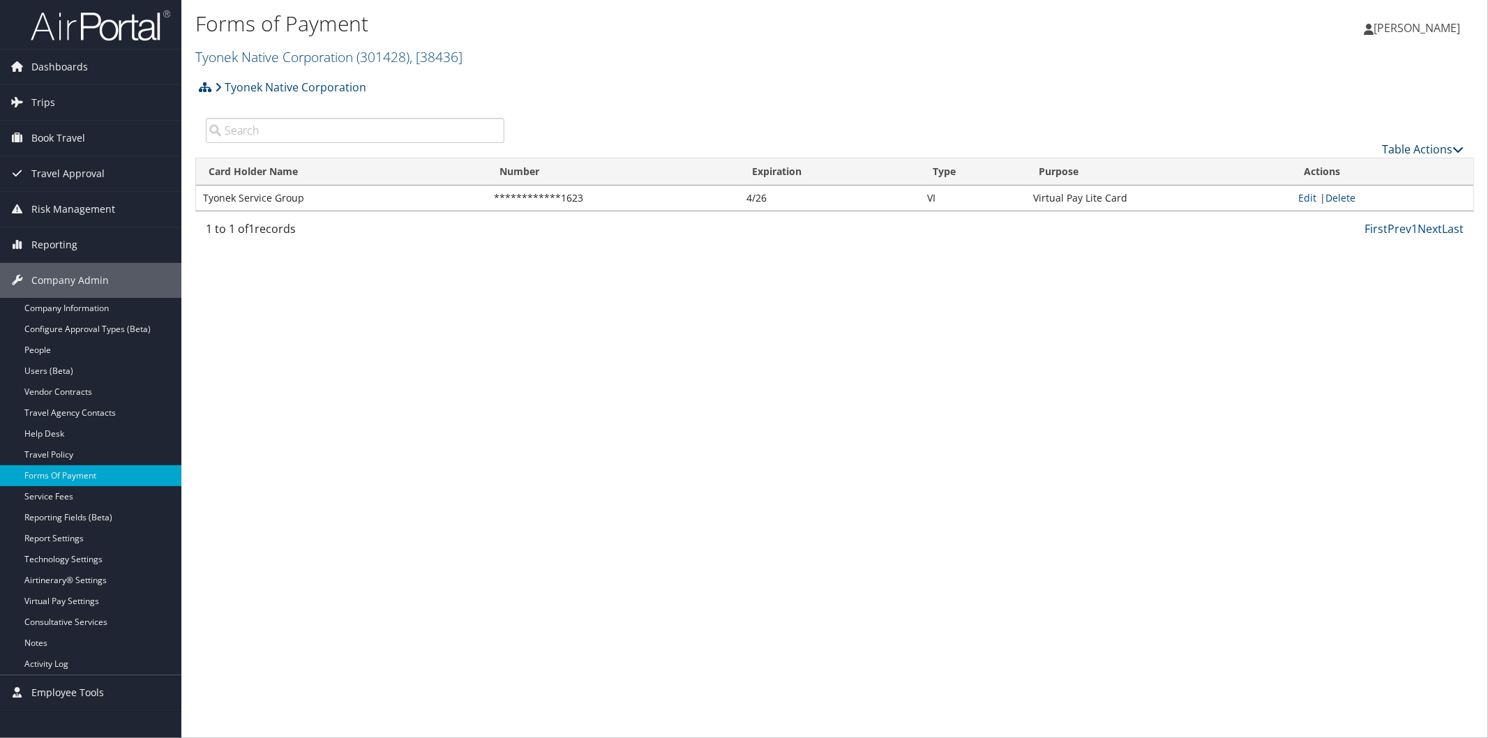
click at [1460, 144] on icon at bounding box center [1458, 149] width 11 height 11
click at [1296, 167] on icon at bounding box center [1297, 170] width 13 height 10
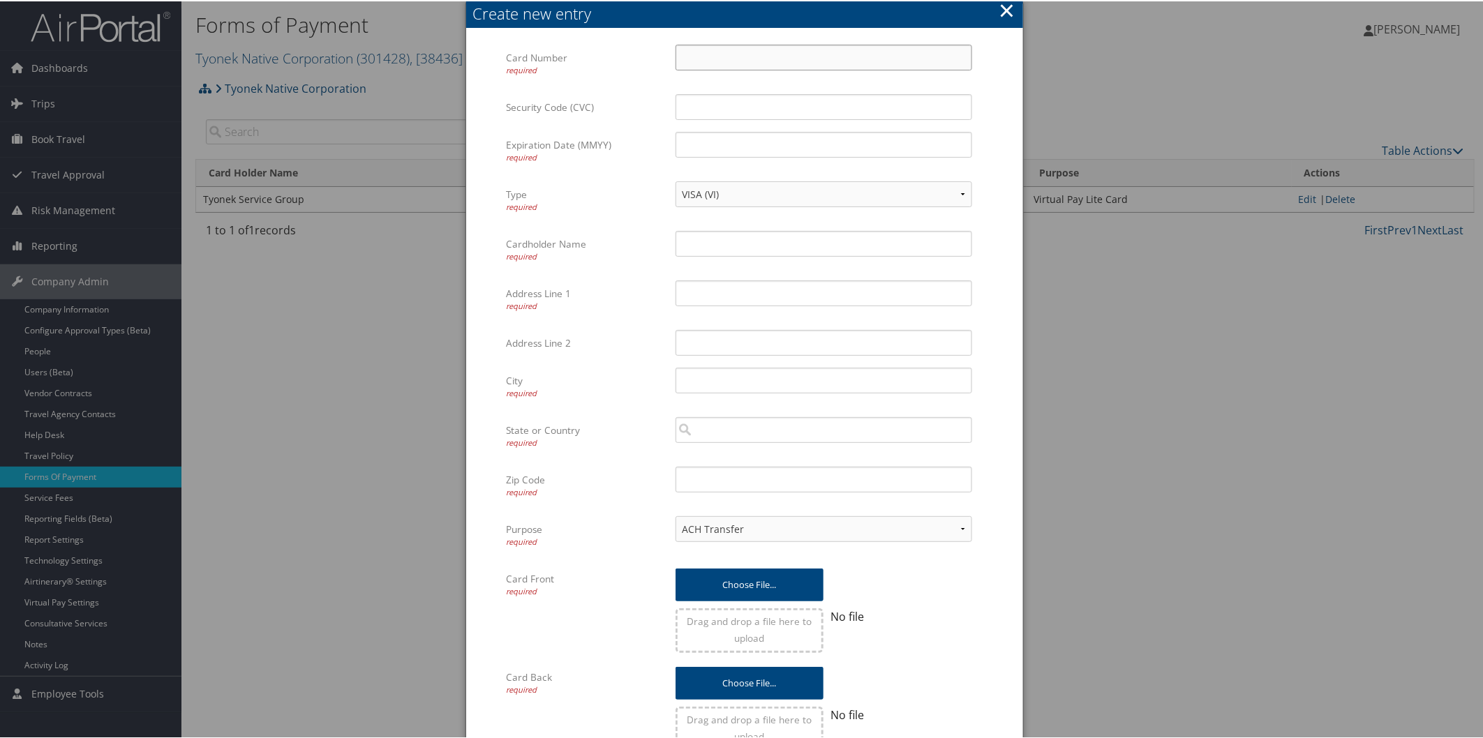
click at [708, 47] on input "Card Number required" at bounding box center [823, 56] width 297 height 26
type input "4715751411104124"
click at [906, 112] on input "Security Code (CVC)" at bounding box center [823, 106] width 297 height 26
type input "544"
type input "0928"
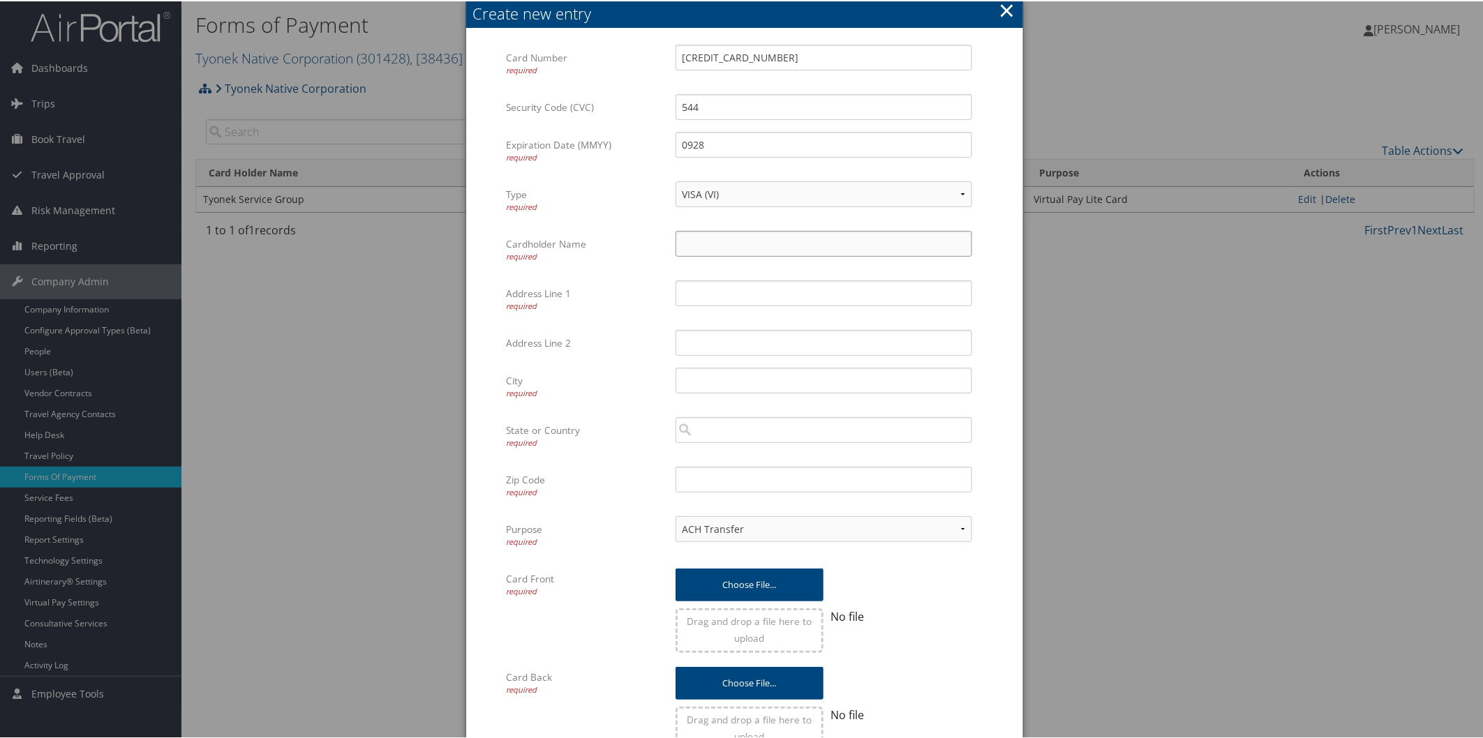
click at [774, 243] on input "Cardholder Name required" at bounding box center [823, 243] width 297 height 26
type input "Tyonek Service Group"
click at [751, 296] on input "Address Line 1 required" at bounding box center [823, 292] width 297 height 26
type input "229 Palmer Rd"
type input "Madison"
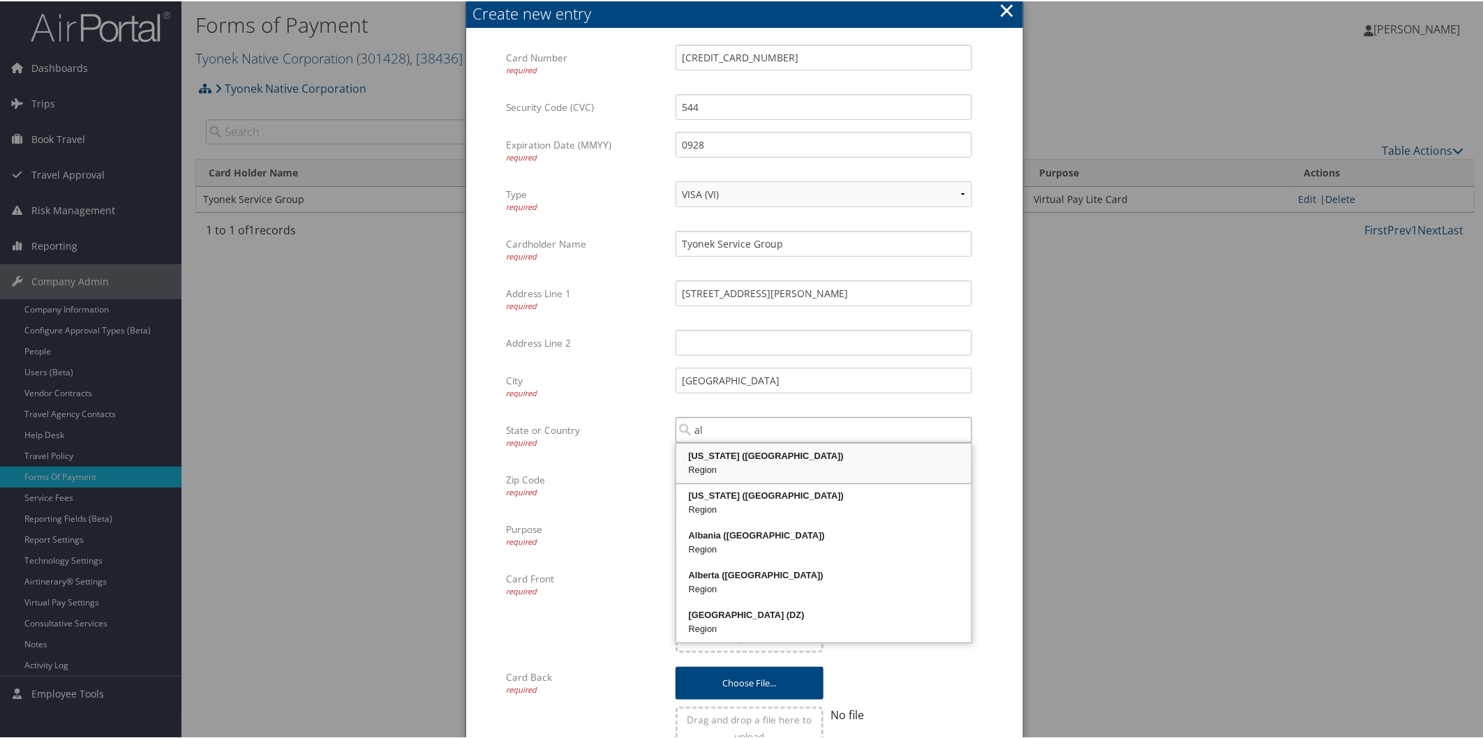
click at [702, 463] on div "Region" at bounding box center [823, 469] width 291 height 14
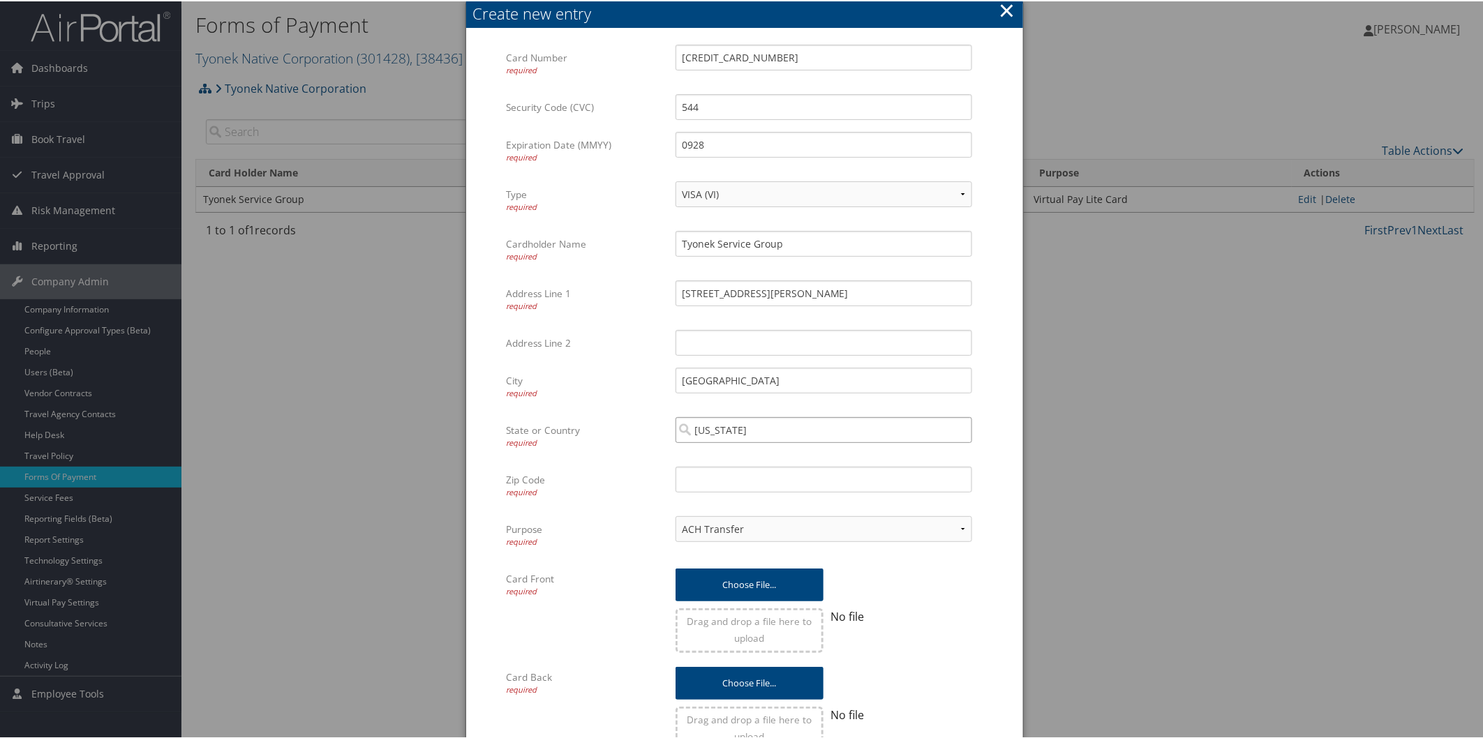
type input "Alabama"
click at [720, 483] on input "Zip Code required" at bounding box center [823, 478] width 297 height 26
type input "35758"
click at [914, 527] on select "ACH Transfer Cash / Check (AR) Corporate Credit Card Ghost Credit Card Hotel Gu…" at bounding box center [823, 528] width 297 height 26
select select "15"
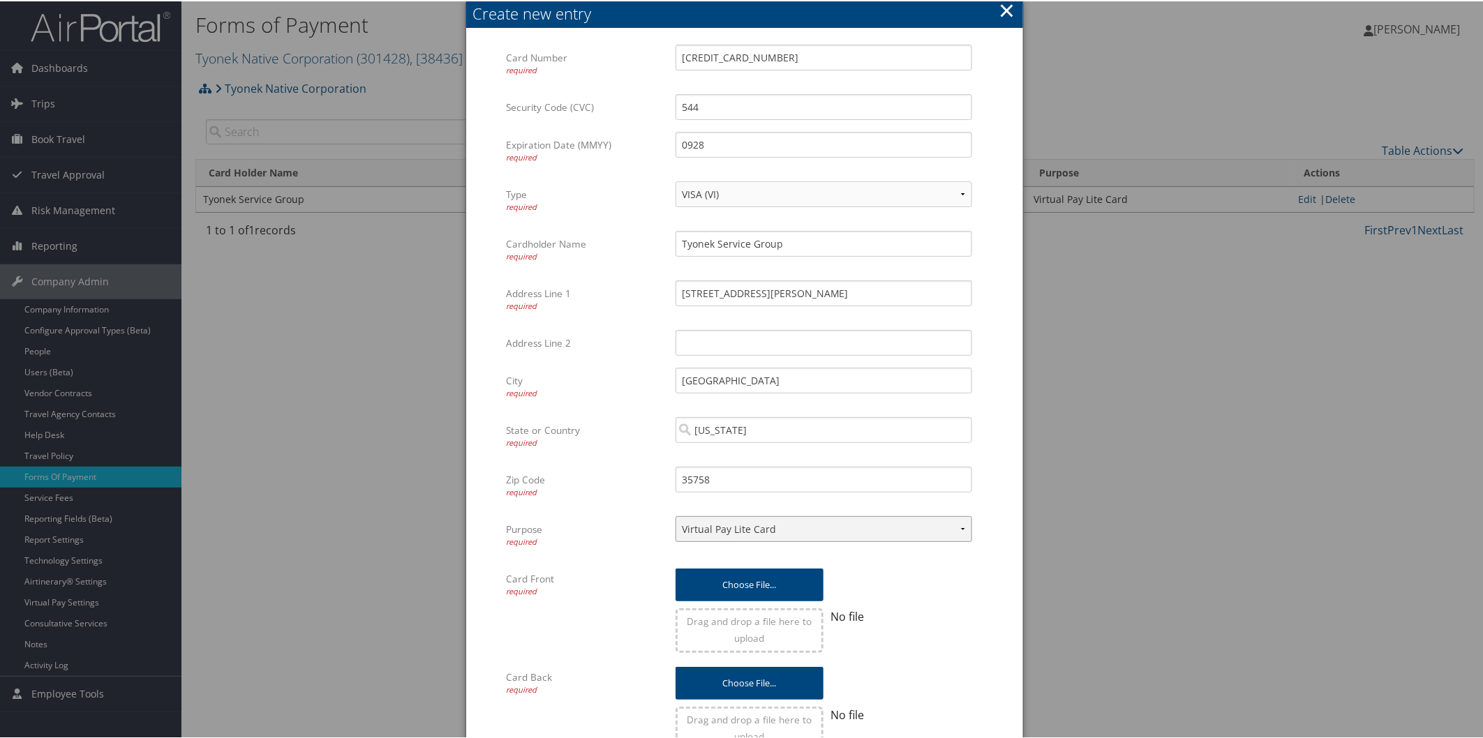
click at [675, 515] on select "ACH Transfer Cash / Check (AR) Corporate Credit Card Ghost Credit Card Hotel Gu…" at bounding box center [823, 528] width 297 height 26
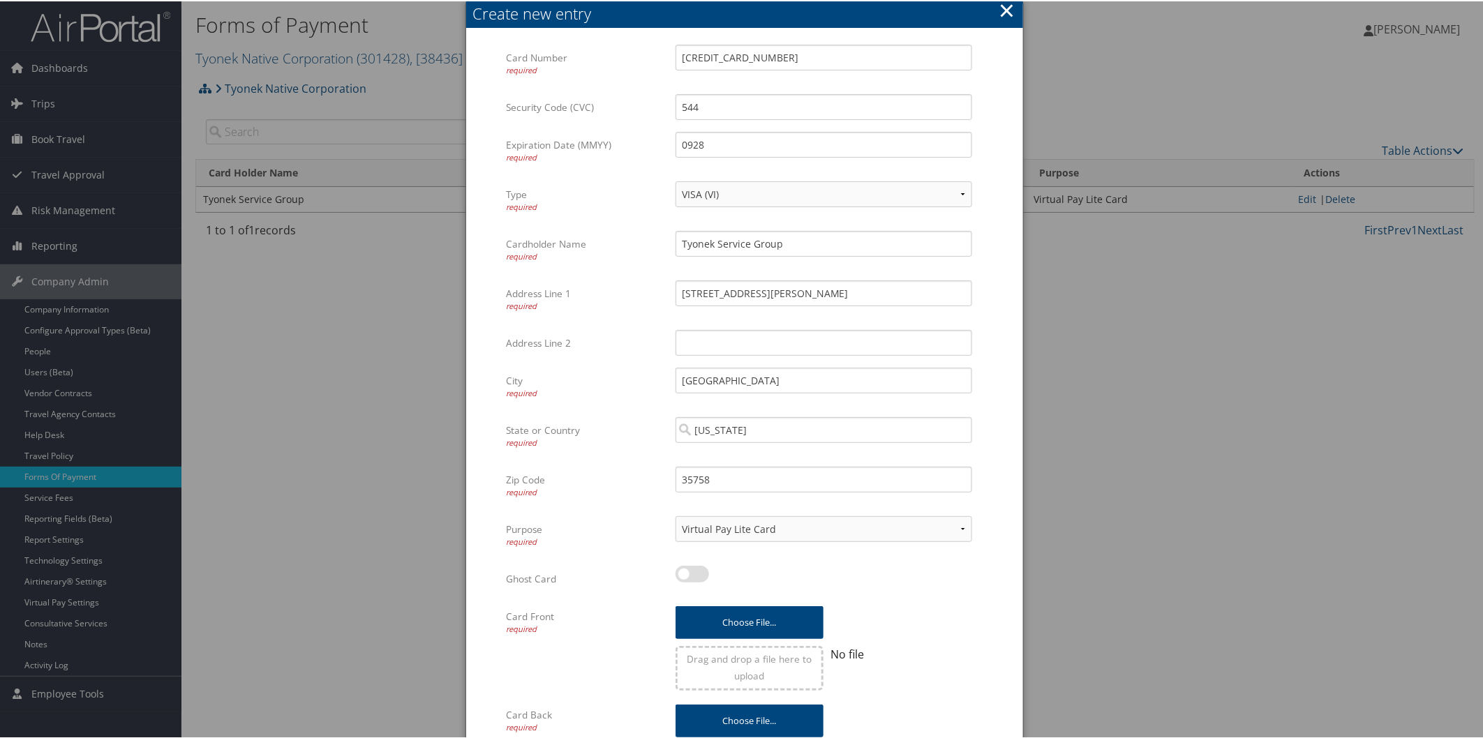
click at [680, 568] on label at bounding box center [691, 572] width 33 height 17
click at [682, 571] on input "checkbox" at bounding box center [686, 575] width 9 height 9
checkbox input "true"
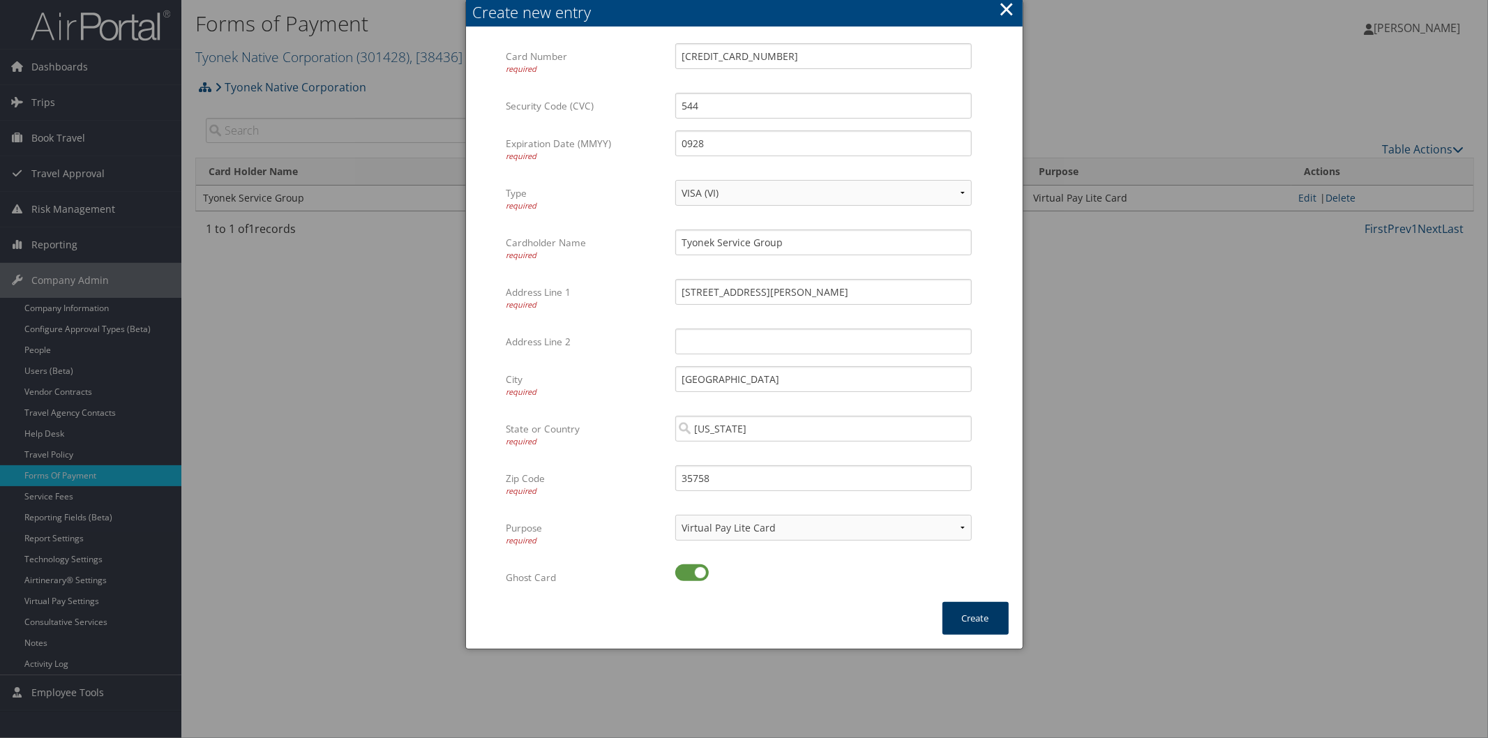
click at [980, 617] on button "Create" at bounding box center [976, 618] width 66 height 33
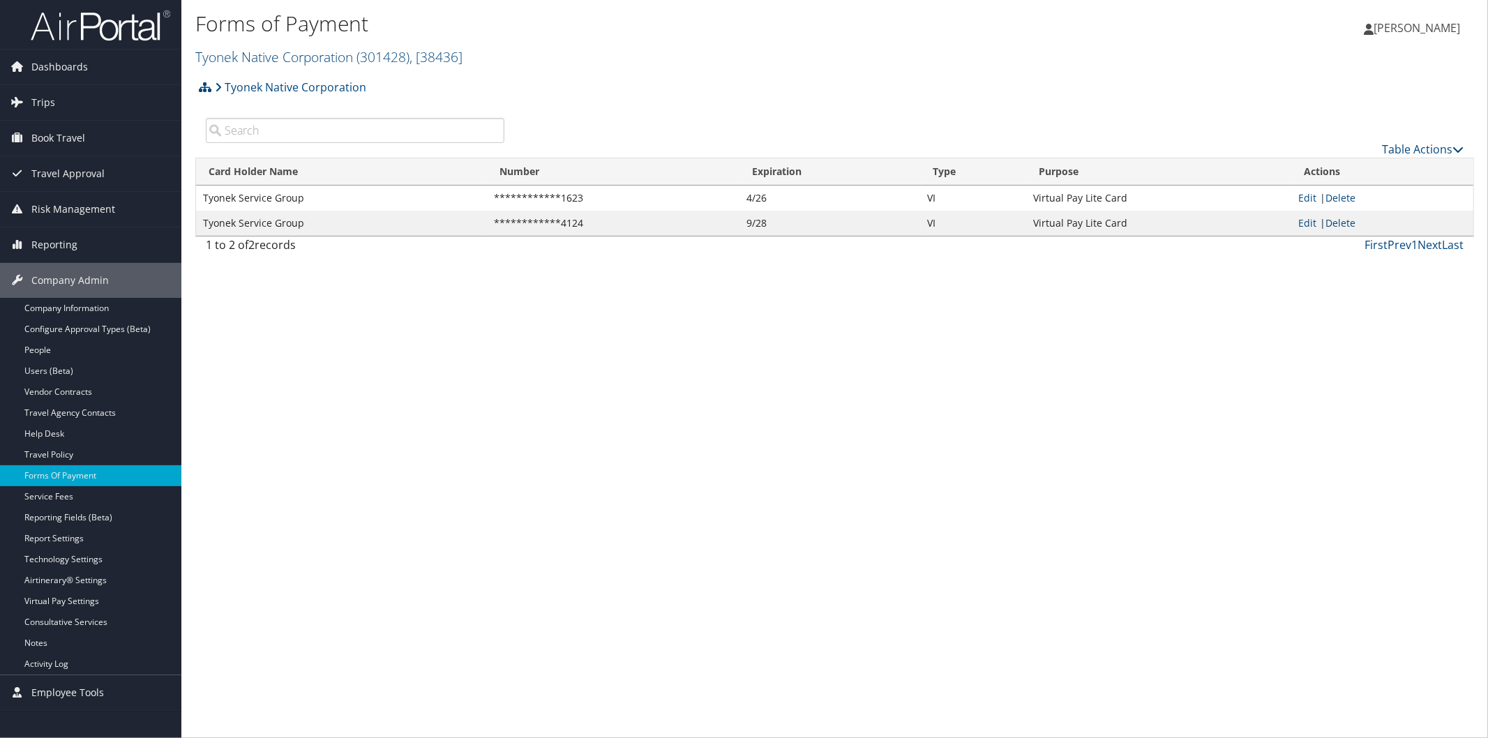
click at [936, 66] on h2 "Tyonek Native Corporation ( 301428 ) , [ 38436 ]" at bounding box center [621, 56] width 853 height 24
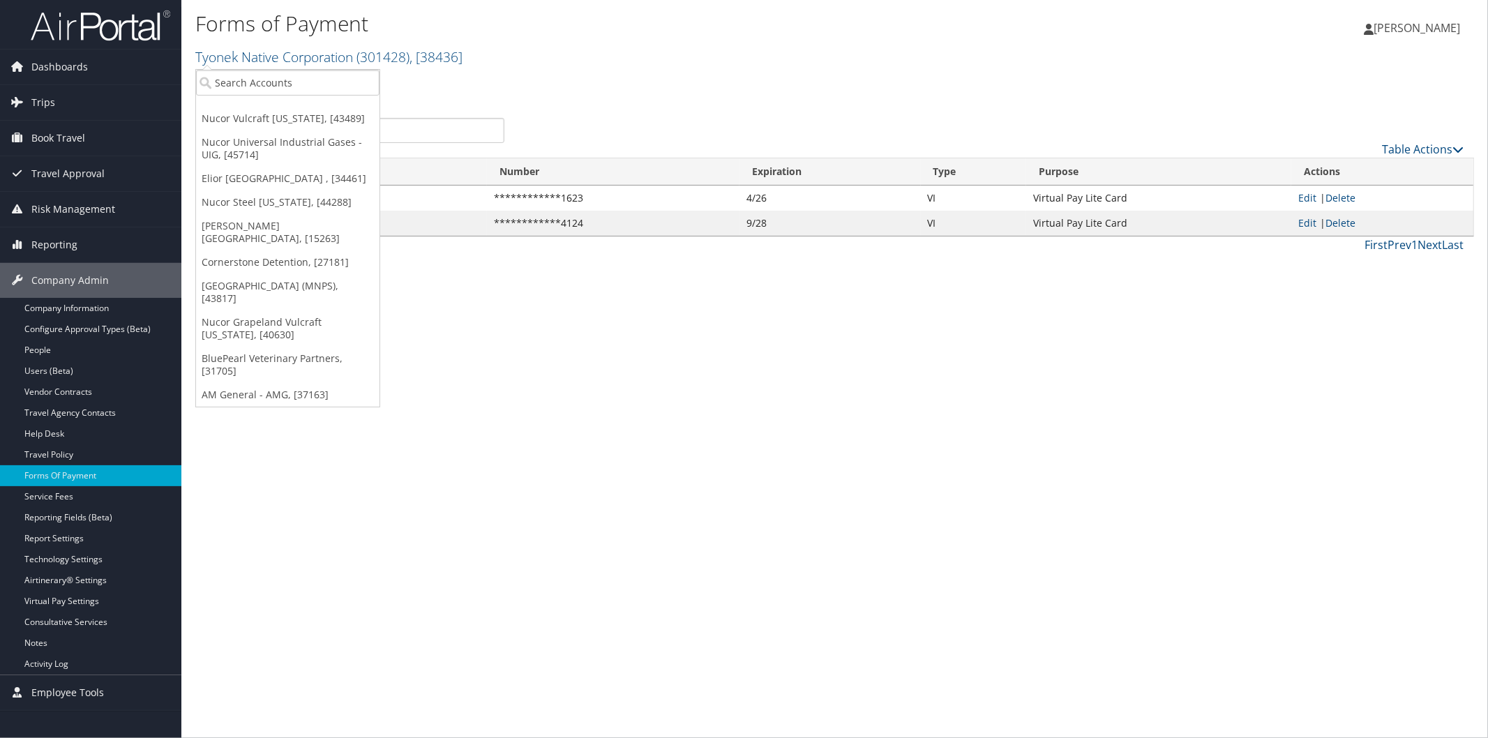
click at [770, 368] on div "Forms of Payment Tyonek Native Corporation ( 301428 ) , [ 38436 ] Nucor Vulcraf…" at bounding box center [834, 369] width 1307 height 738
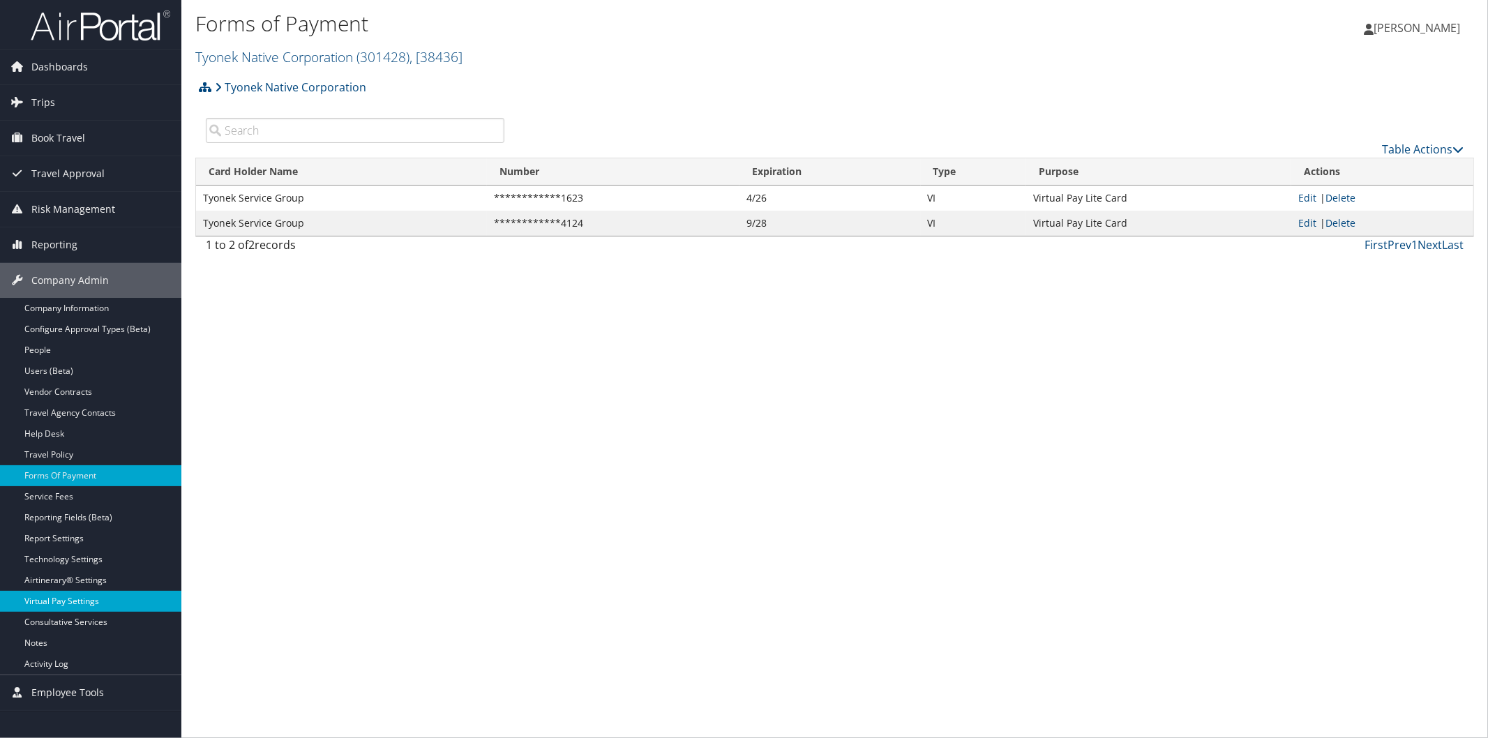
click at [82, 601] on link "Virtual Pay Settings" at bounding box center [90, 601] width 181 height 21
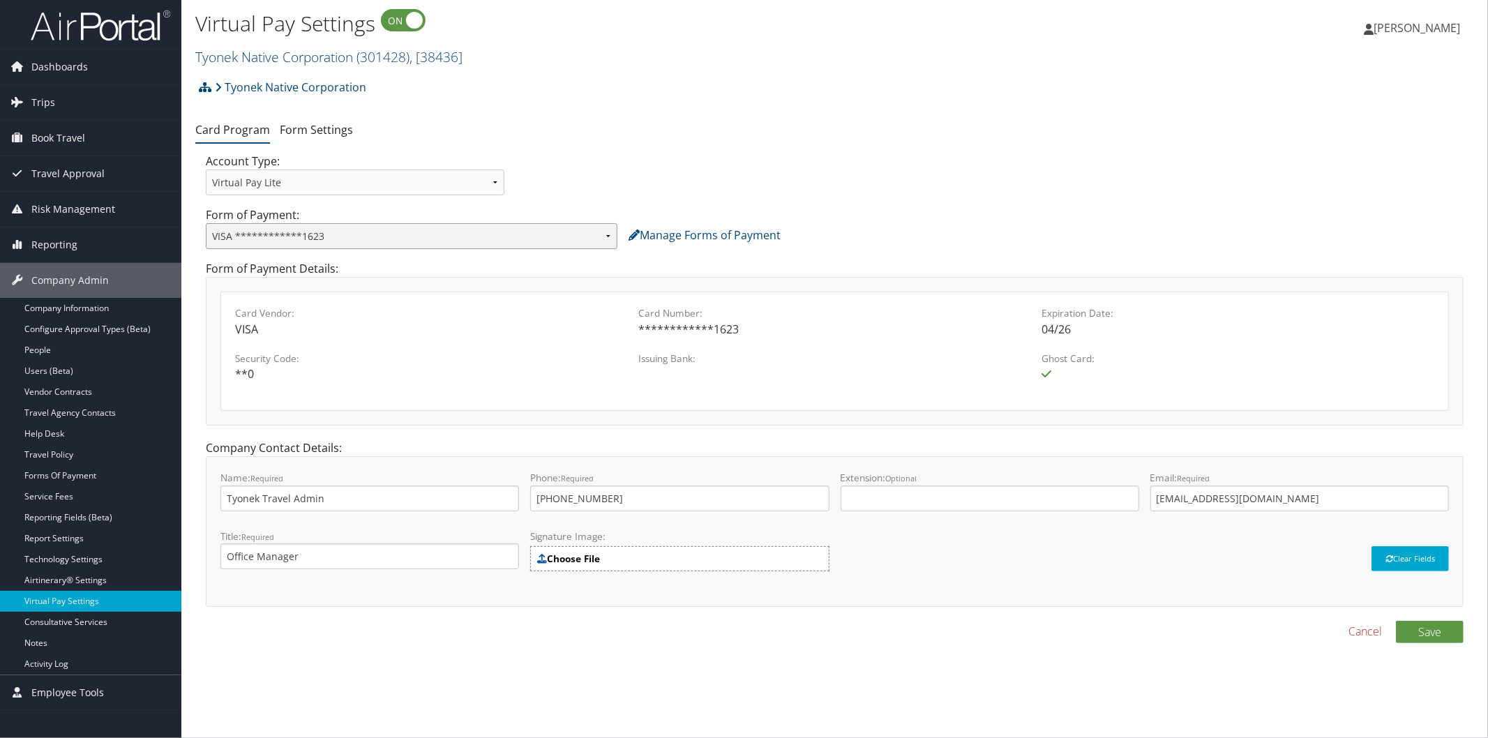
click at [609, 237] on select "**********" at bounding box center [412, 236] width 412 height 26
select select "2150"
click at [206, 223] on select "**********" at bounding box center [412, 236] width 412 height 26
click at [1421, 627] on button "Save" at bounding box center [1430, 632] width 68 height 22
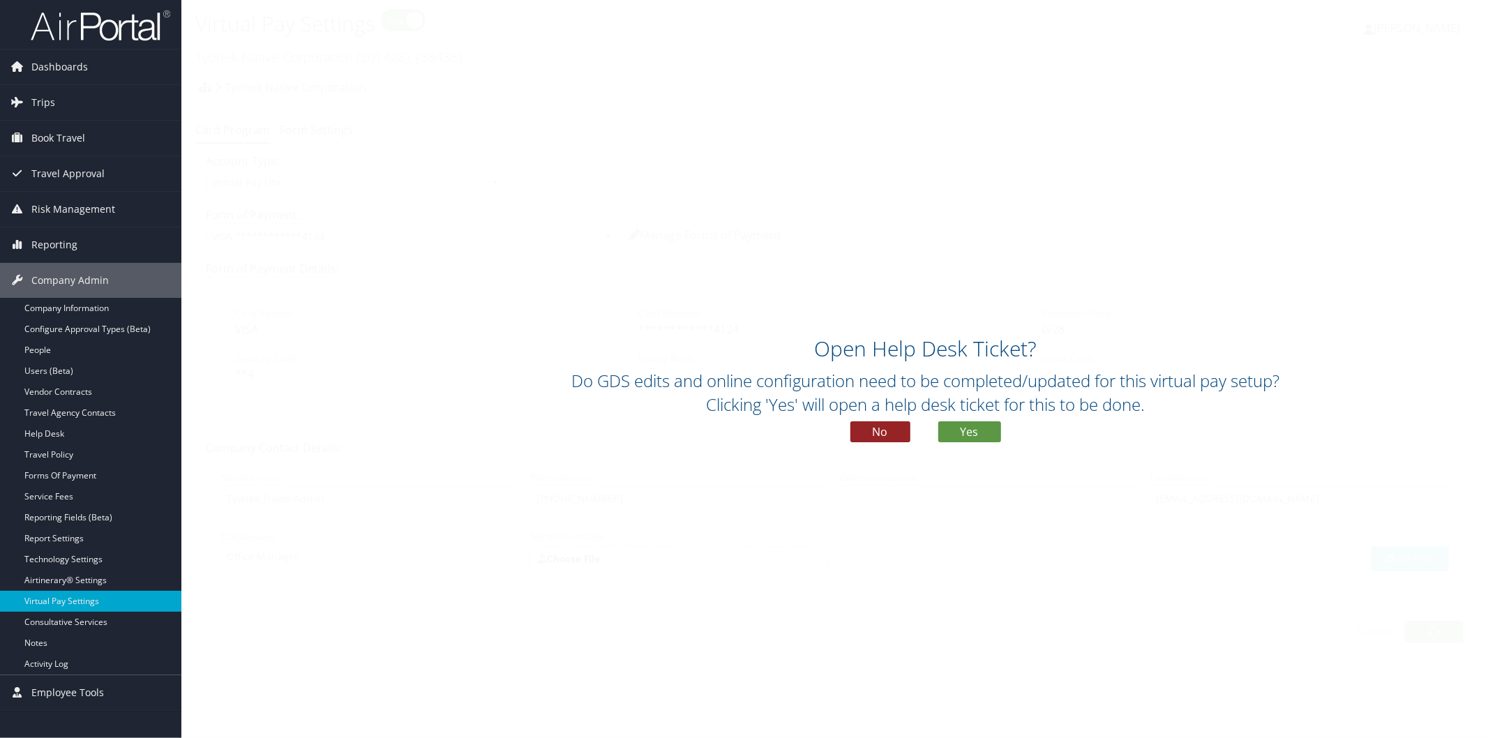
click at [880, 423] on button "No" at bounding box center [880, 431] width 60 height 21
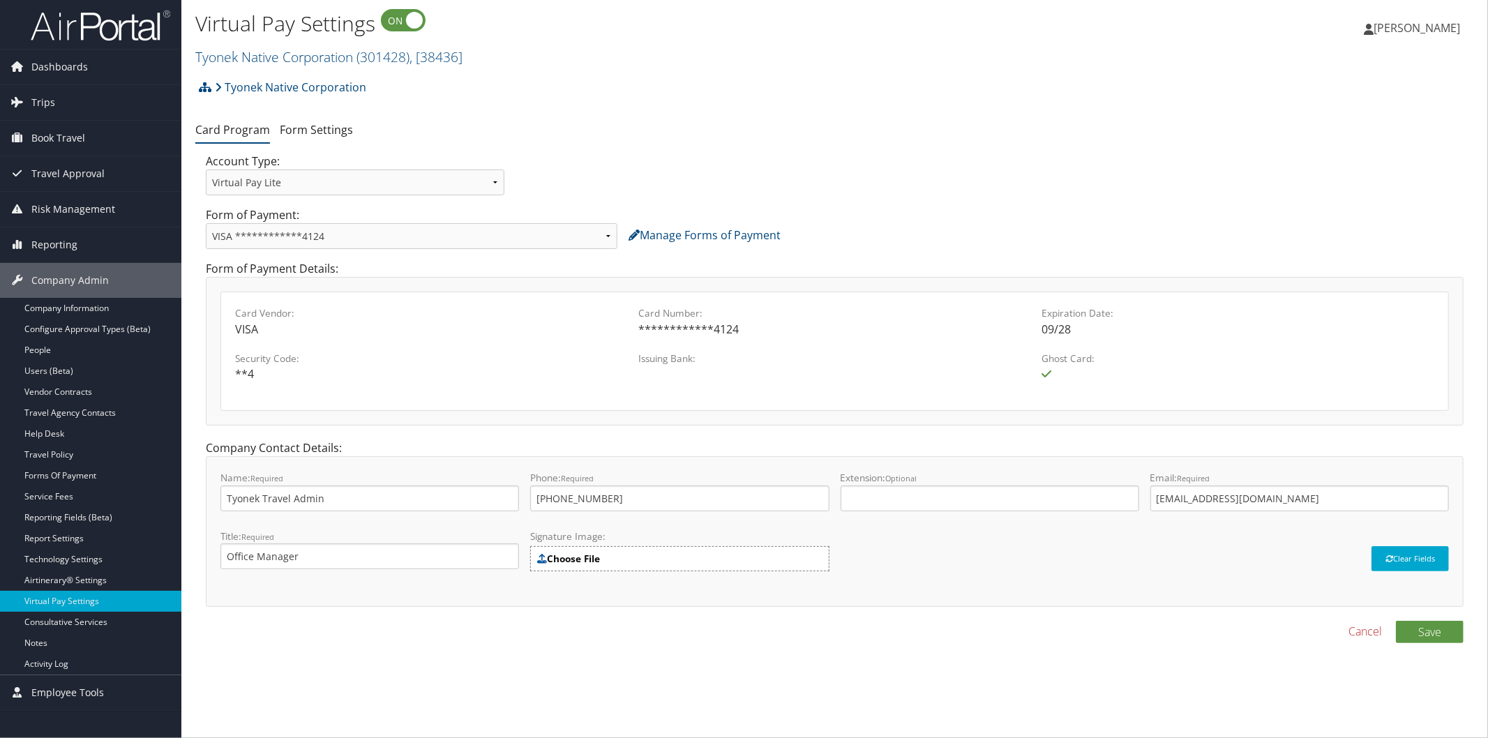
click at [935, 81] on div "Tyonek Native Corporation Account Structure Tyonek Native Corporation (301428) …" at bounding box center [834, 92] width 1279 height 38
click at [46, 94] on span "Trips" at bounding box center [43, 102] width 24 height 35
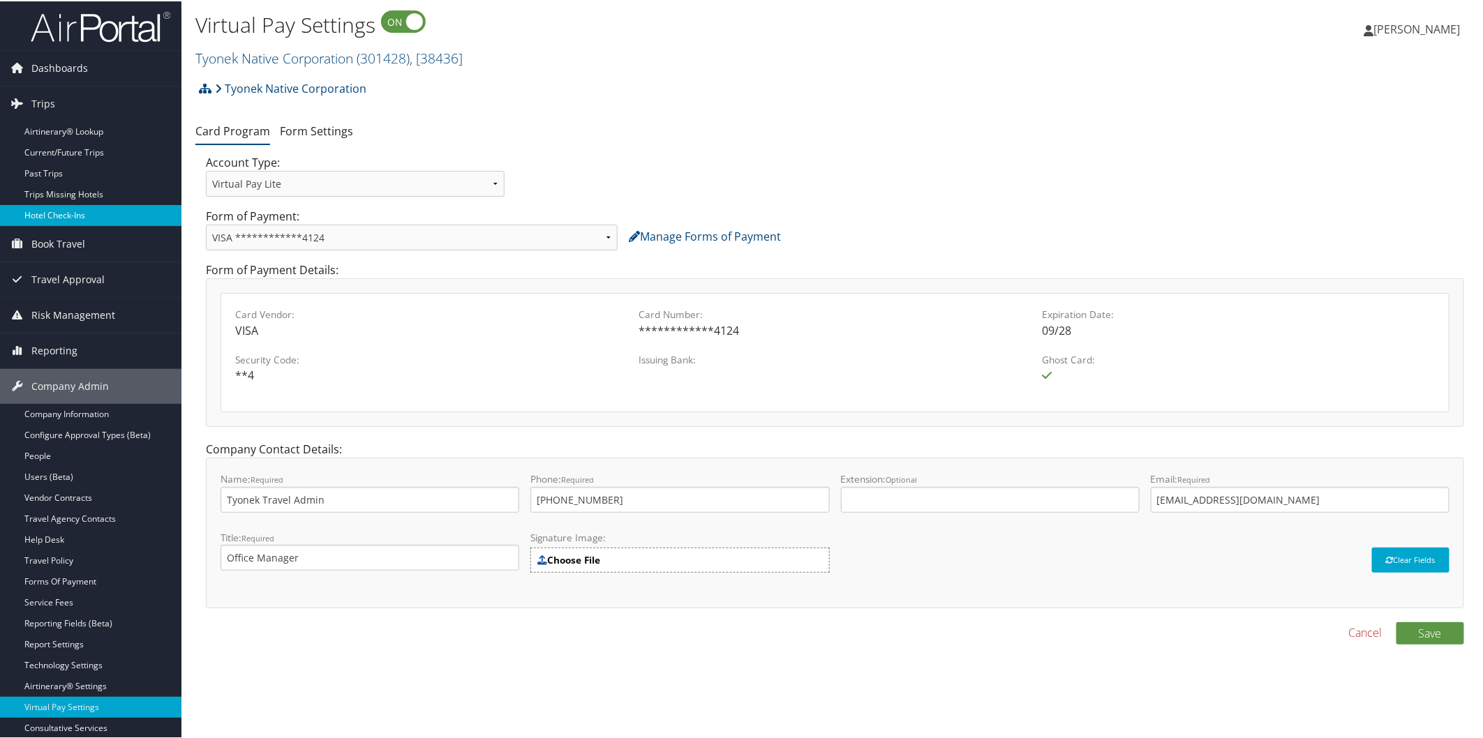
click at [82, 215] on link "Hotel Check-ins" at bounding box center [90, 214] width 181 height 21
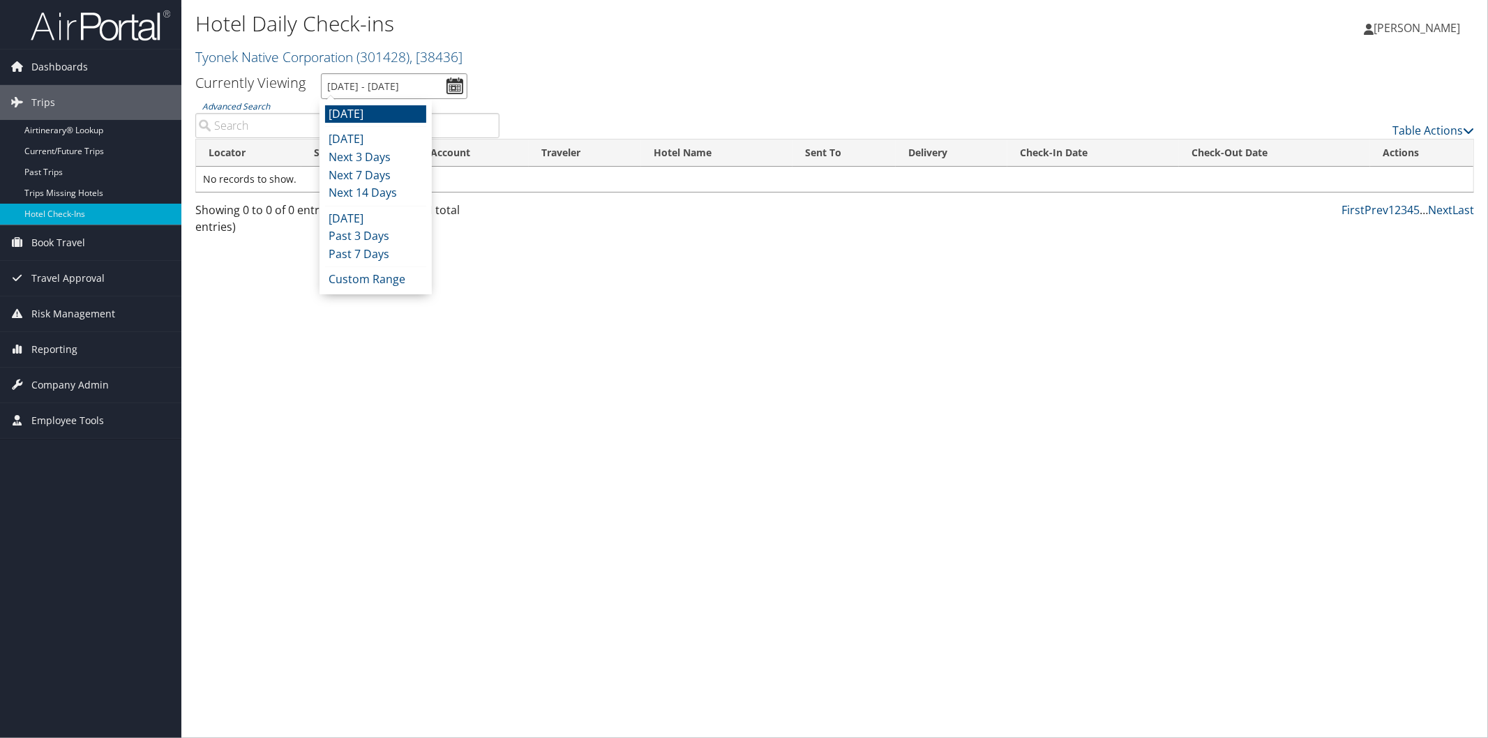
click at [414, 74] on input "9/3/2025 - 9/3/2025" at bounding box center [394, 86] width 147 height 26
click at [403, 174] on li "Next 7 Days" at bounding box center [375, 176] width 101 height 18
type input "9/2/2025 - 9/9/2025"
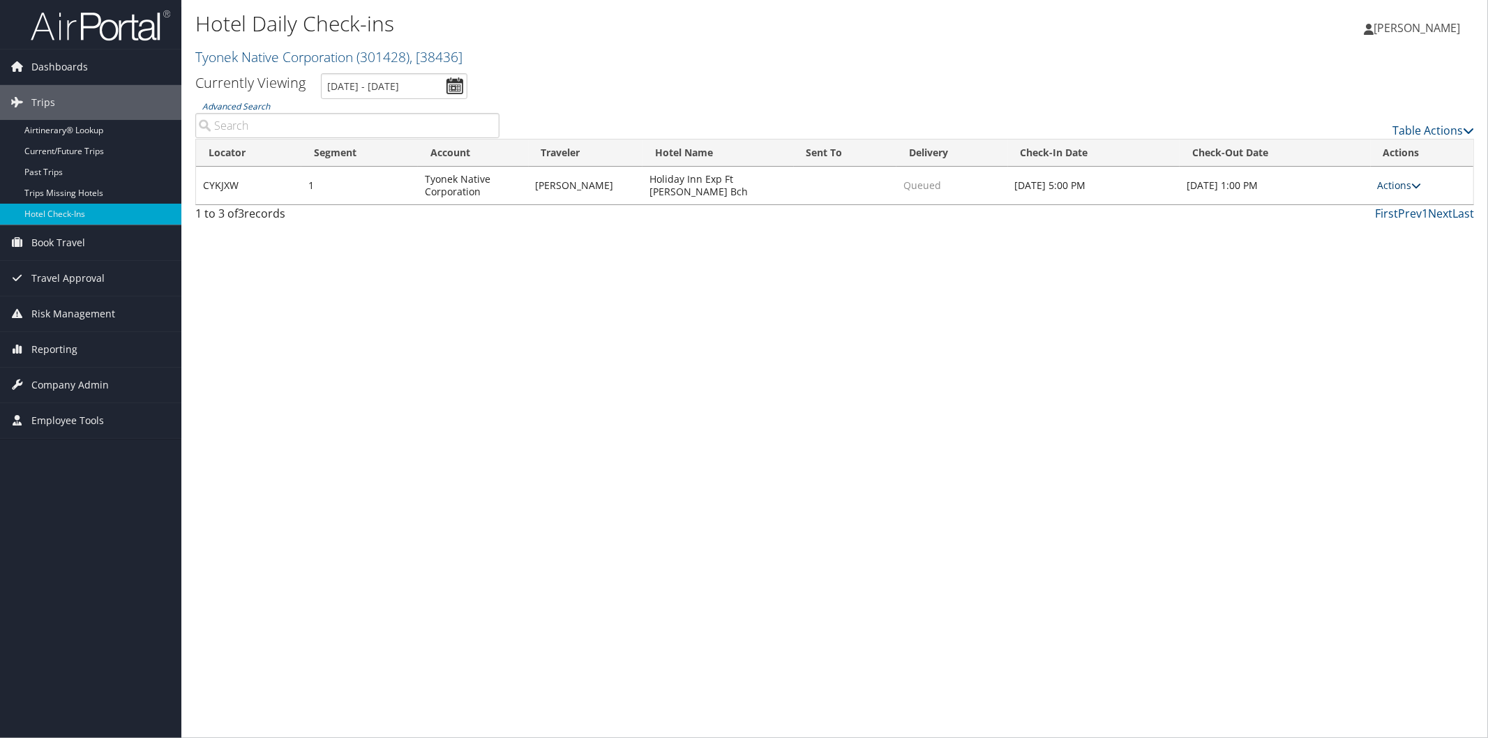
click at [1418, 184] on icon at bounding box center [1417, 186] width 10 height 10
click at [1330, 231] on link "Logs" at bounding box center [1359, 230] width 119 height 24
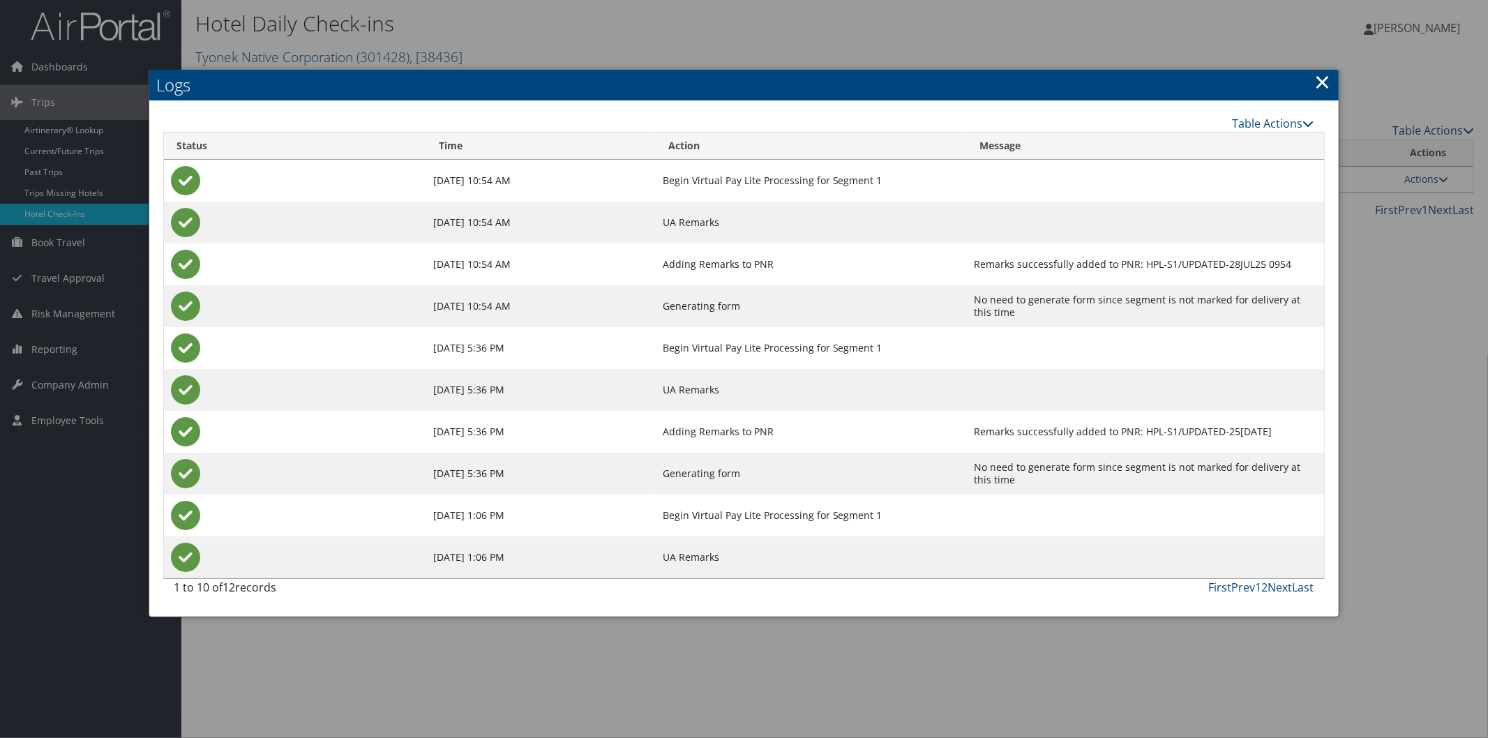
click at [1433, 239] on div at bounding box center [744, 369] width 1488 height 738
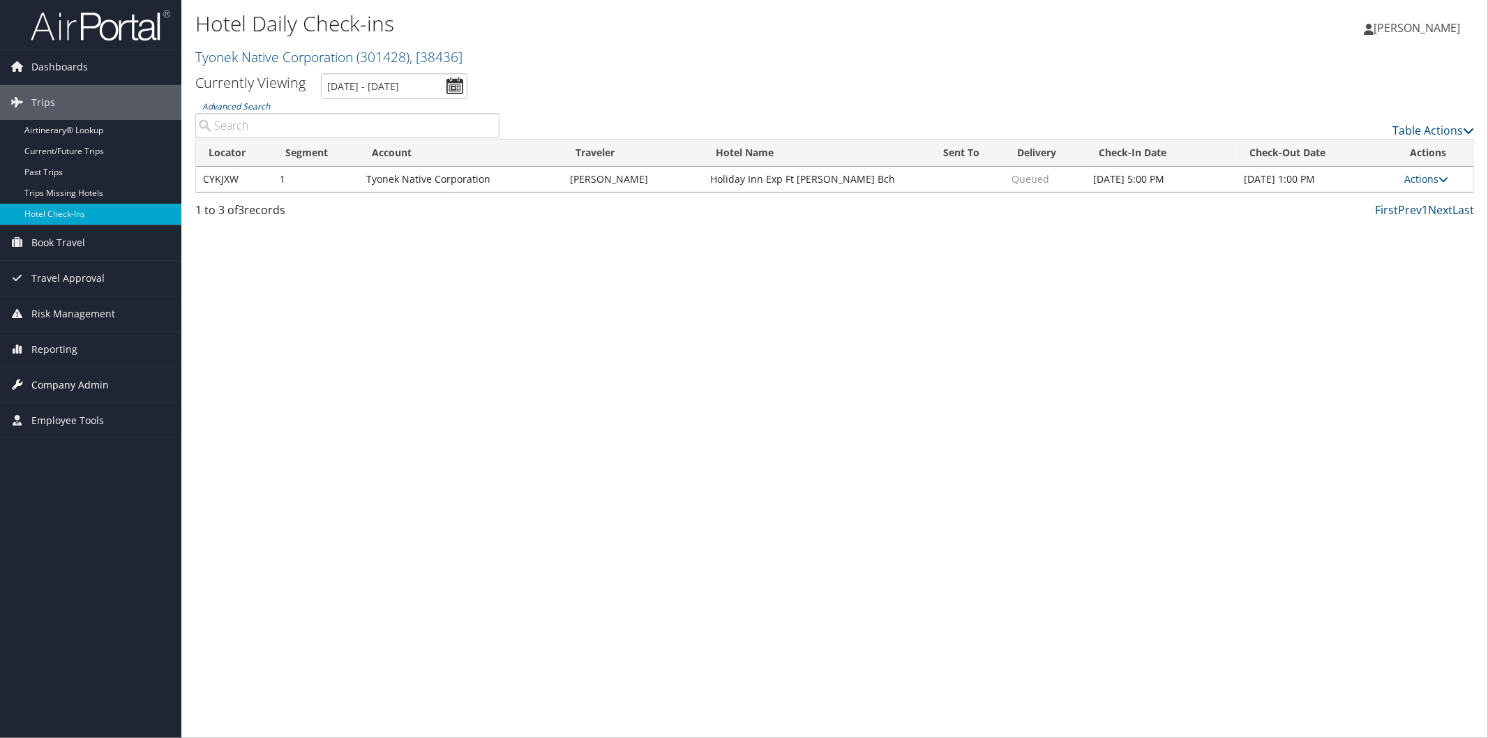
click at [96, 381] on span "Company Admin" at bounding box center [69, 385] width 77 height 35
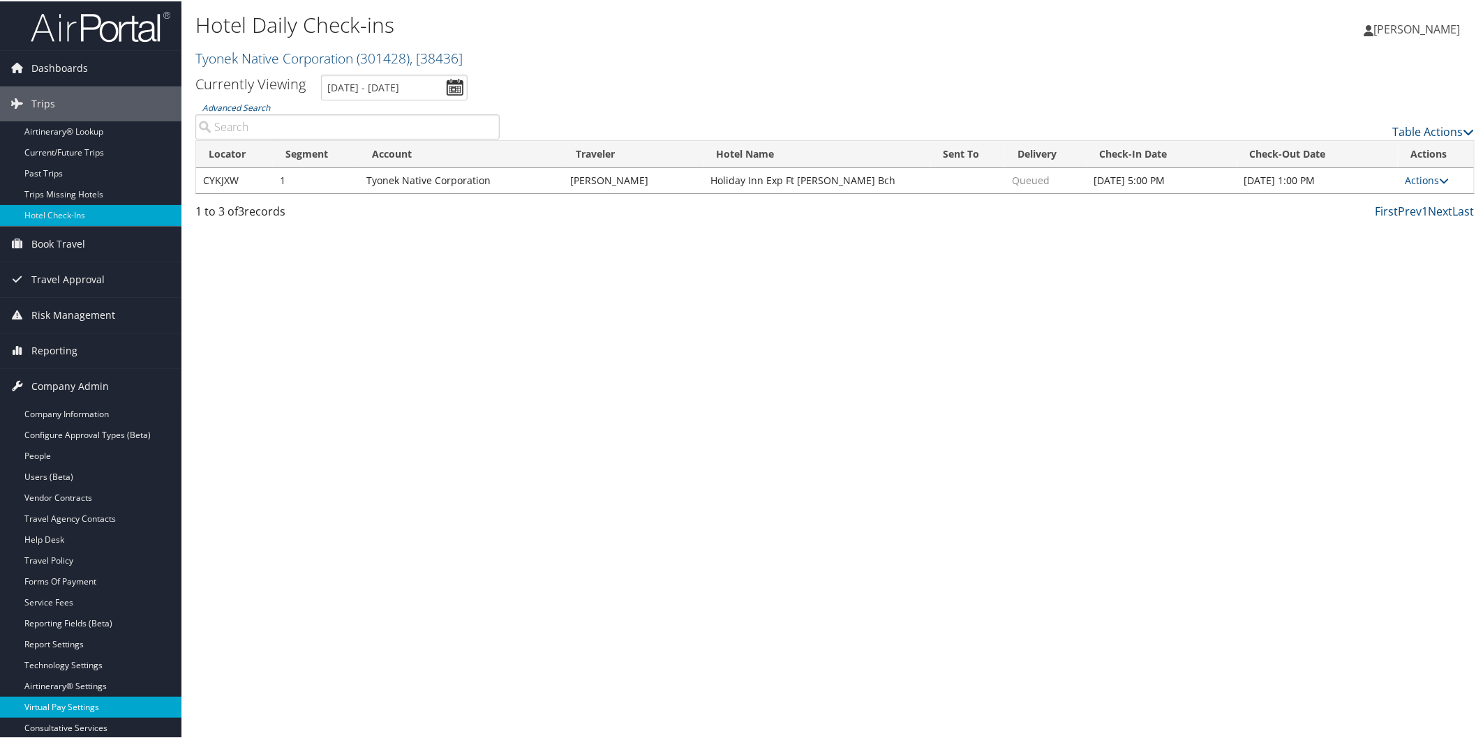
click at [66, 708] on link "Virtual Pay Settings" at bounding box center [90, 706] width 181 height 21
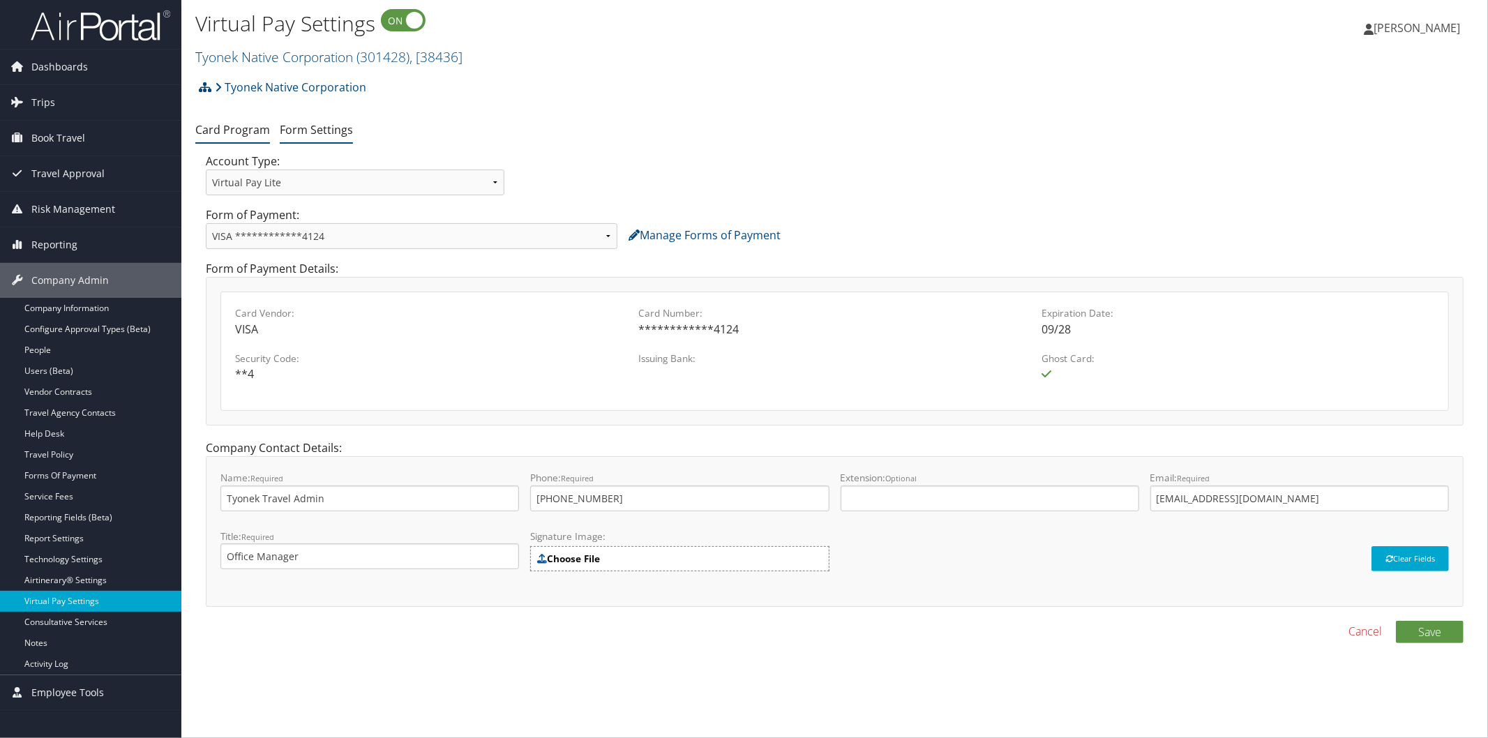
click at [333, 130] on link "Form Settings" at bounding box center [316, 129] width 73 height 15
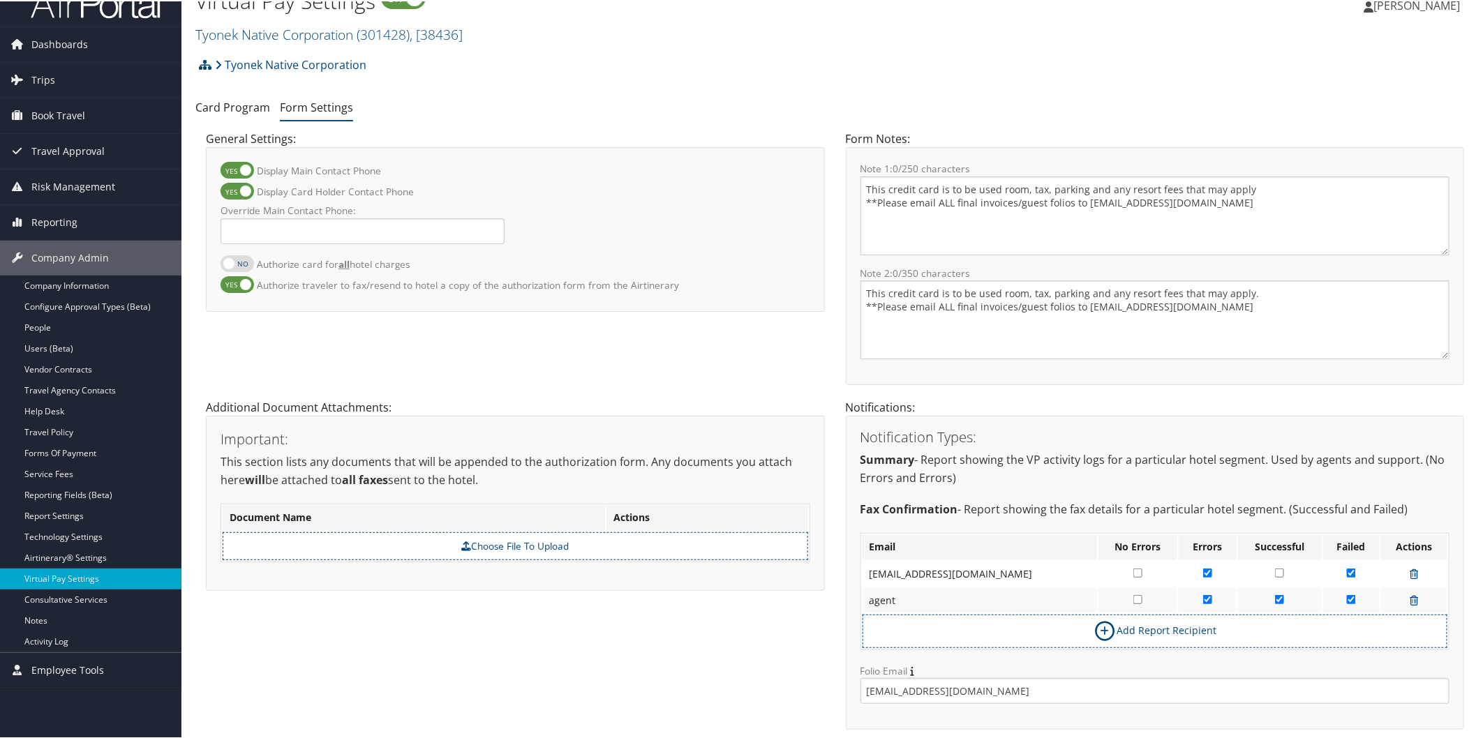
scroll to position [60, 0]
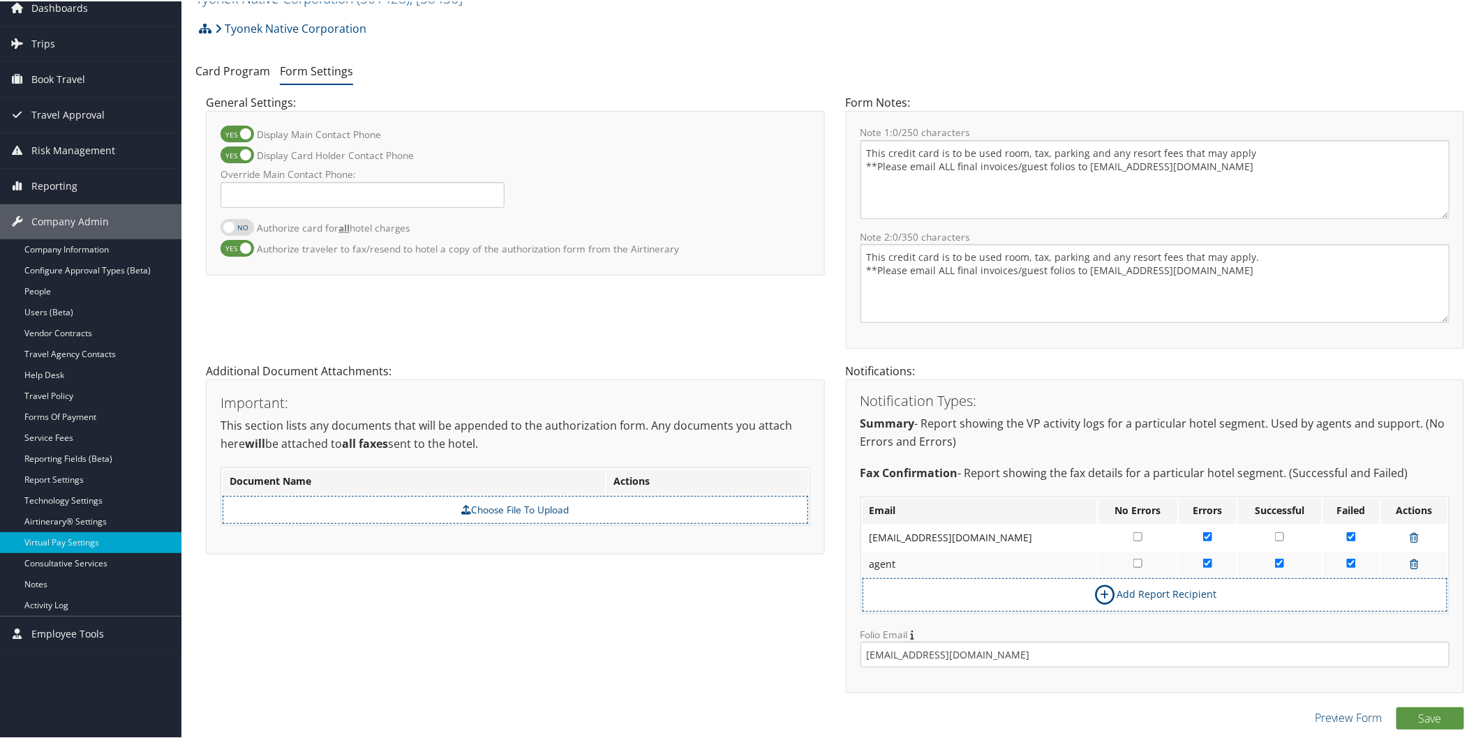
click at [1347, 717] on link "Preview Form" at bounding box center [1348, 716] width 68 height 17
click at [217, 66] on link "Card Program" at bounding box center [232, 69] width 75 height 15
